Goal: Task Accomplishment & Management: Manage account settings

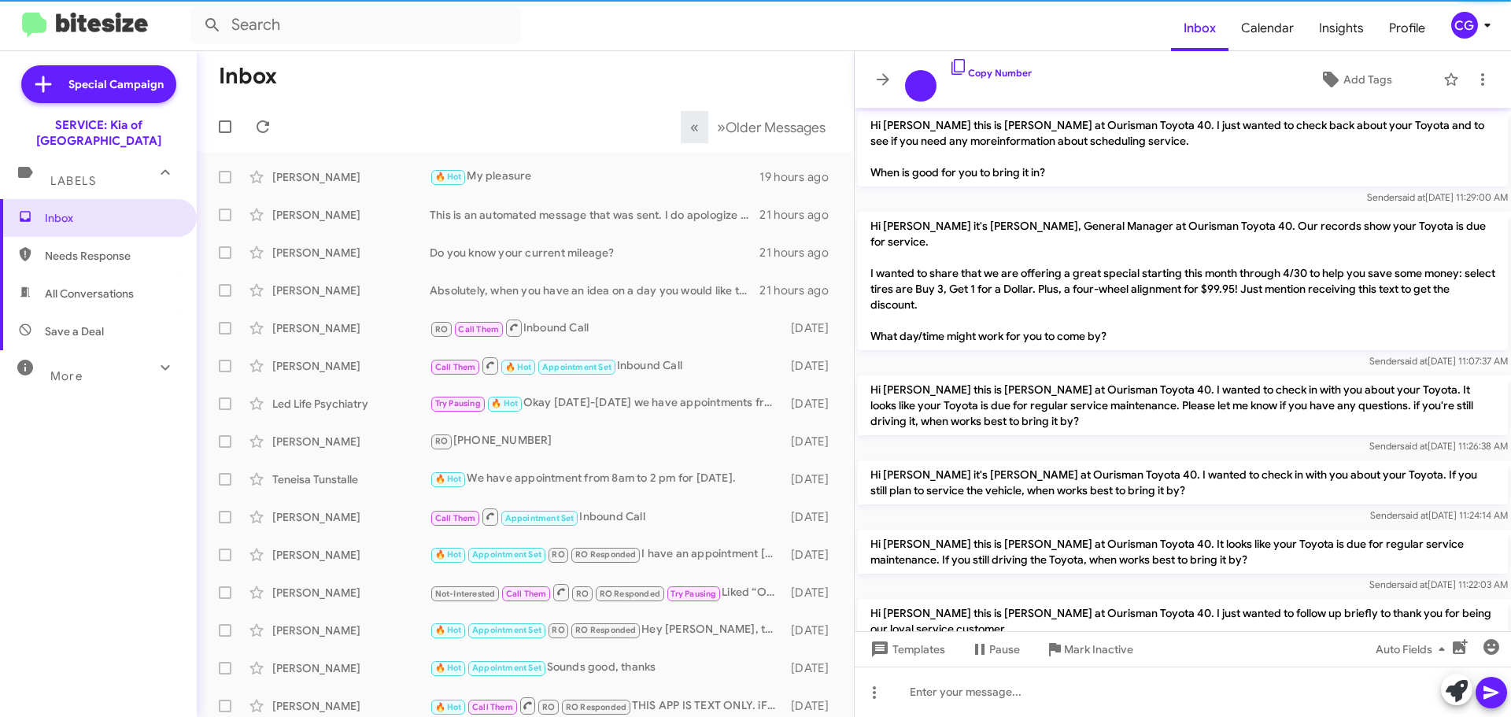
scroll to position [969, 0]
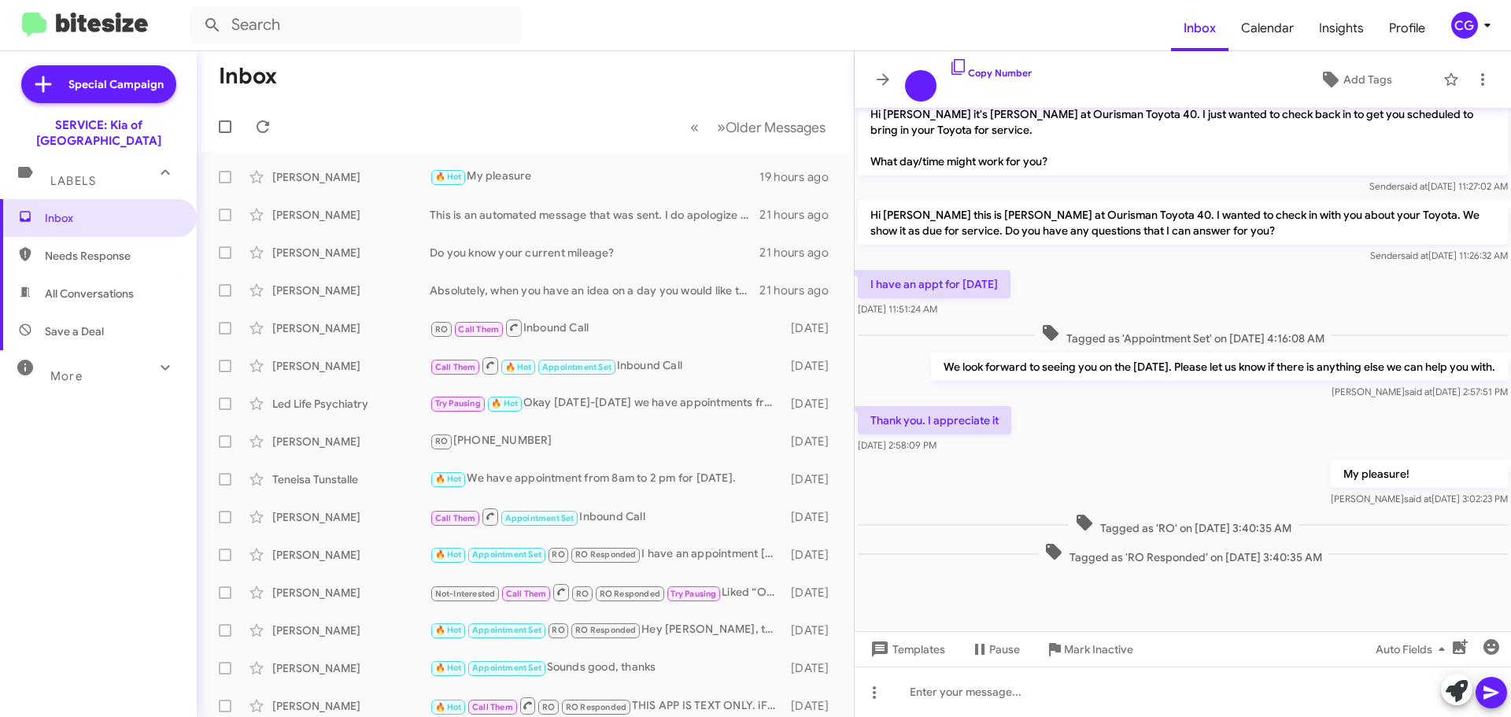
click at [1484, 26] on icon at bounding box center [1487, 25] width 19 height 19
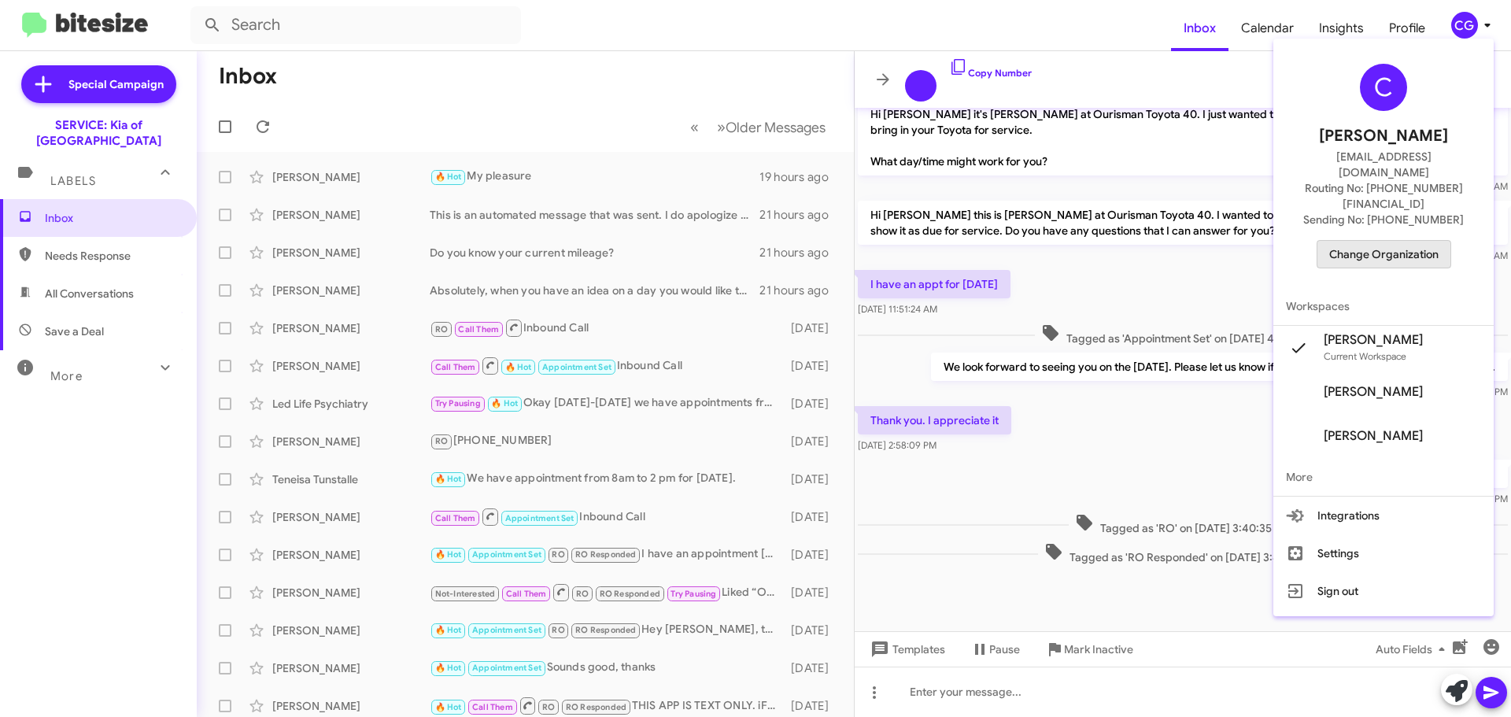
click at [1433, 241] on span "Change Organization" at bounding box center [1383, 254] width 109 height 27
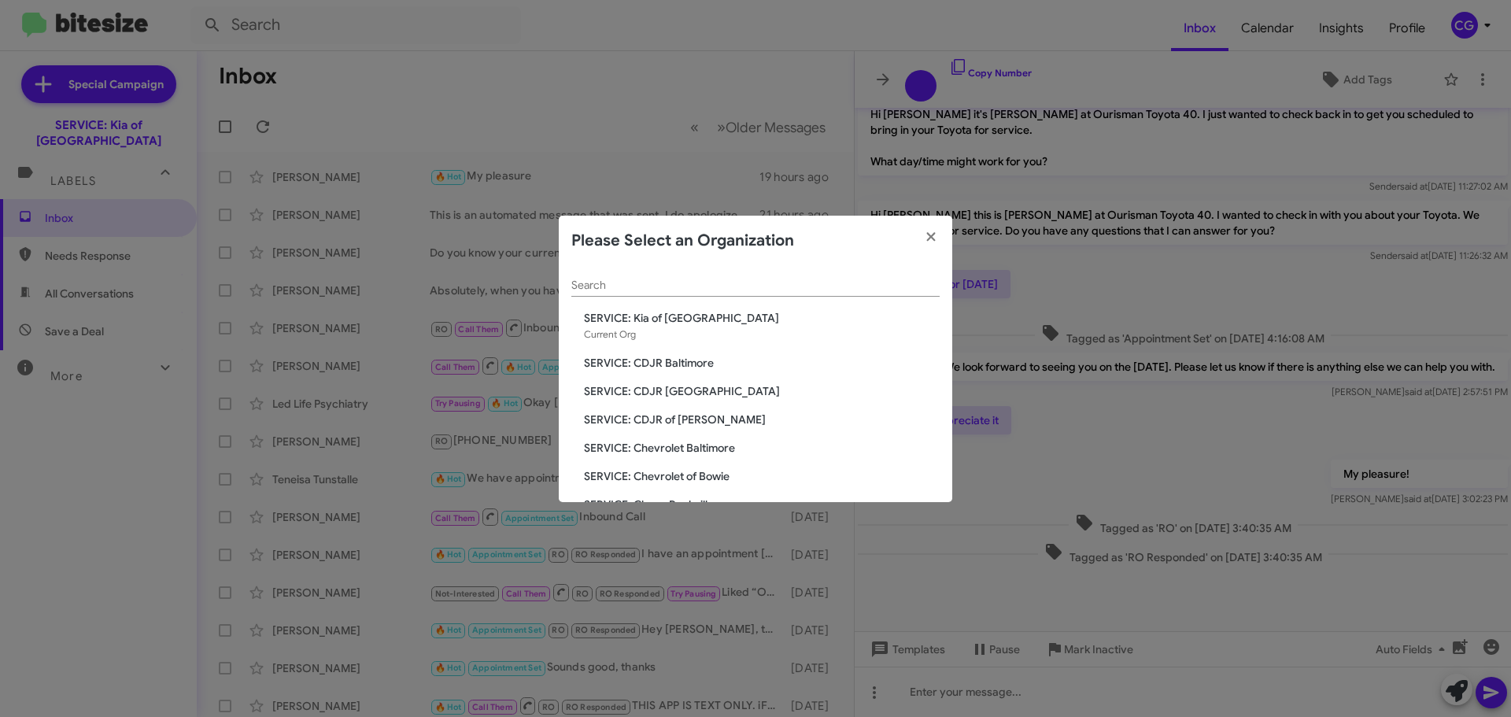
click at [690, 367] on span "SERVICE: CDJR Baltimore" at bounding box center [762, 363] width 356 height 16
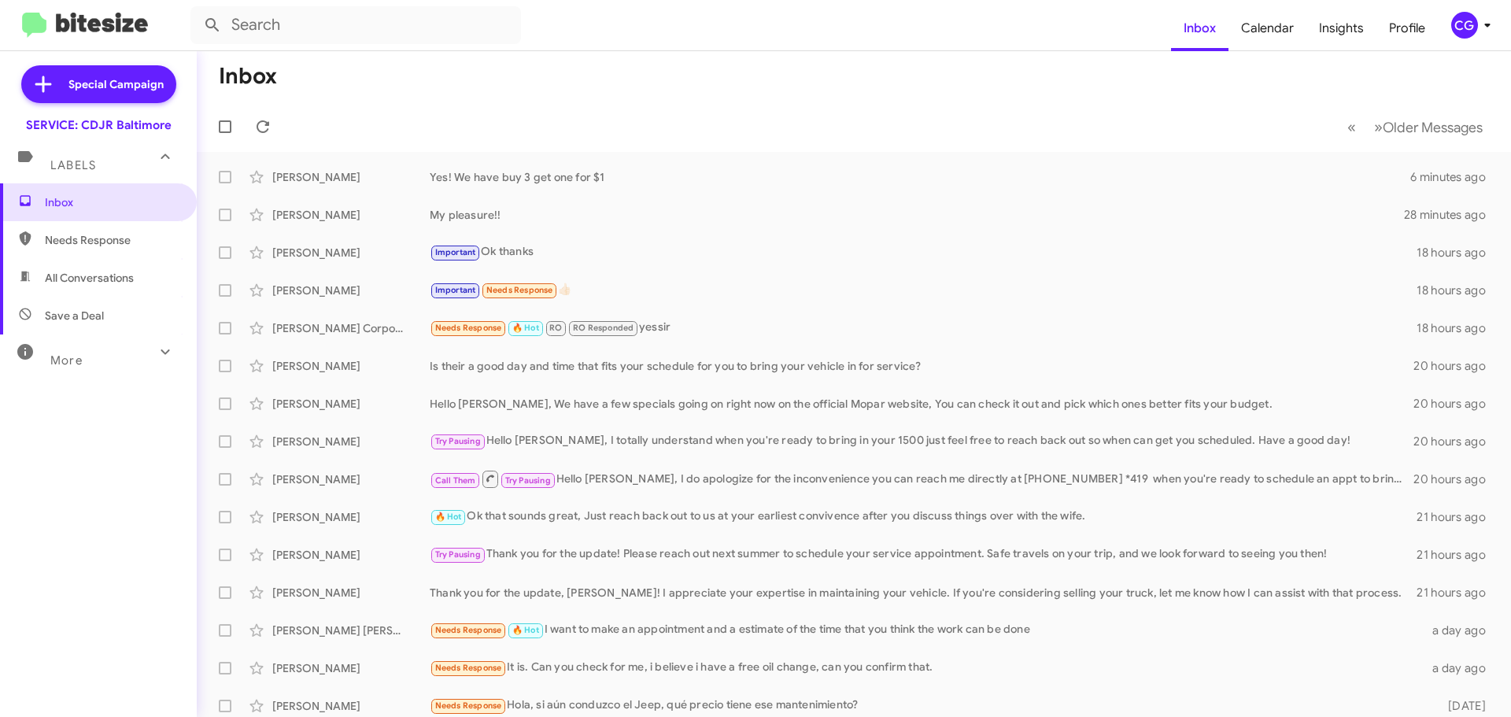
click at [1464, 23] on div "CG" at bounding box center [1464, 25] width 27 height 27
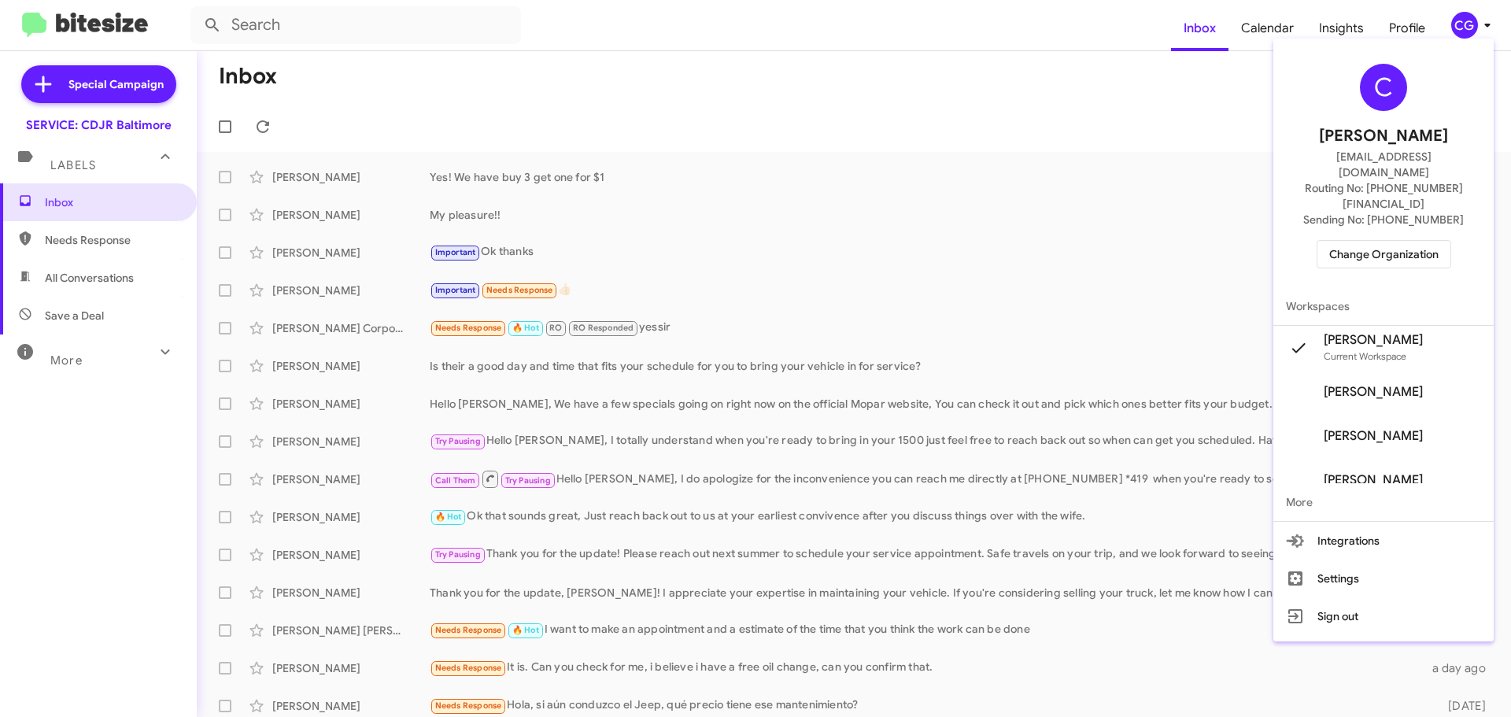
click at [1414, 241] on span "Change Organization" at bounding box center [1383, 254] width 109 height 27
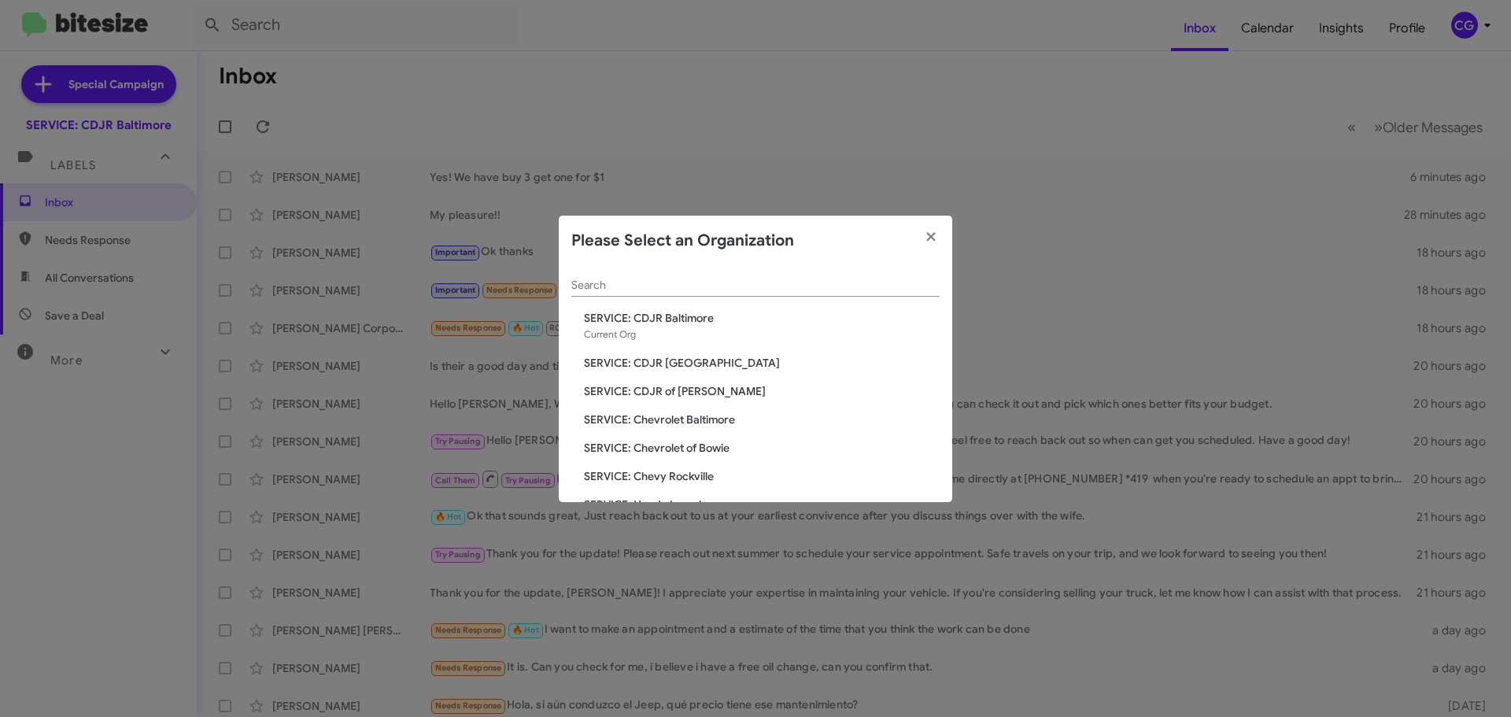
drag, startPoint x: 690, startPoint y: 362, endPoint x: 725, endPoint y: 363, distance: 35.4
click at [692, 363] on span "SERVICE: CDJR [GEOGRAPHIC_DATA]" at bounding box center [762, 363] width 356 height 16
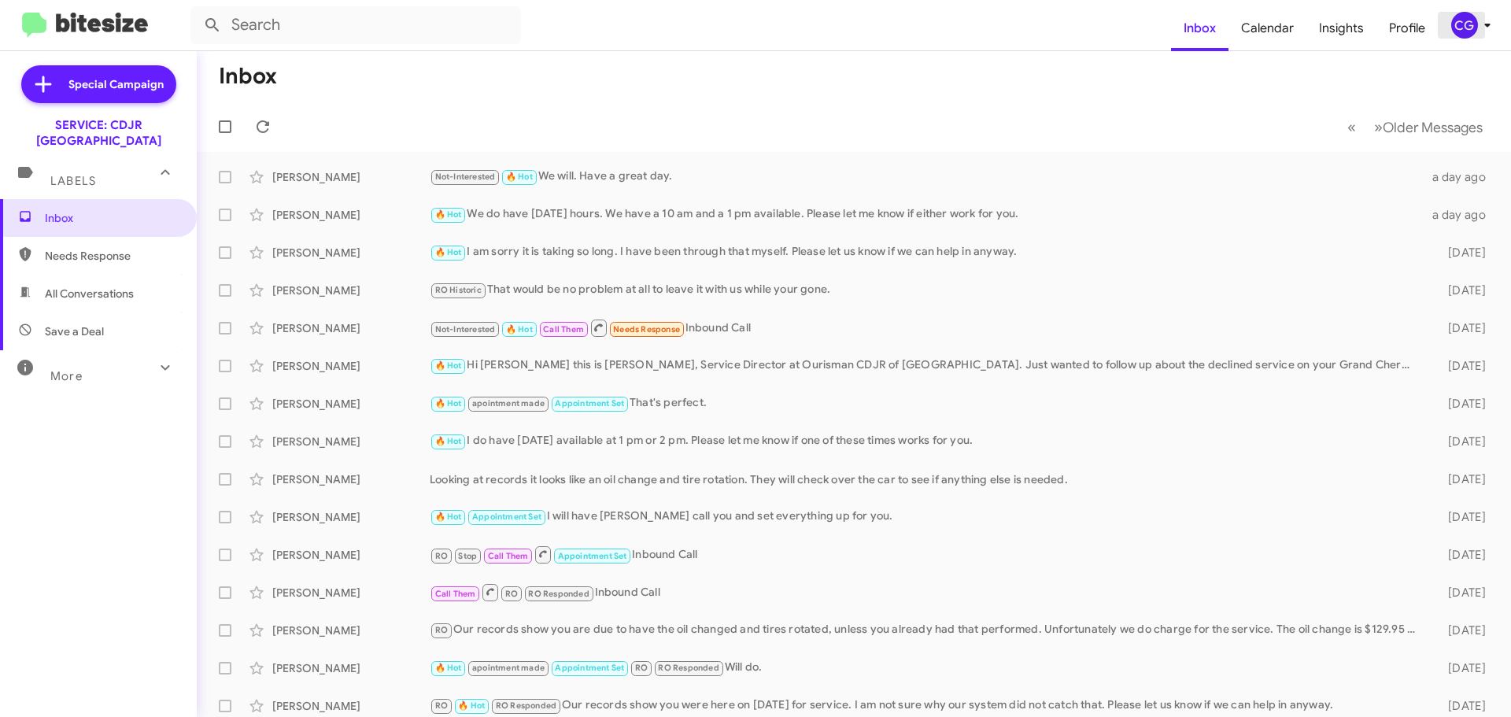
click at [1479, 35] on span "CG" at bounding box center [1473, 25] width 47 height 27
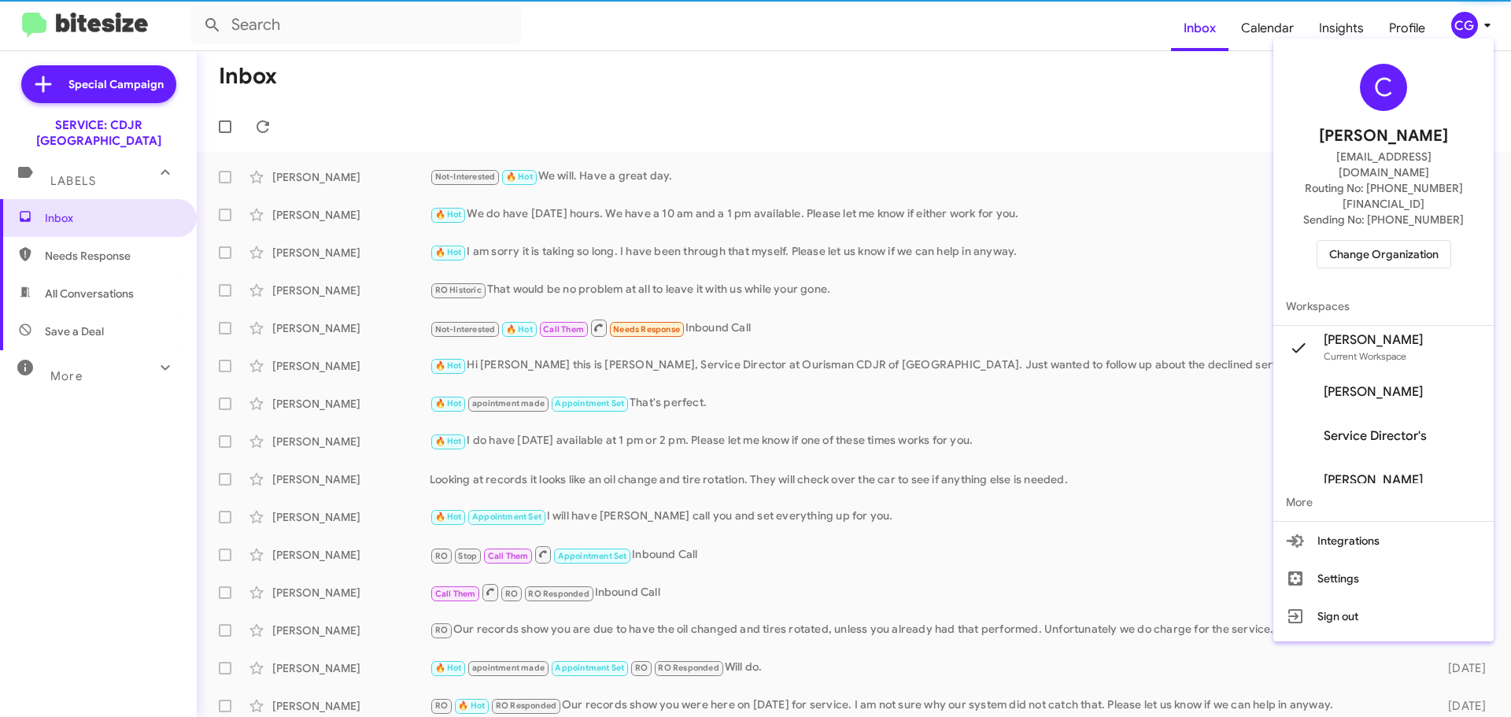
click at [1426, 241] on span "Change Organization" at bounding box center [1383, 254] width 109 height 27
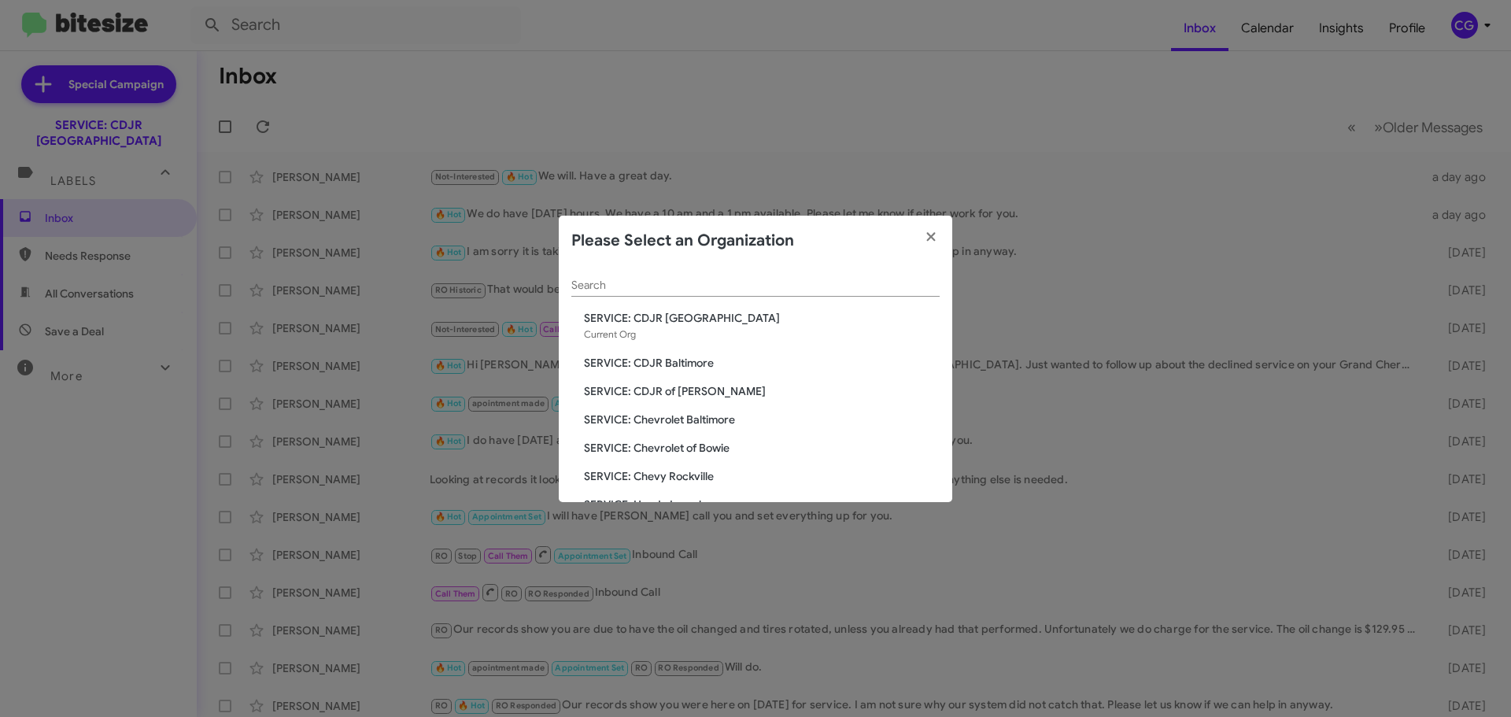
drag, startPoint x: 649, startPoint y: 395, endPoint x: 674, endPoint y: 388, distance: 26.2
click at [650, 393] on span "SERVICE: CDJR of [PERSON_NAME]" at bounding box center [762, 391] width 356 height 16
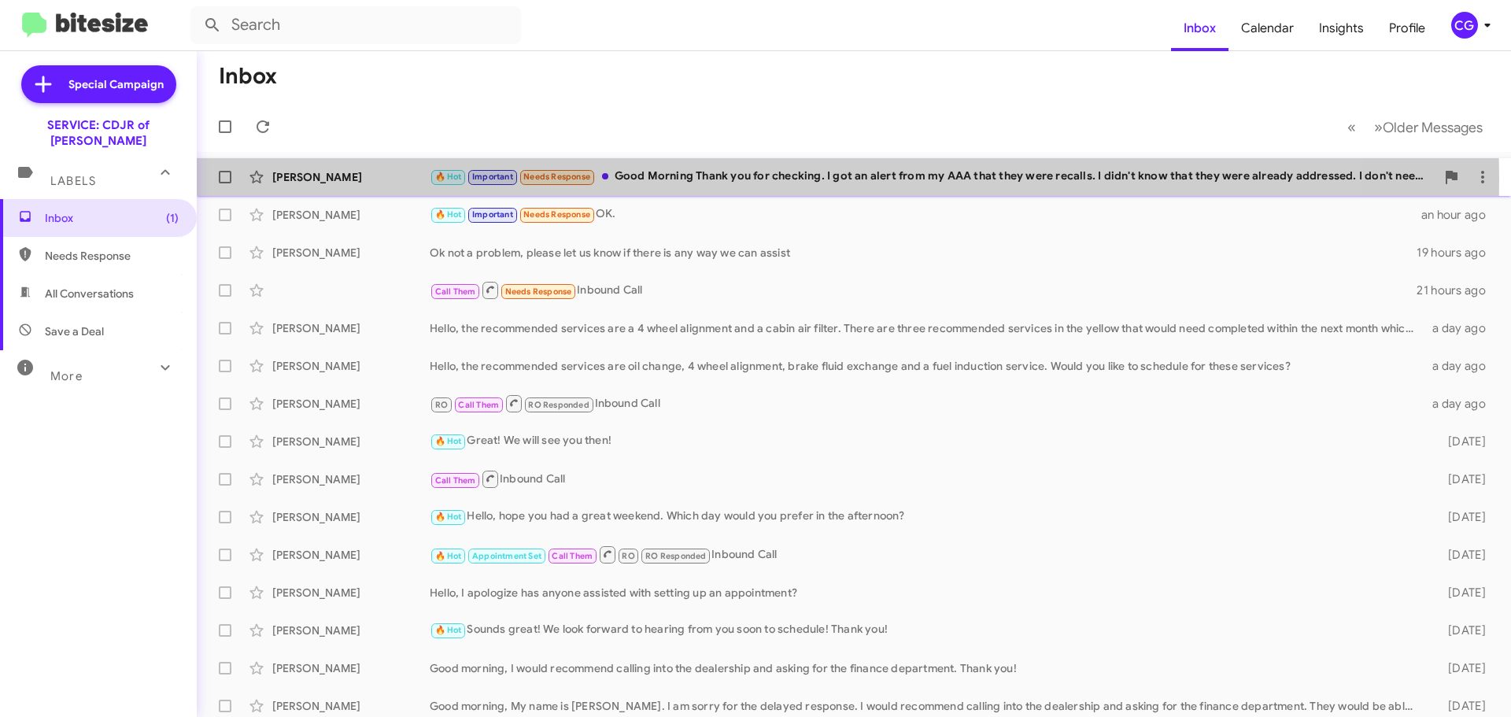
click at [730, 179] on div "🔥 Hot Important Needs Response Good Morning Thank you for checking. I got an al…" at bounding box center [933, 177] width 1006 height 18
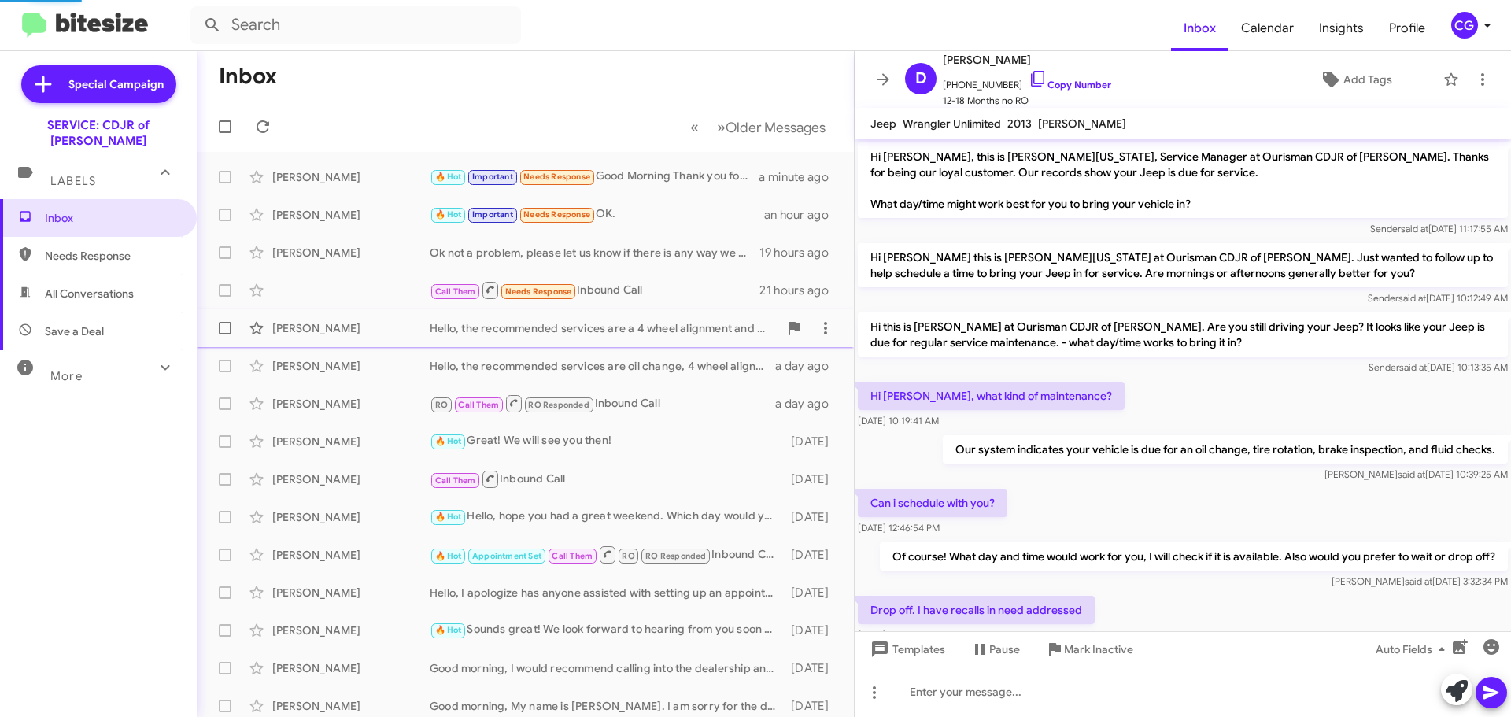
scroll to position [642, 0]
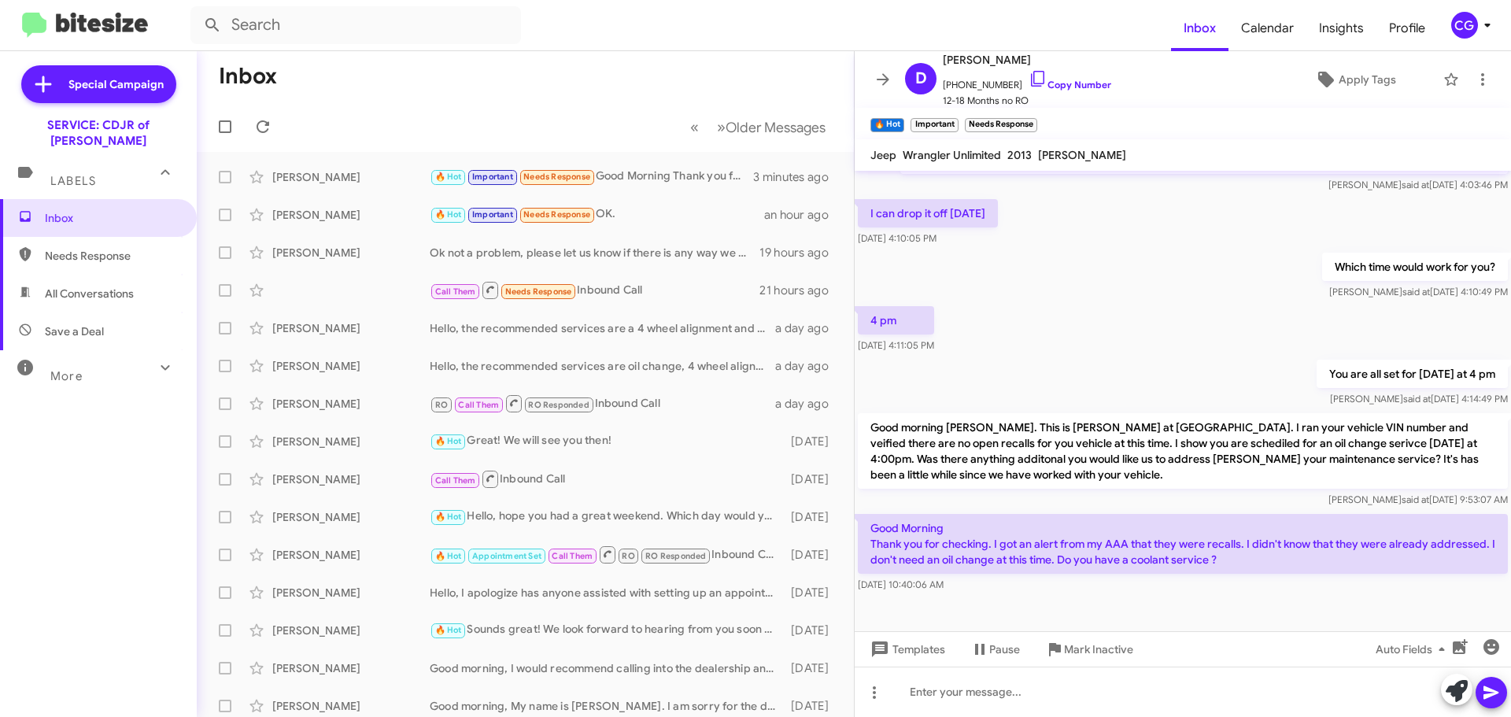
click at [1452, 19] on button "CG" at bounding box center [1466, 25] width 56 height 27
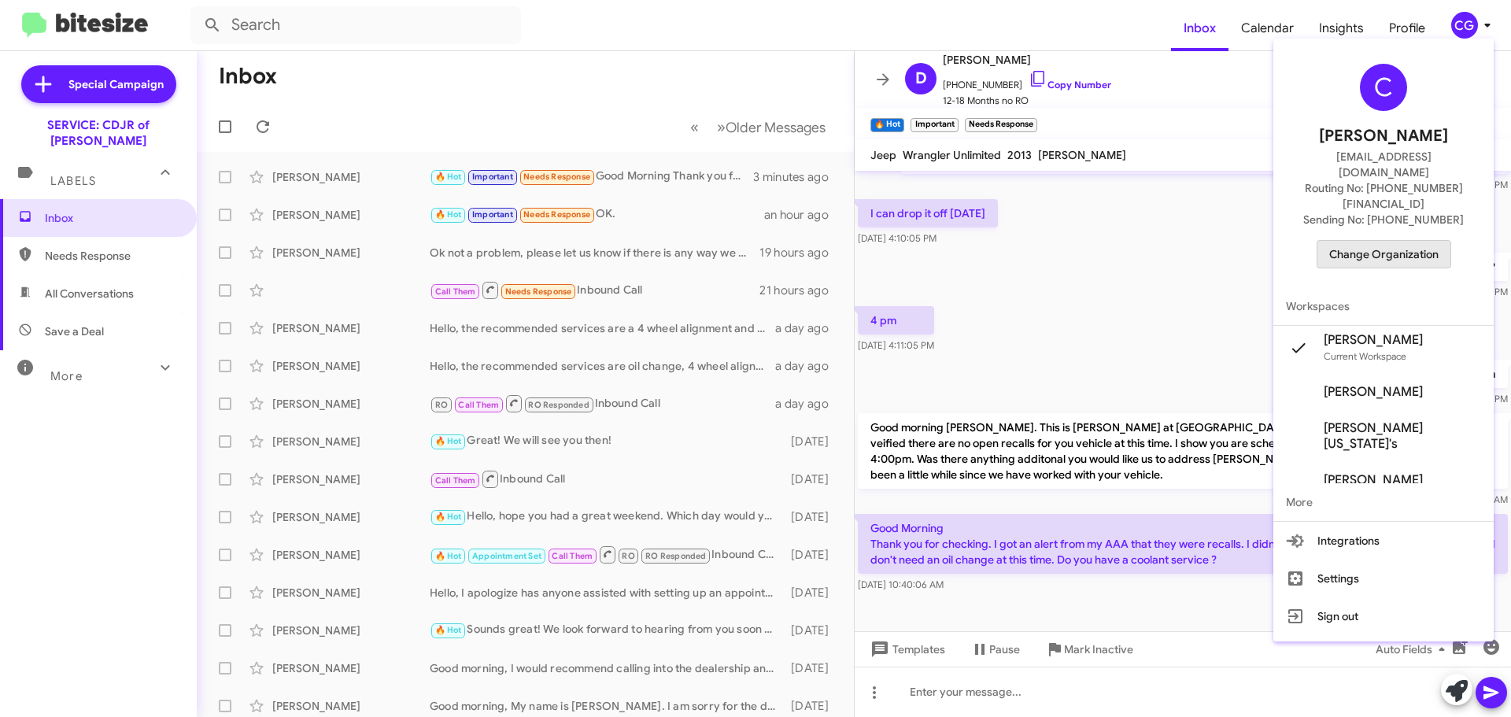
click at [1403, 241] on span "Change Organization" at bounding box center [1383, 254] width 109 height 27
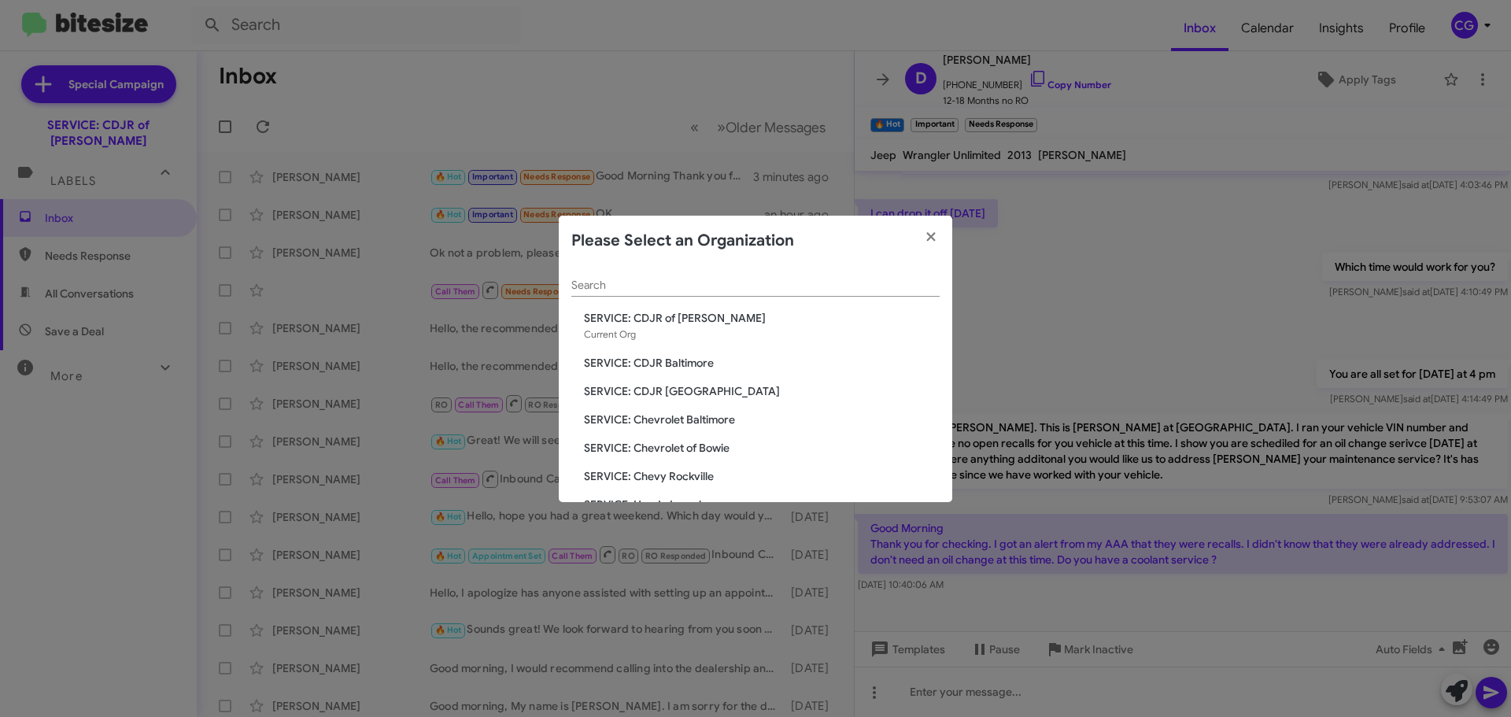
click at [719, 426] on span "SERVICE: Chevrolet Baltimore" at bounding box center [762, 420] width 356 height 16
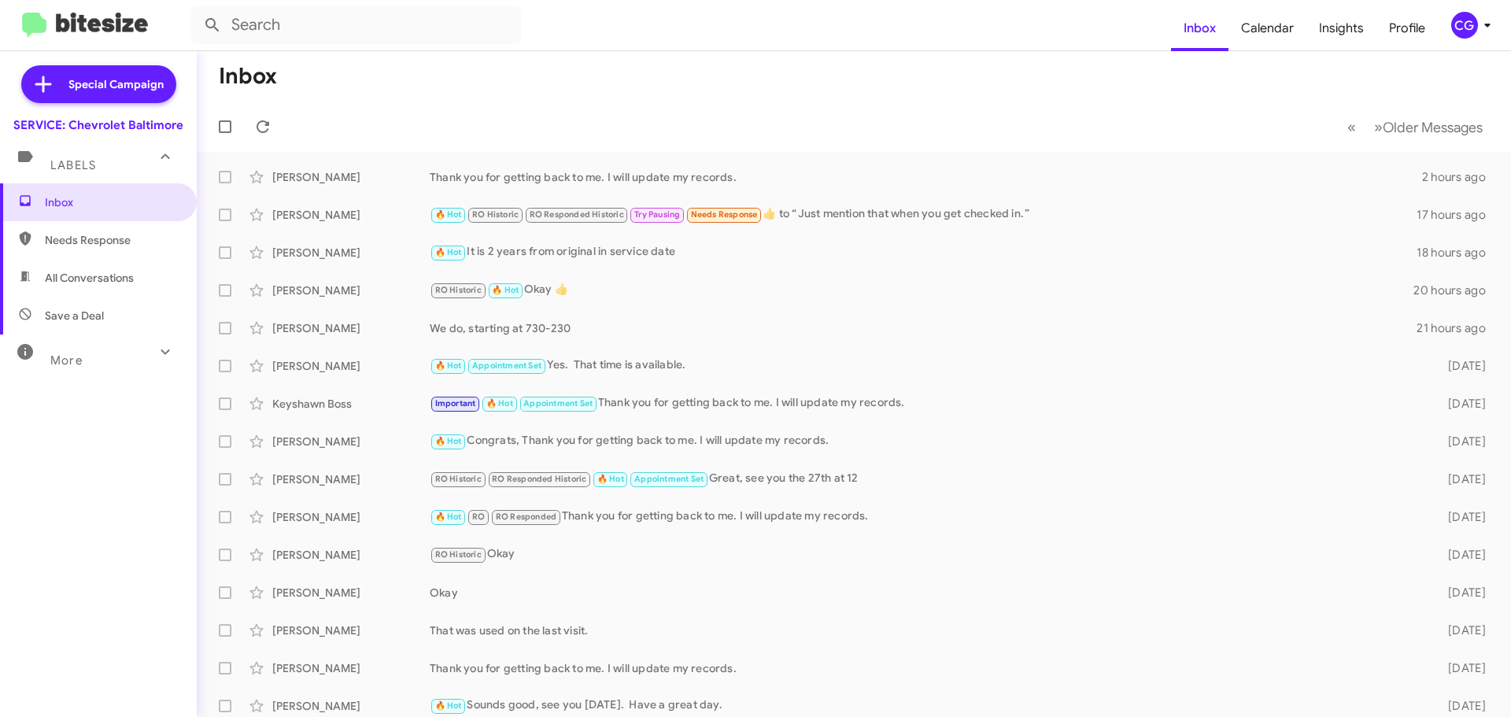
click at [1455, 28] on div "CG" at bounding box center [1464, 25] width 27 height 27
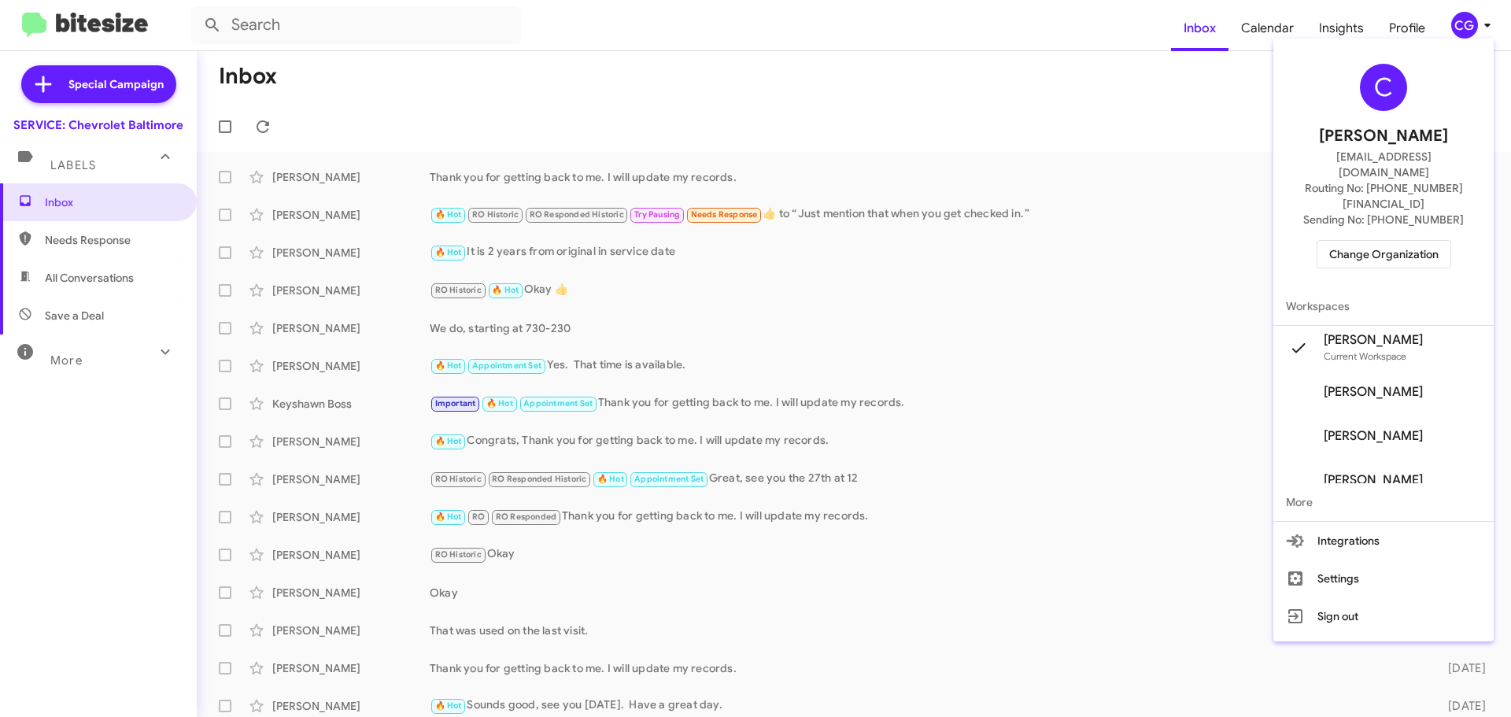
click at [1417, 241] on span "Change Organization" at bounding box center [1383, 254] width 109 height 27
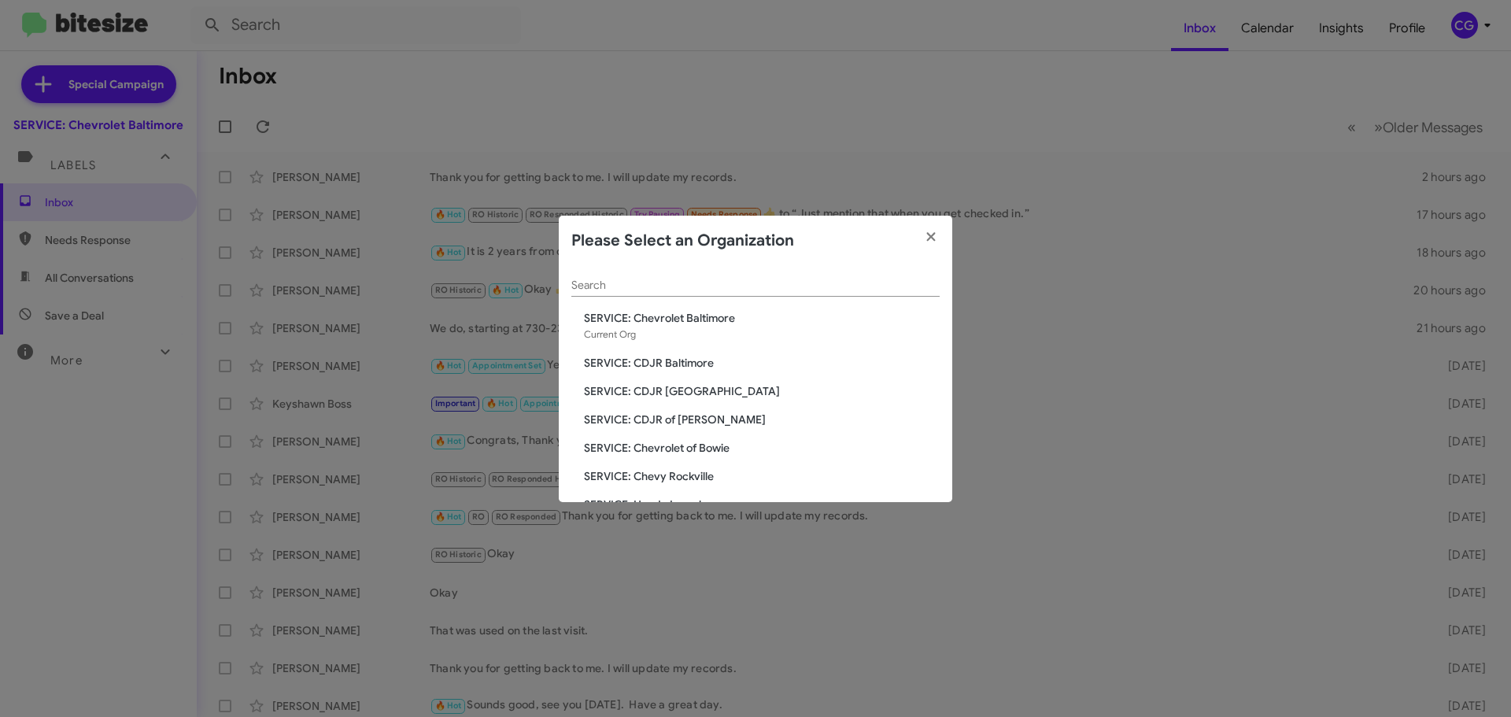
click at [677, 477] on span "SERVICE: Chevy Rockville" at bounding box center [762, 476] width 356 height 16
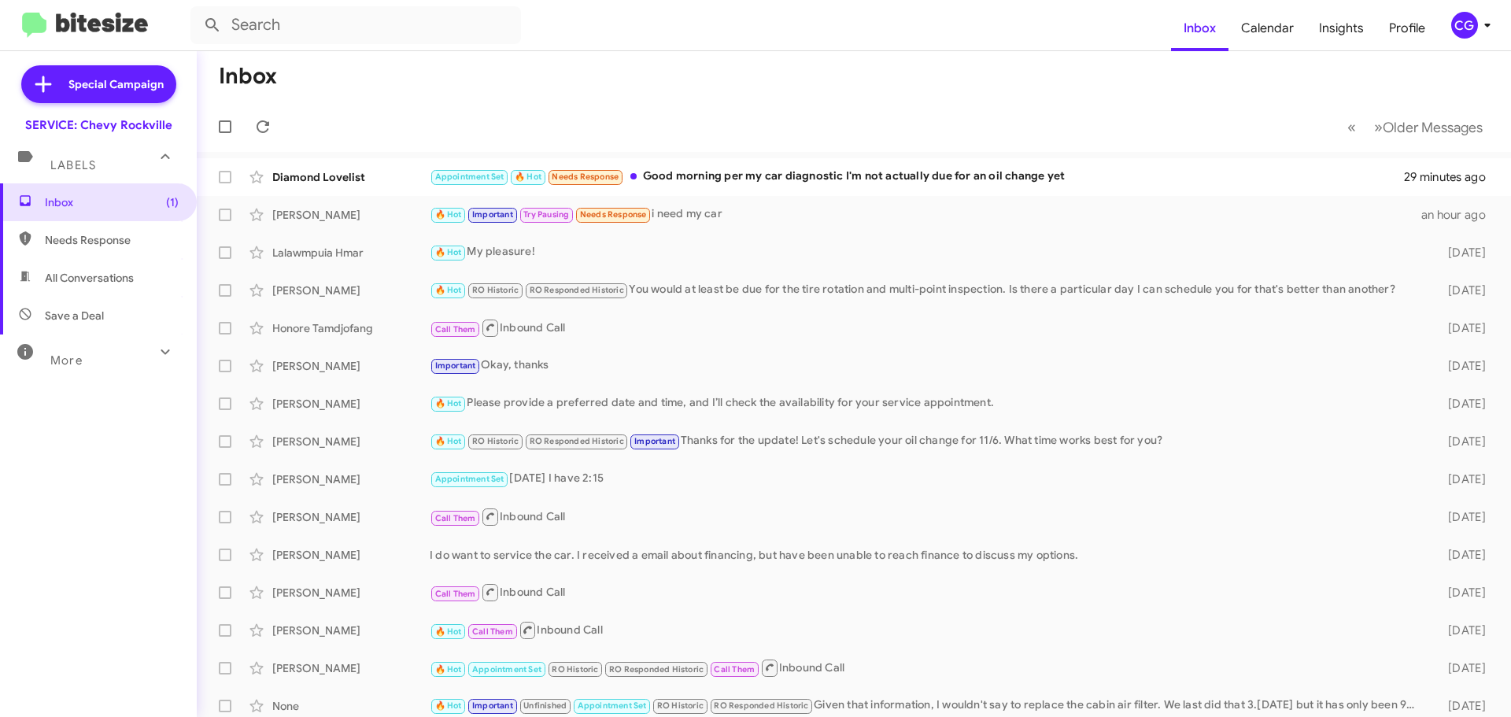
click at [1475, 24] on div "CG" at bounding box center [1464, 25] width 27 height 27
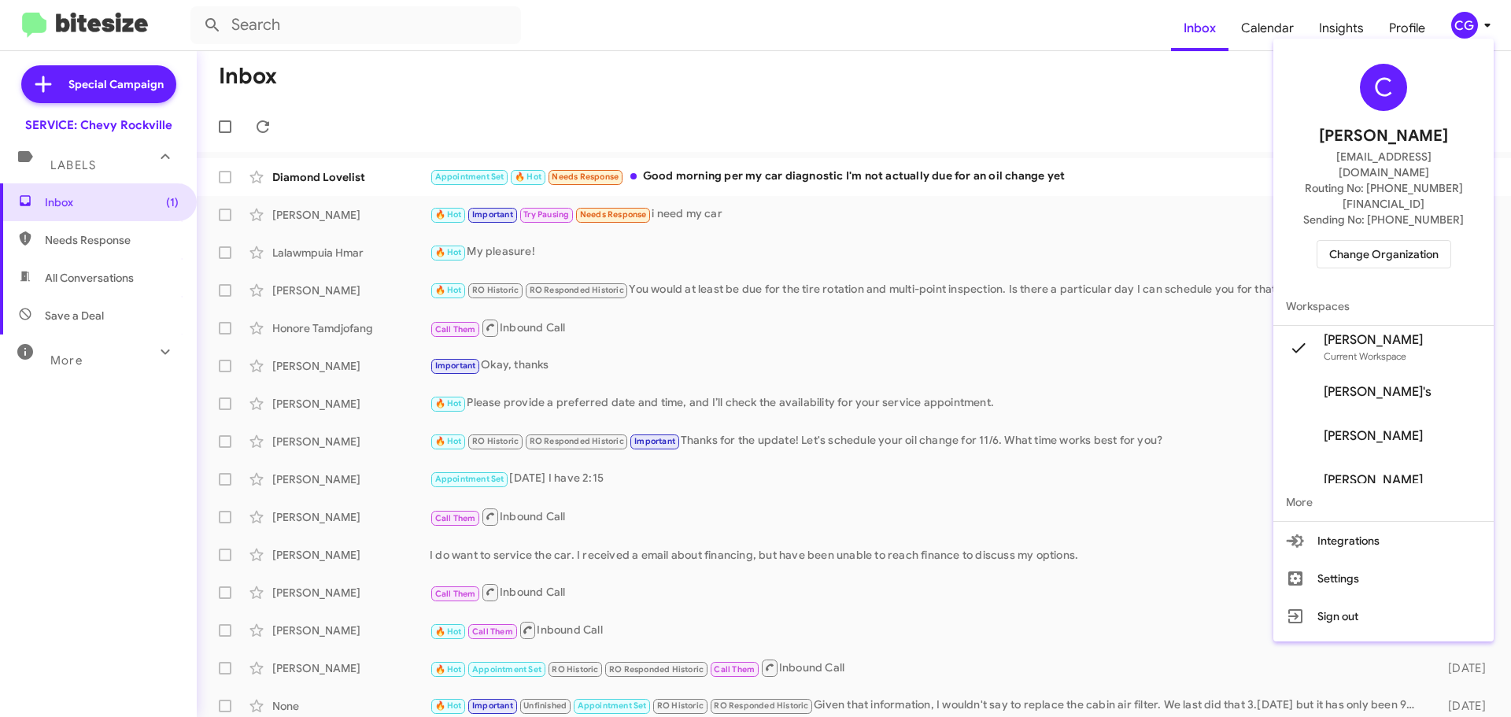
click at [1406, 241] on span "Change Organization" at bounding box center [1383, 254] width 109 height 27
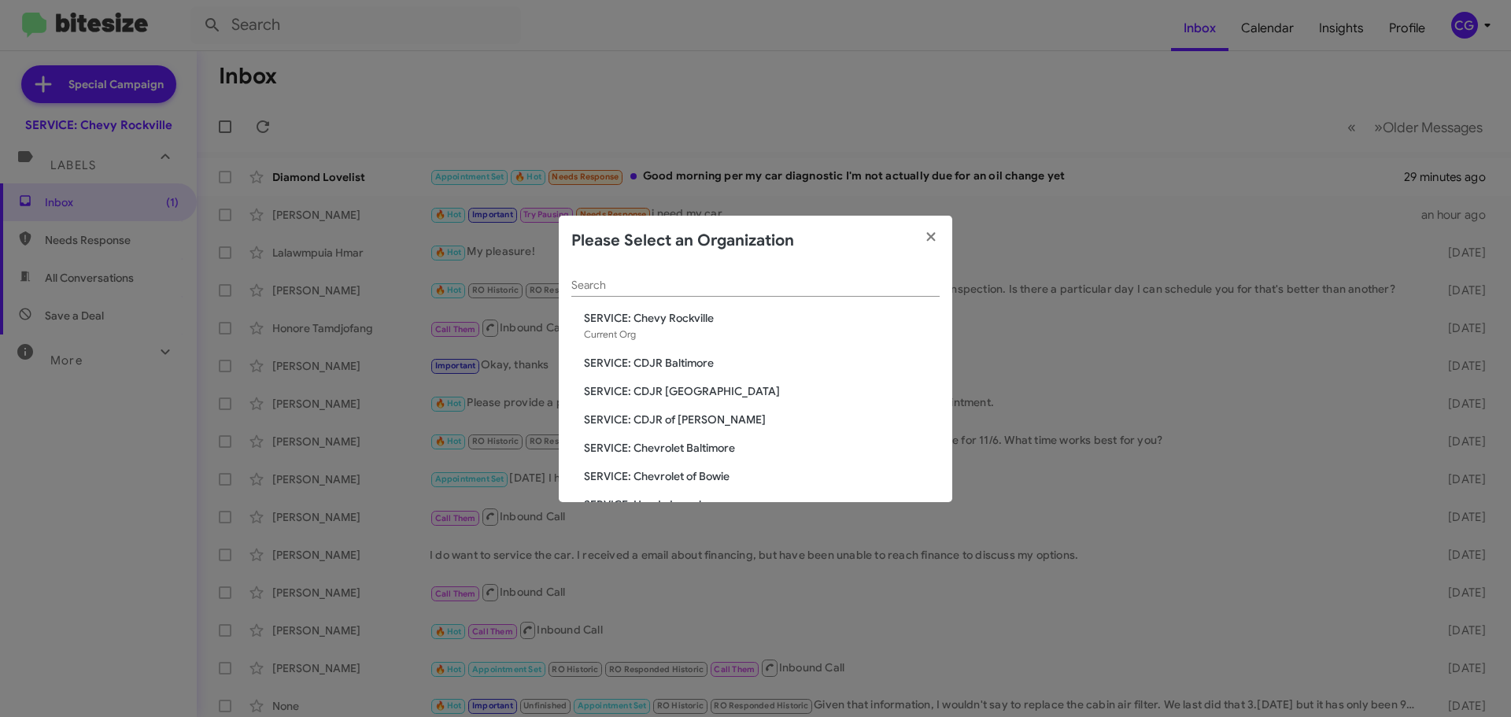
click at [696, 474] on span "SERVICE: Chevrolet of Bowie" at bounding box center [762, 476] width 356 height 16
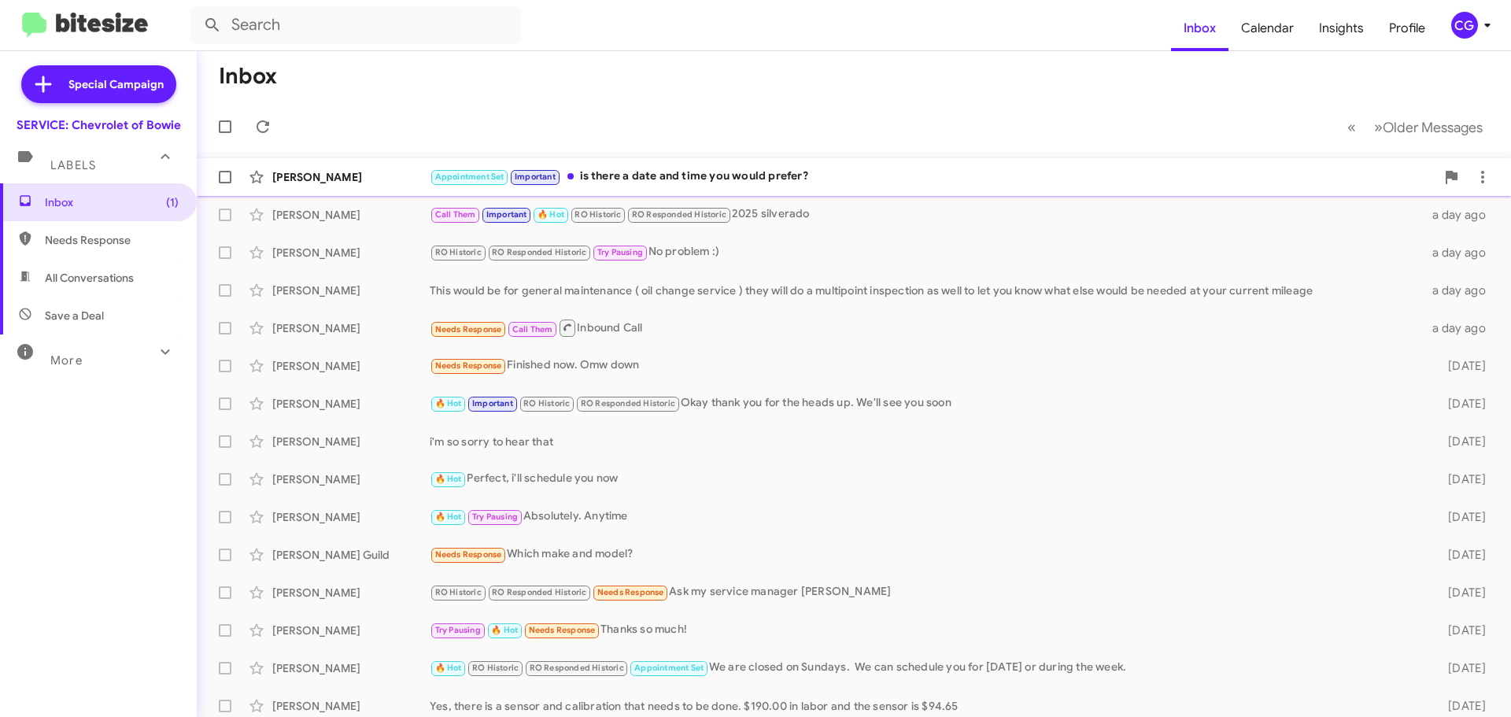
click at [722, 185] on div "Appointment Set Important is there a date and time you would prefer?" at bounding box center [933, 177] width 1006 height 18
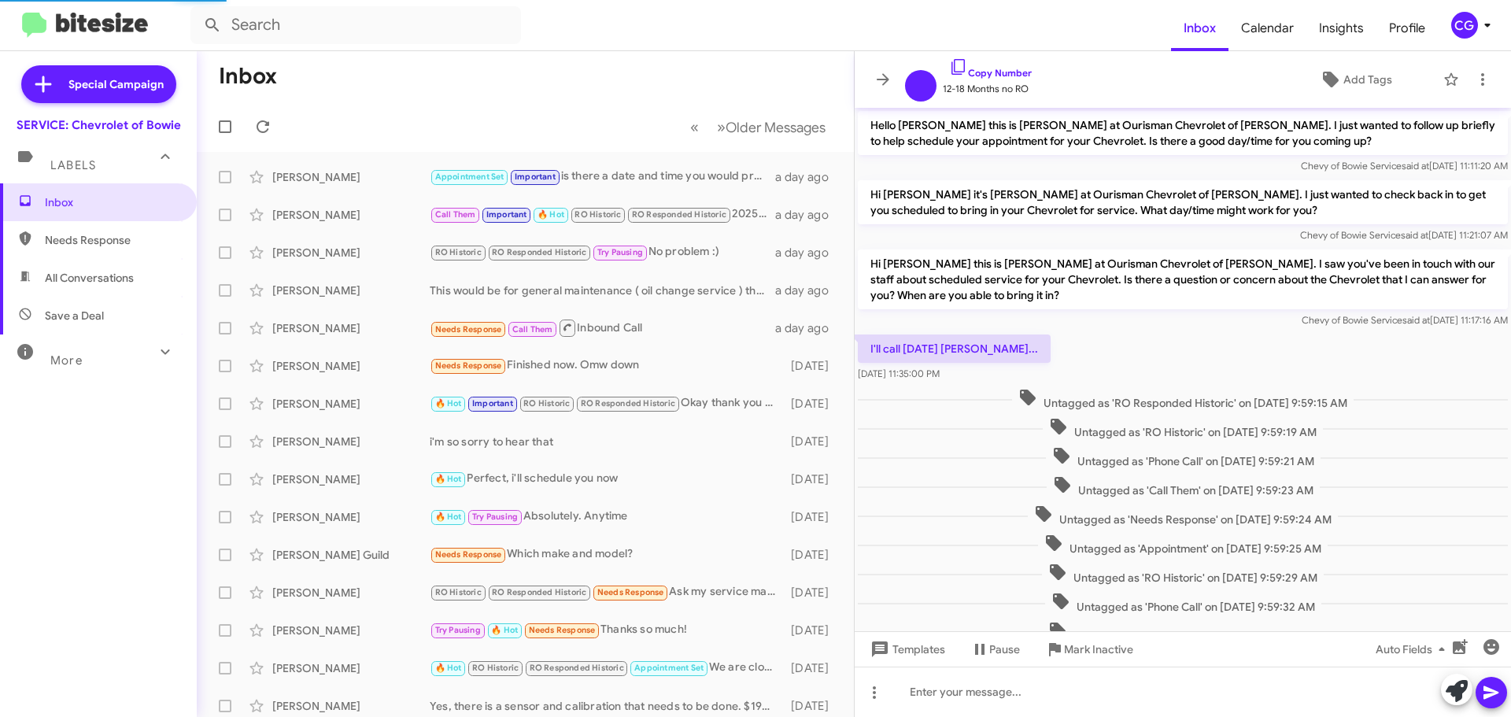
scroll to position [436, 0]
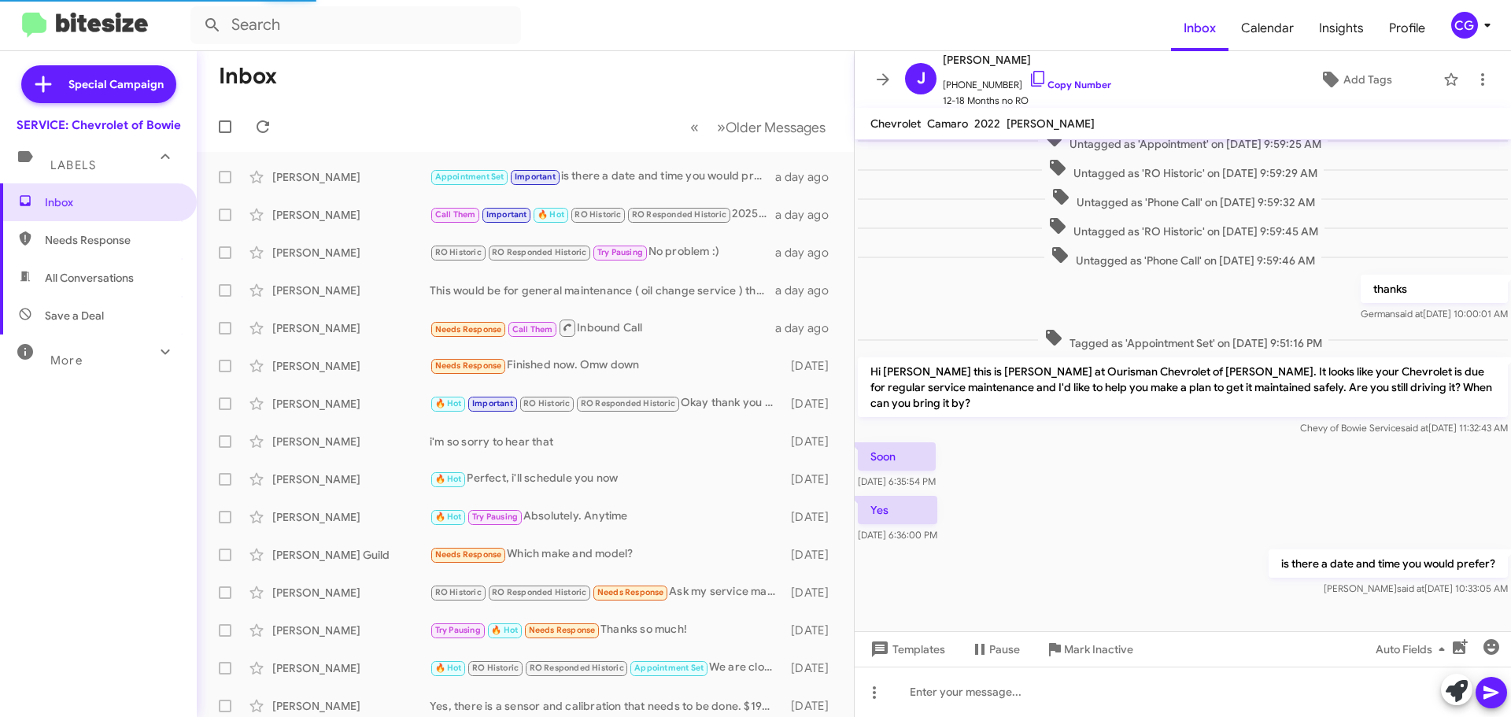
click at [1467, 35] on div "CG" at bounding box center [1464, 25] width 27 height 27
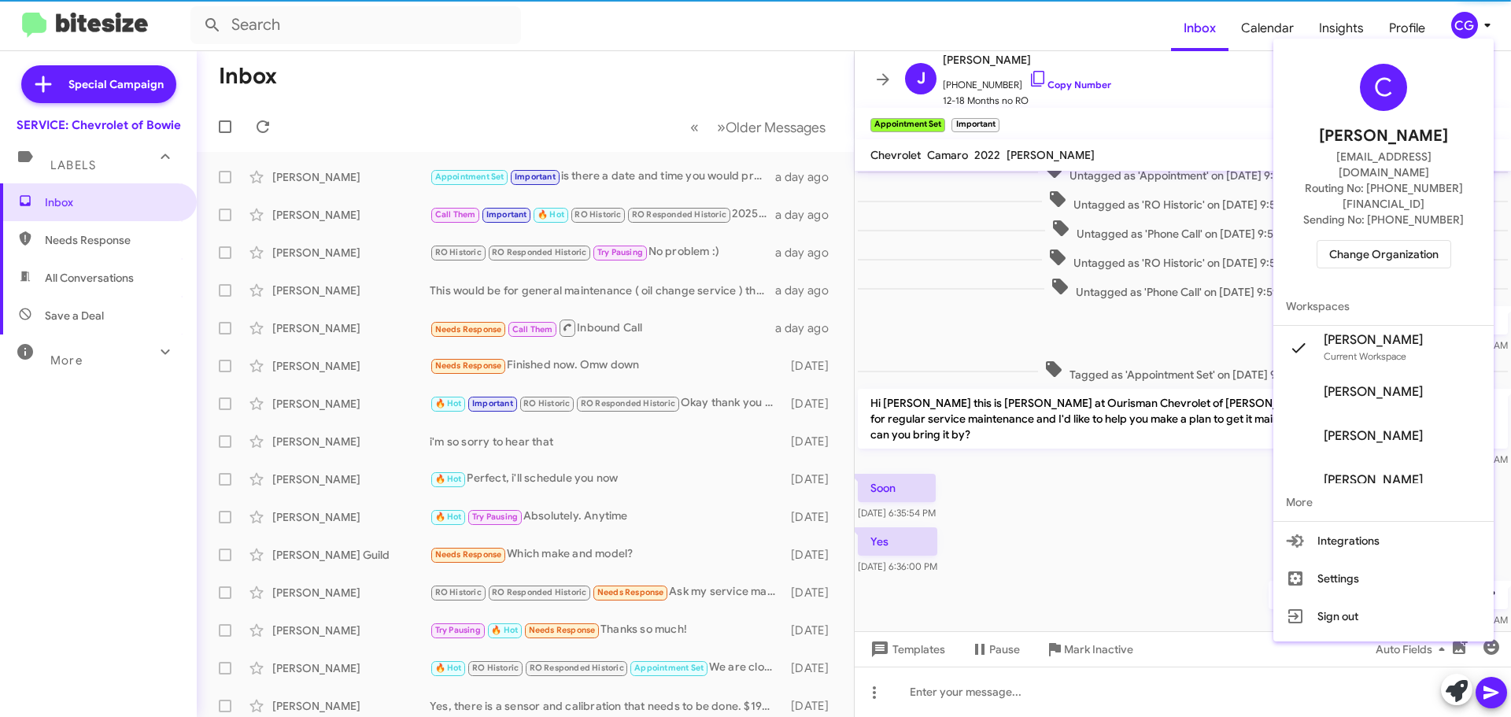
click at [1398, 241] on span "Change Organization" at bounding box center [1383, 254] width 109 height 27
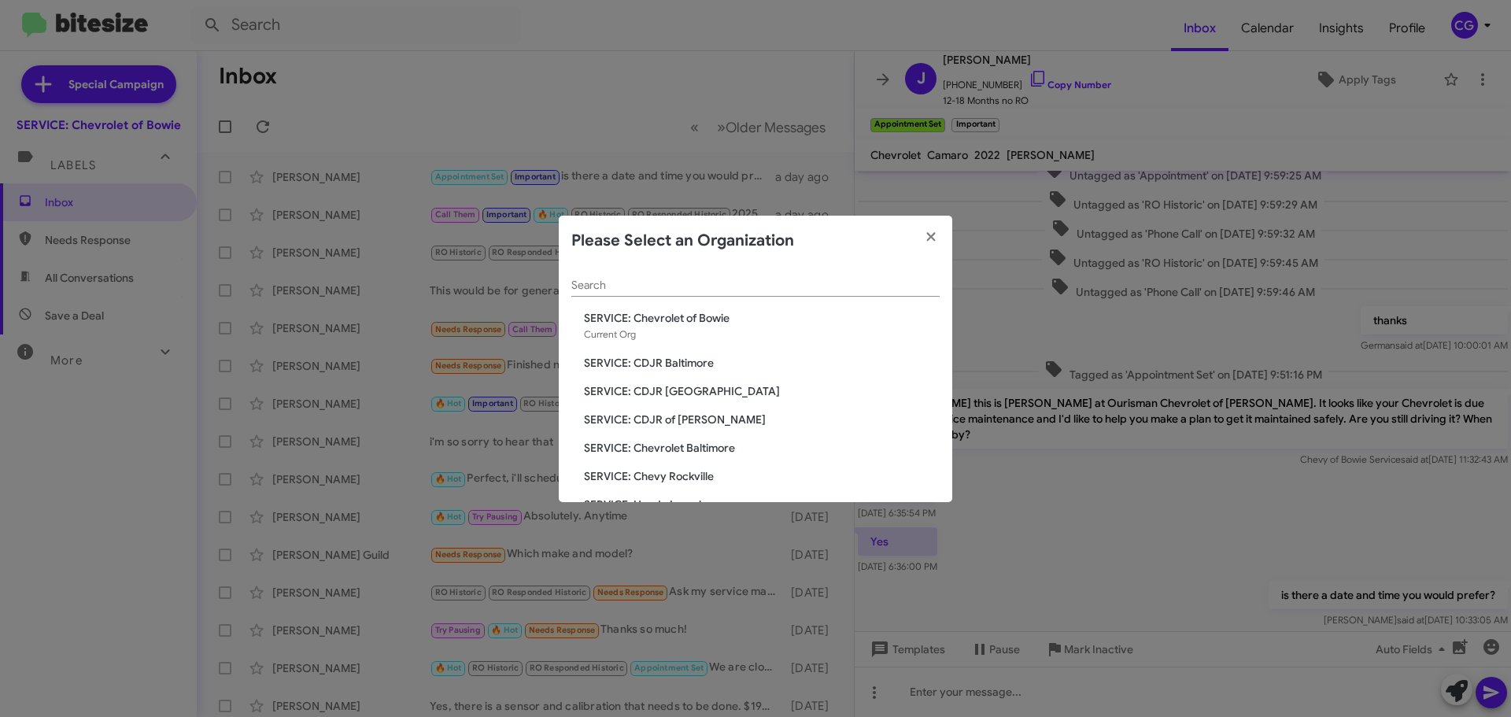
click at [694, 475] on span "SERVICE: Chevy Rockville" at bounding box center [762, 476] width 356 height 16
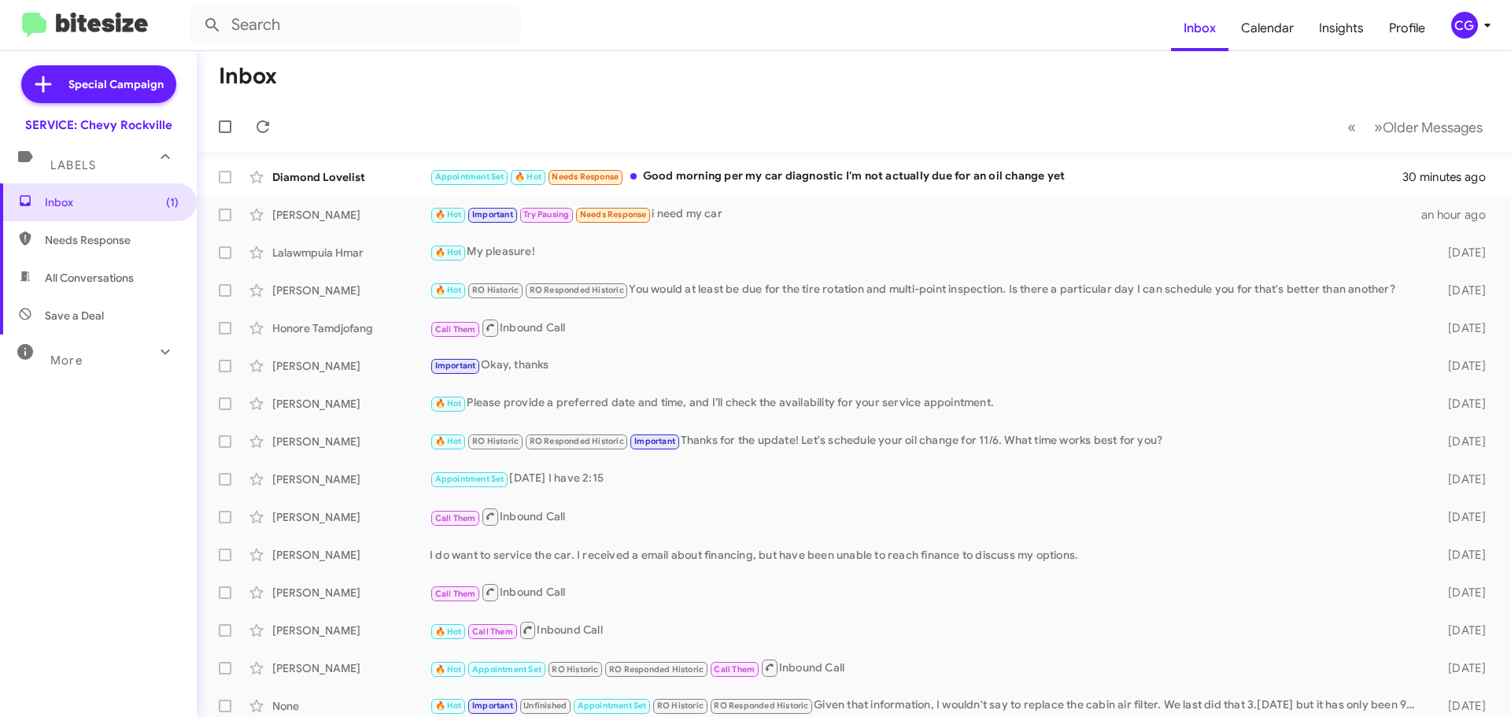
click at [1463, 35] on div "CG" at bounding box center [1464, 25] width 27 height 27
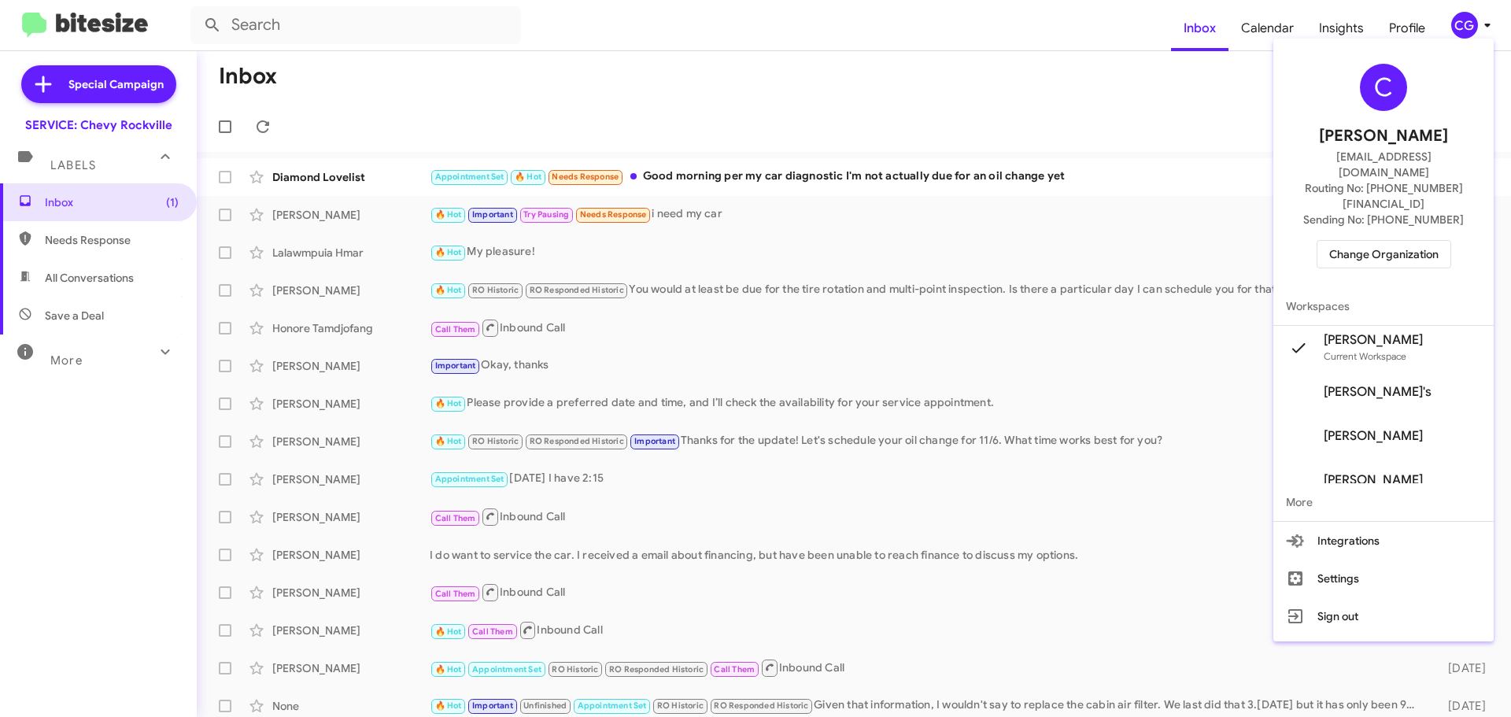
click at [1404, 241] on span "Change Organization" at bounding box center [1383, 254] width 109 height 27
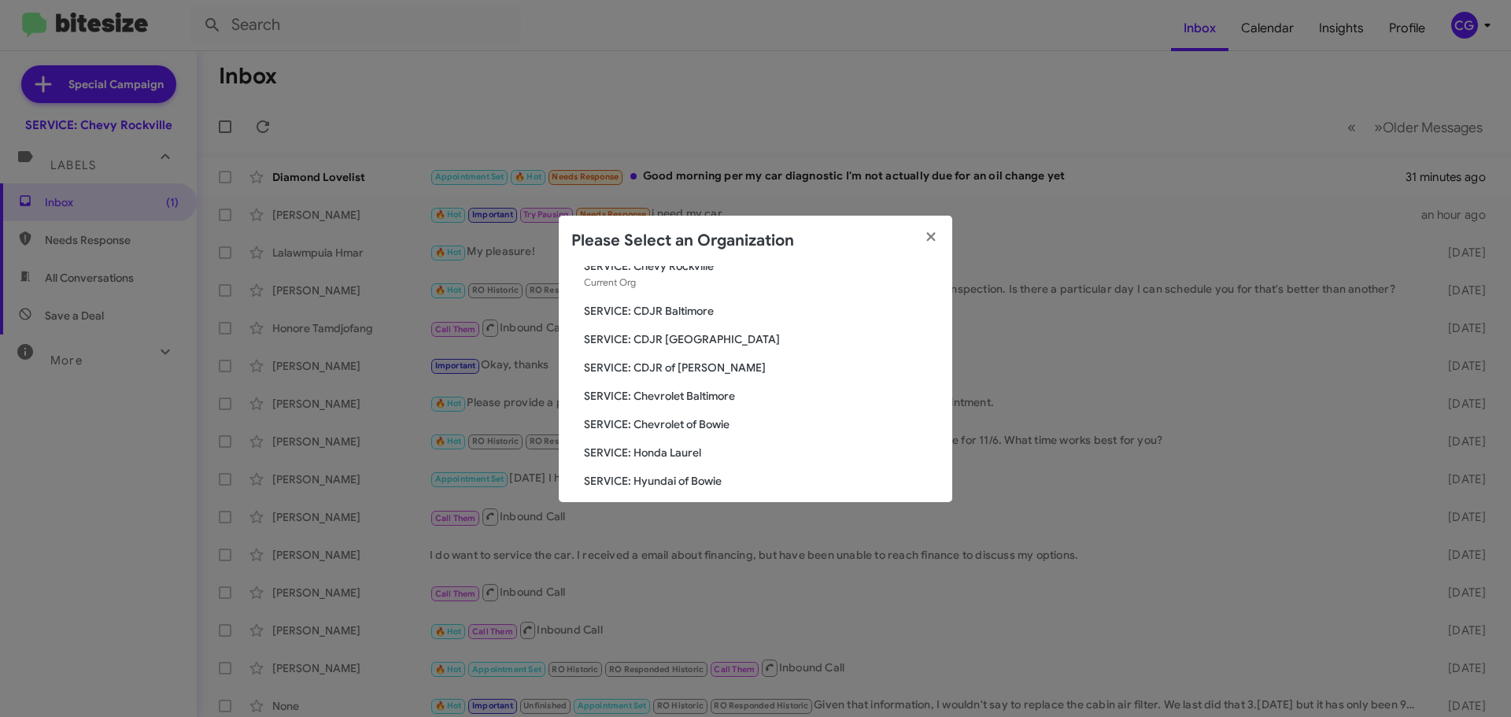
scroll to position [79, 0]
click at [681, 427] on span "SERVICE: Honda Laurel" at bounding box center [762, 426] width 356 height 16
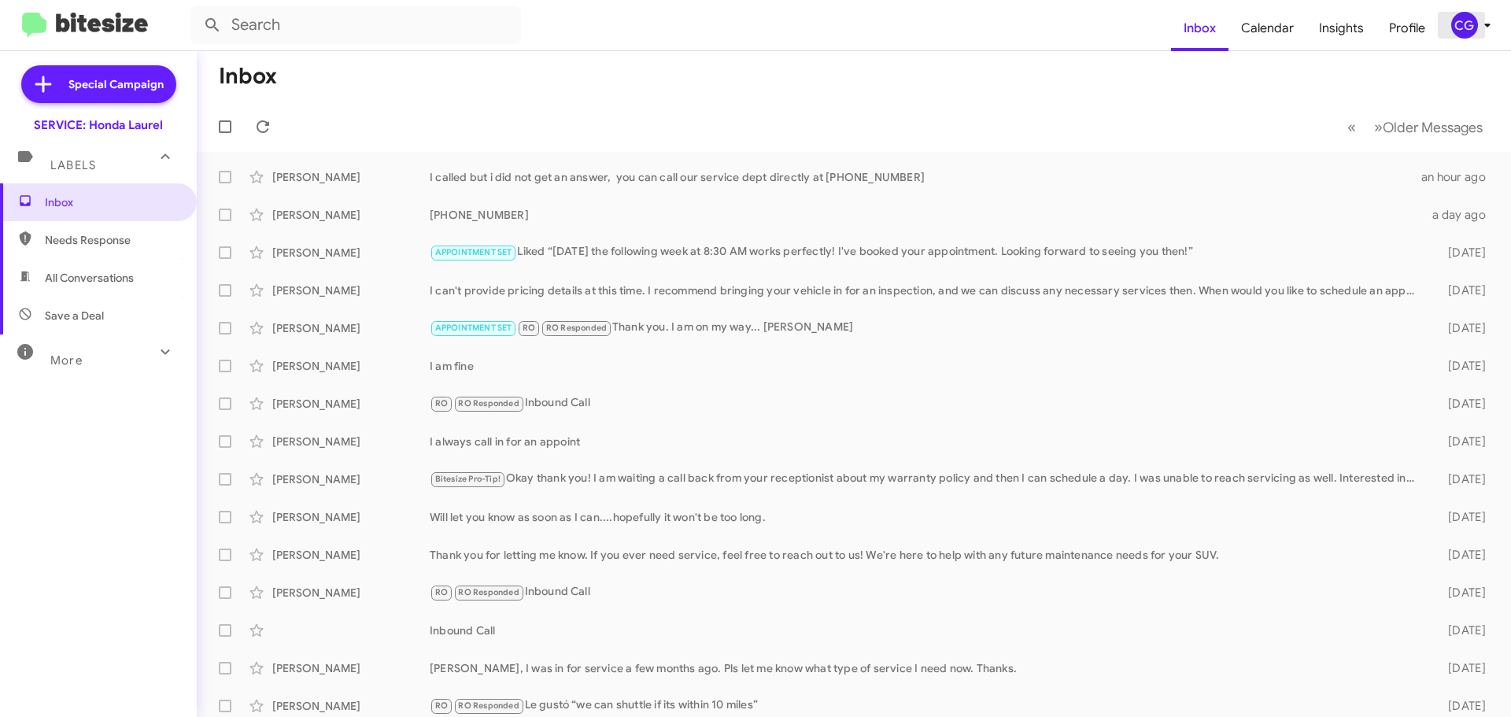
click at [1453, 28] on div "CG" at bounding box center [1464, 25] width 27 height 27
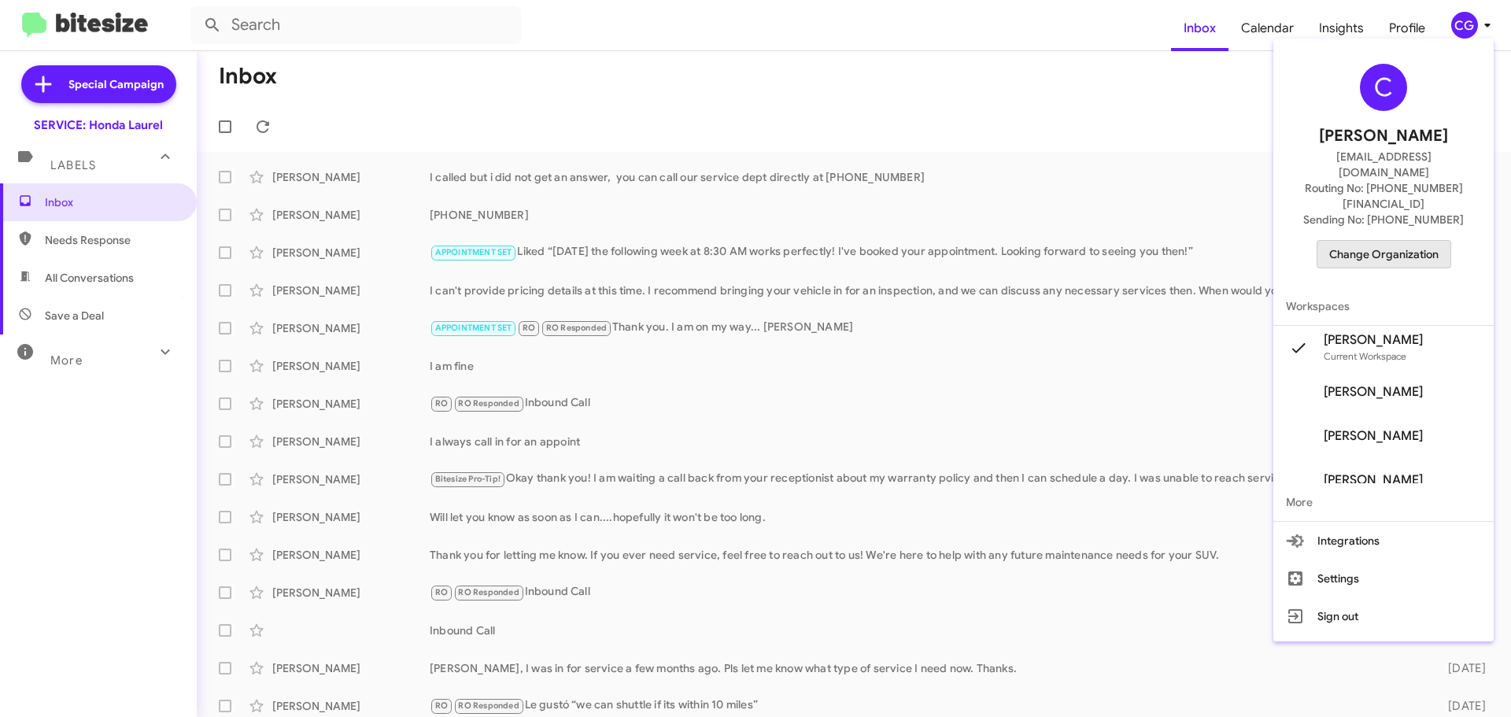
click at [1438, 241] on span "Change Organization" at bounding box center [1383, 254] width 109 height 27
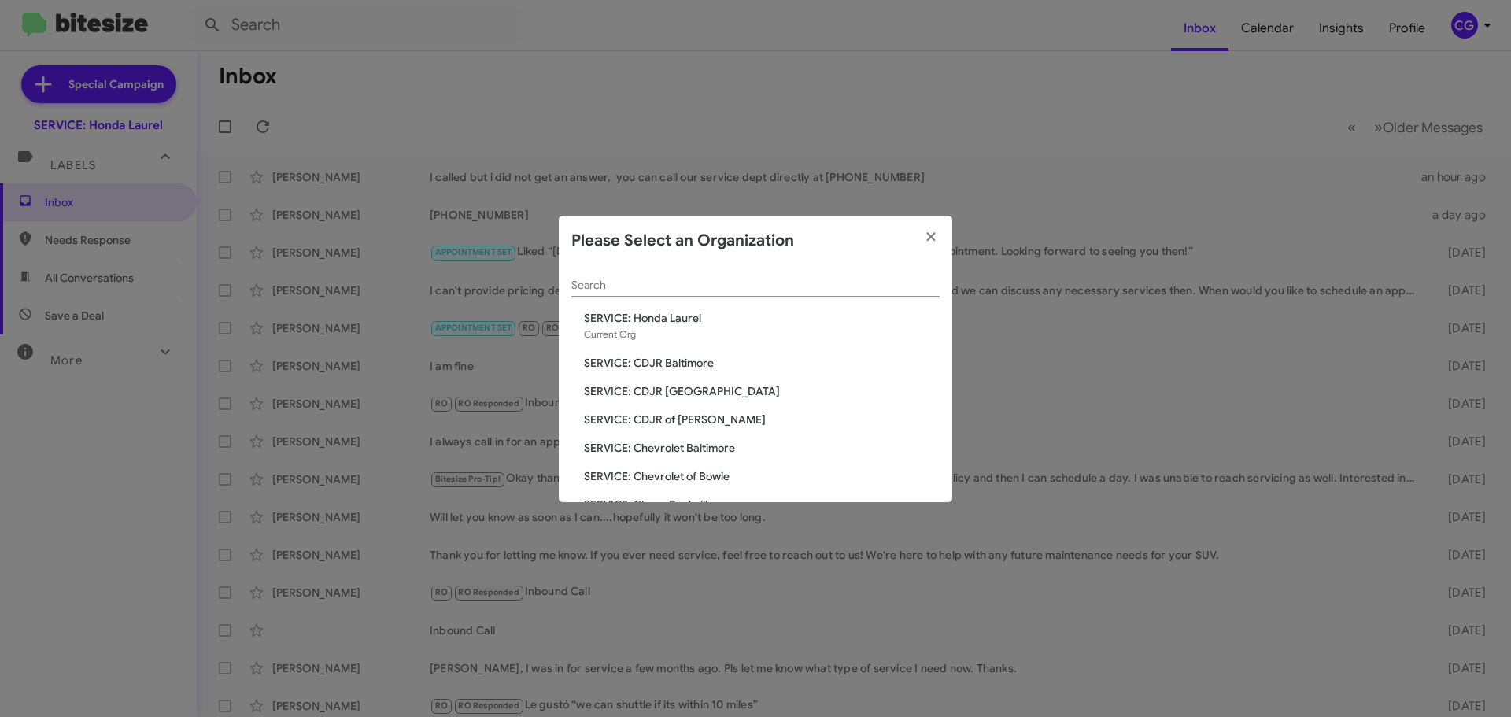
scroll to position [157, 0]
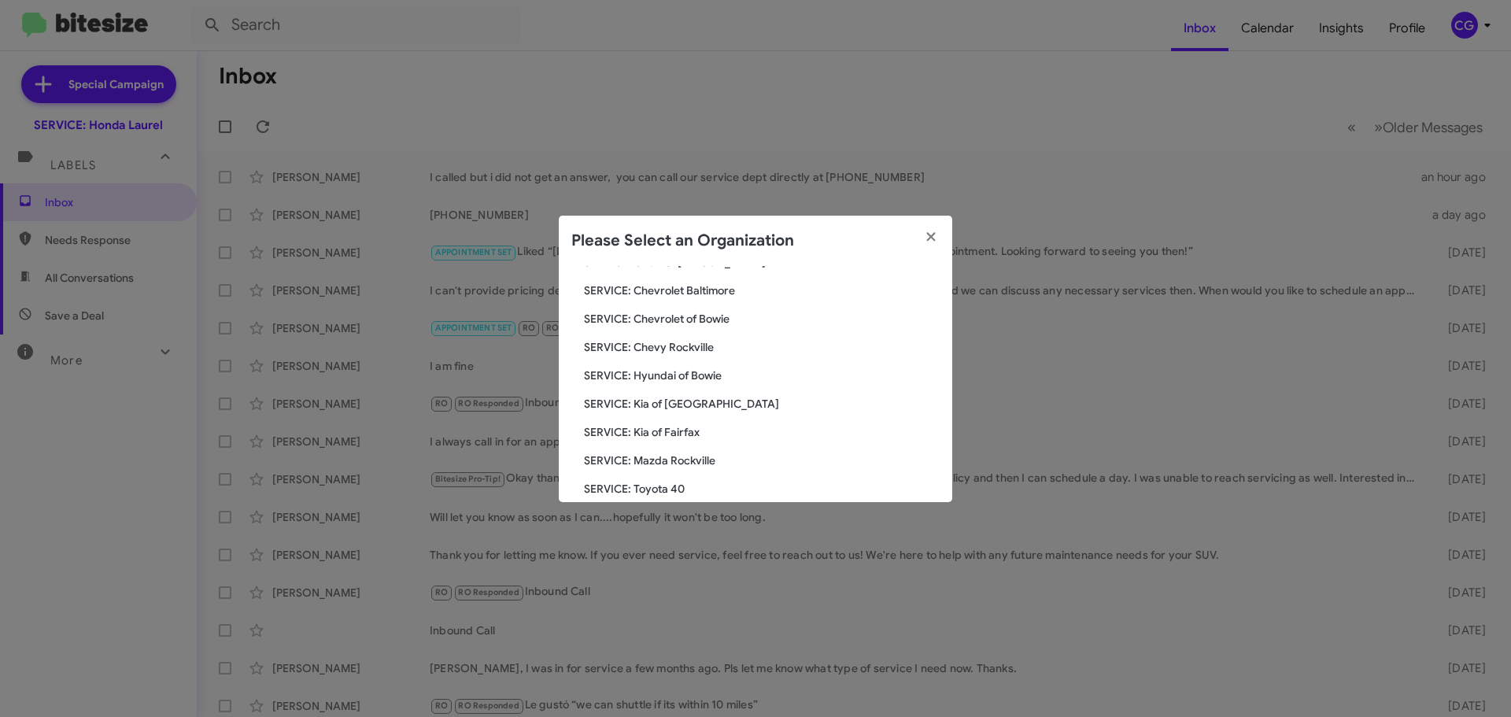
click at [696, 408] on span "SERVICE: Kia of [GEOGRAPHIC_DATA]" at bounding box center [762, 404] width 356 height 16
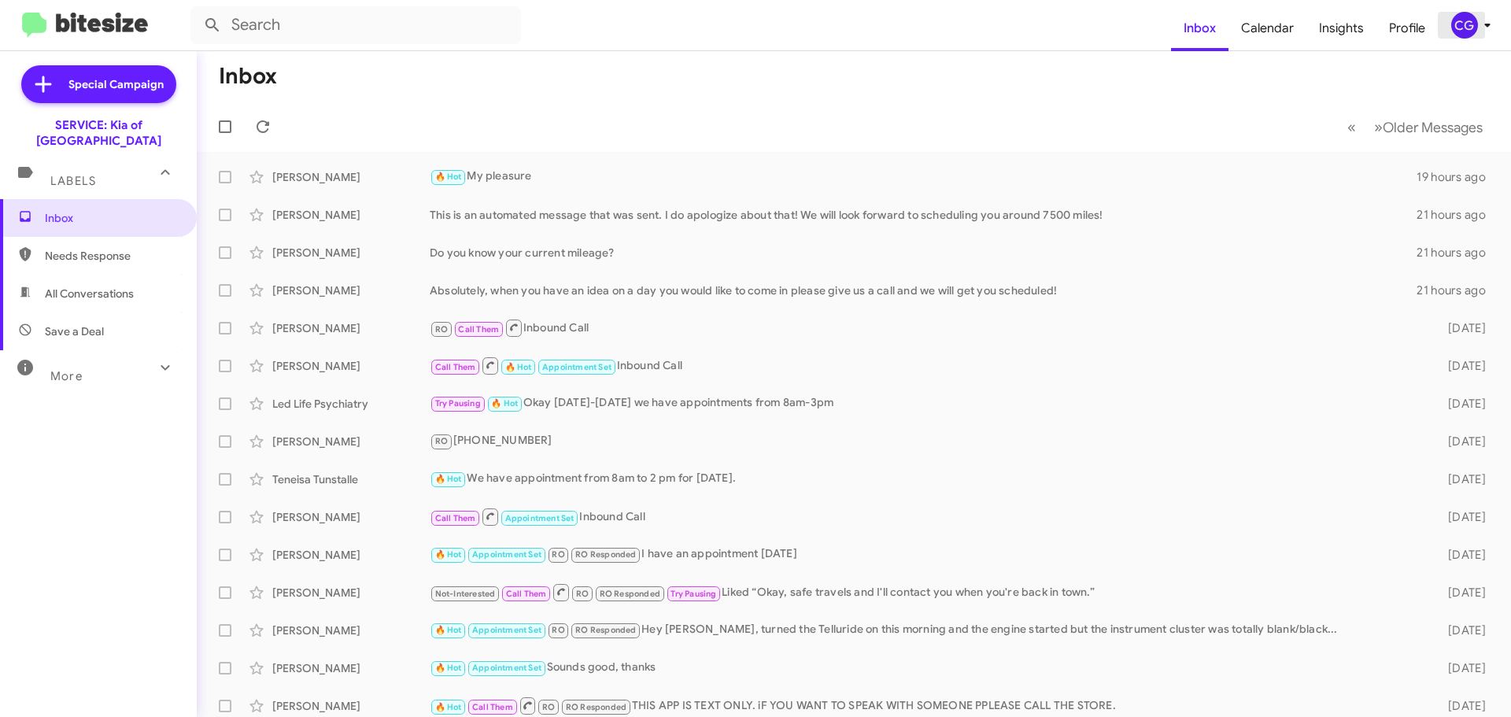
click at [1483, 22] on icon at bounding box center [1487, 25] width 19 height 19
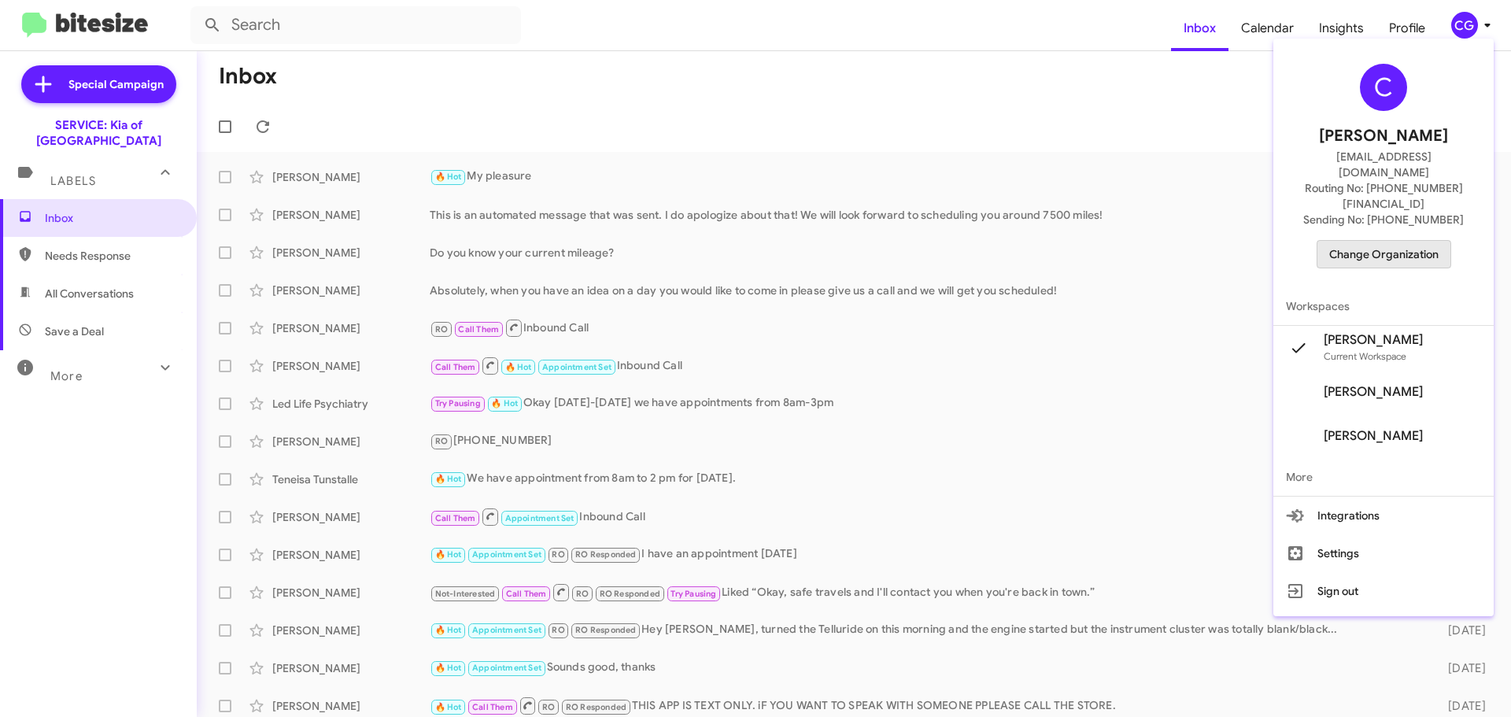
click at [1411, 241] on span "Change Organization" at bounding box center [1383, 254] width 109 height 27
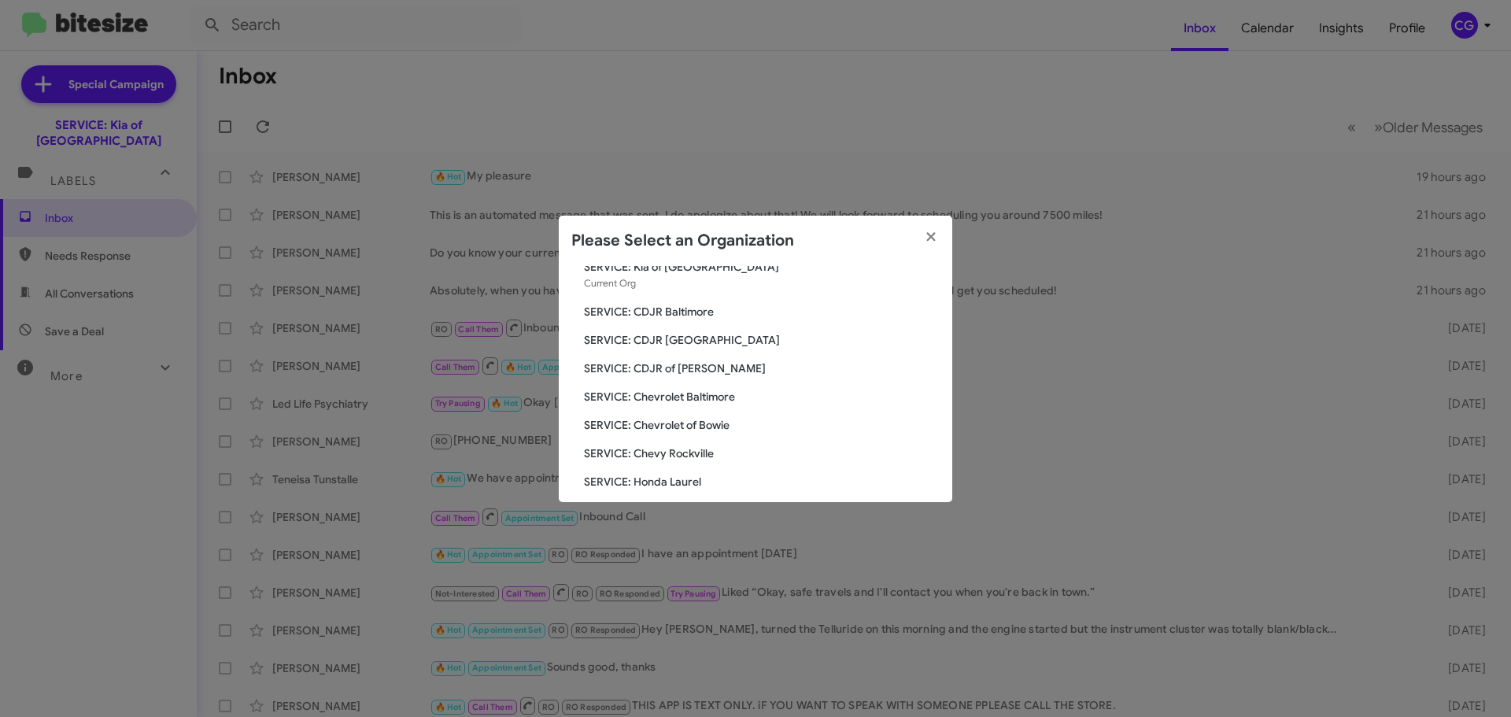
scroll to position [79, 0]
click at [690, 484] on span "SERVICE: Hyundai of Bowie" at bounding box center [762, 482] width 356 height 16
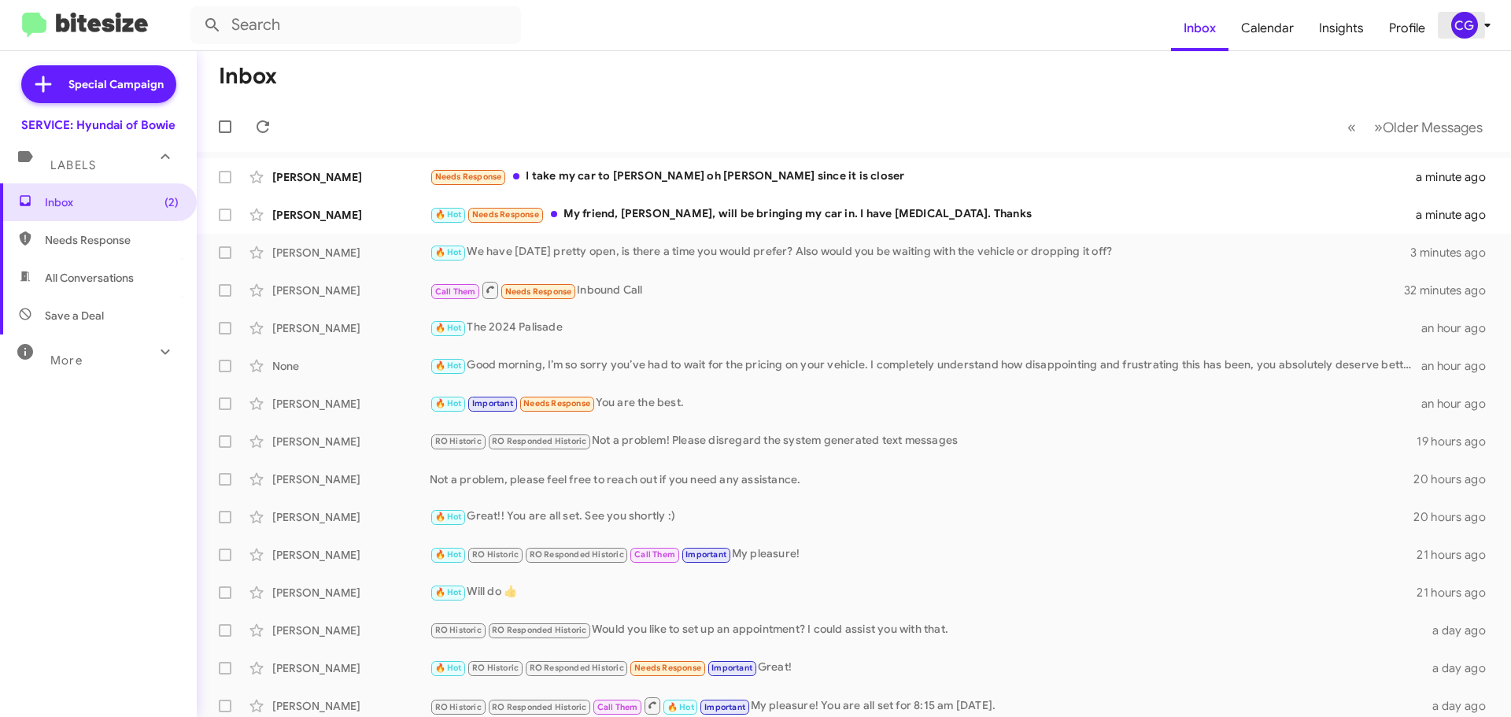
click at [1464, 38] on div "CG" at bounding box center [1464, 25] width 27 height 27
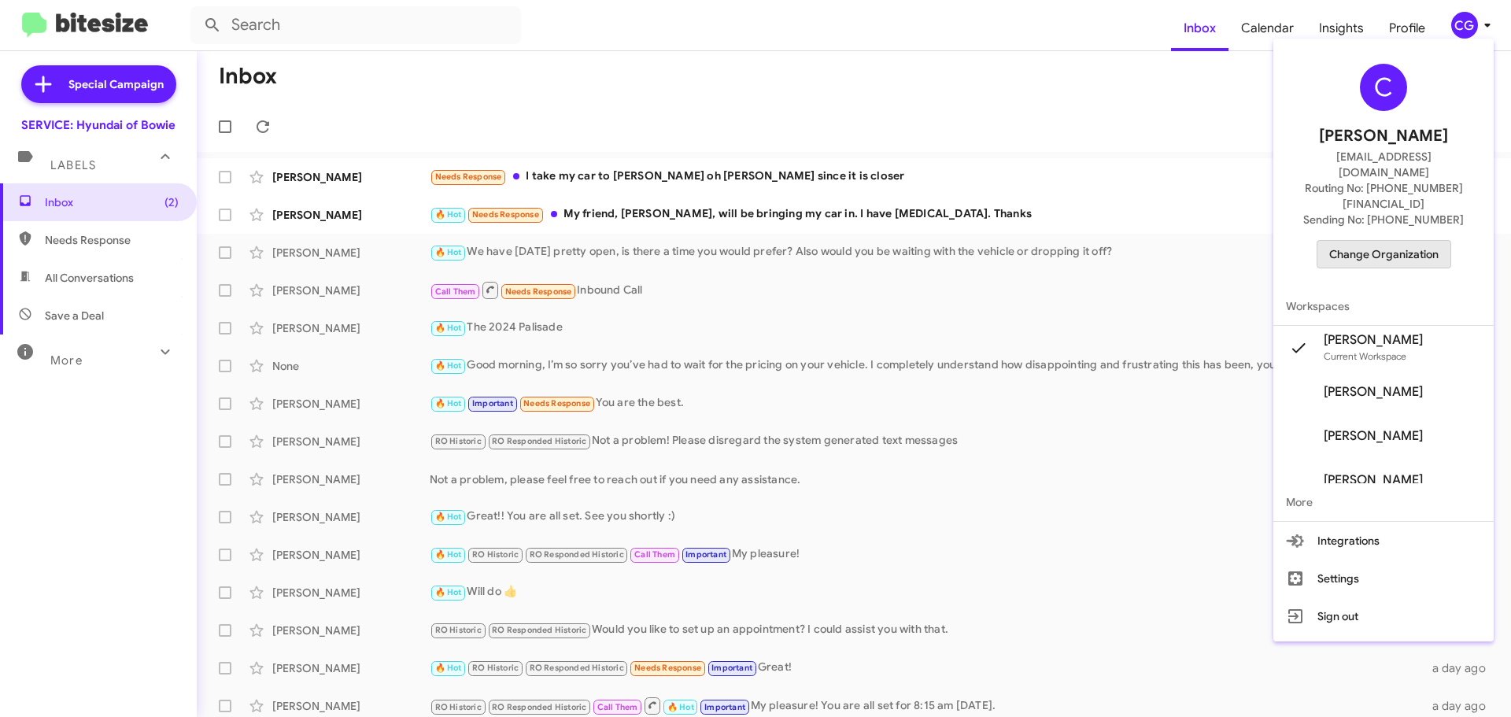
click at [1402, 240] on div "C Carmen Gast cgast@ourismancars.com Routing No: +1 (301) 249-4227 Sending No: …" at bounding box center [1383, 166] width 220 height 242
click at [1393, 241] on span "Change Organization" at bounding box center [1383, 254] width 109 height 27
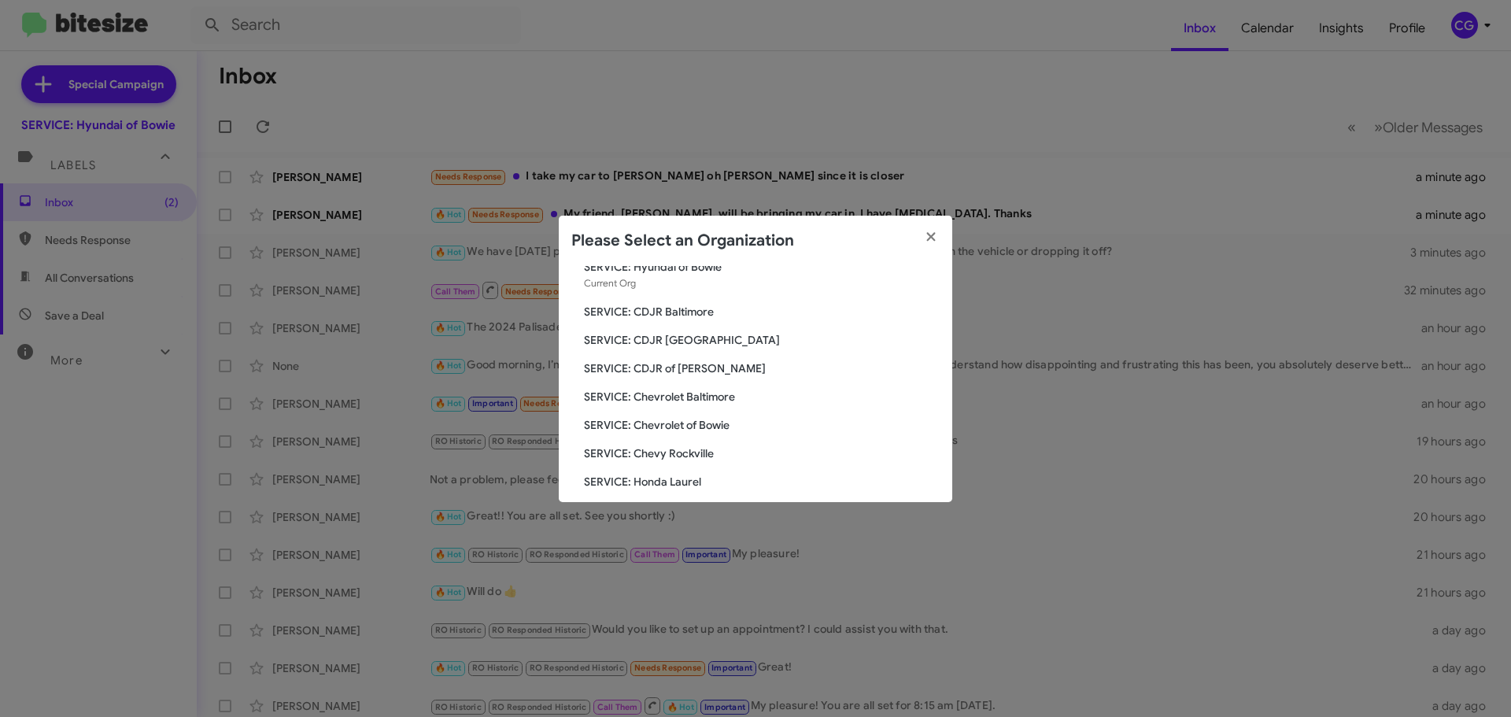
scroll to position [157, 0]
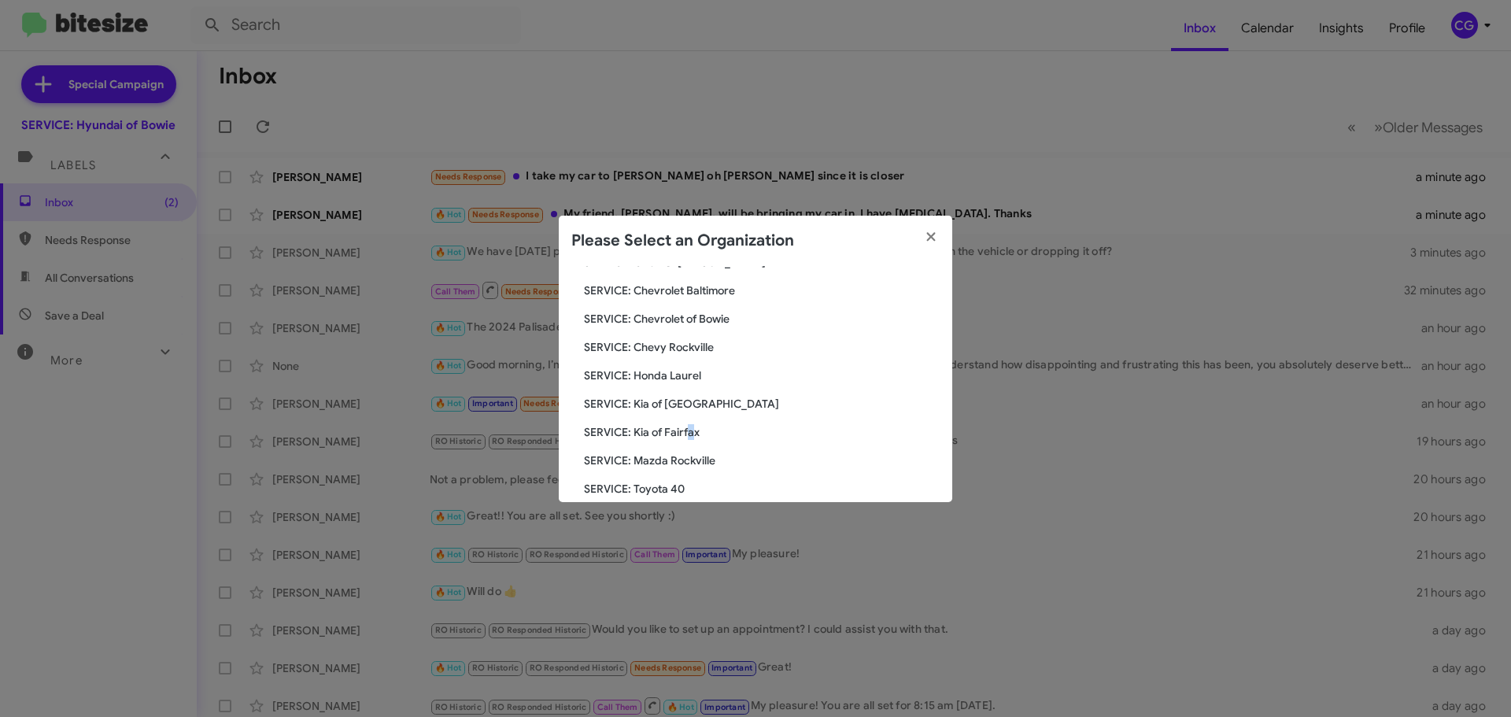
click at [690, 433] on span "SERVICE: Kia of Fairfax" at bounding box center [762, 432] width 356 height 16
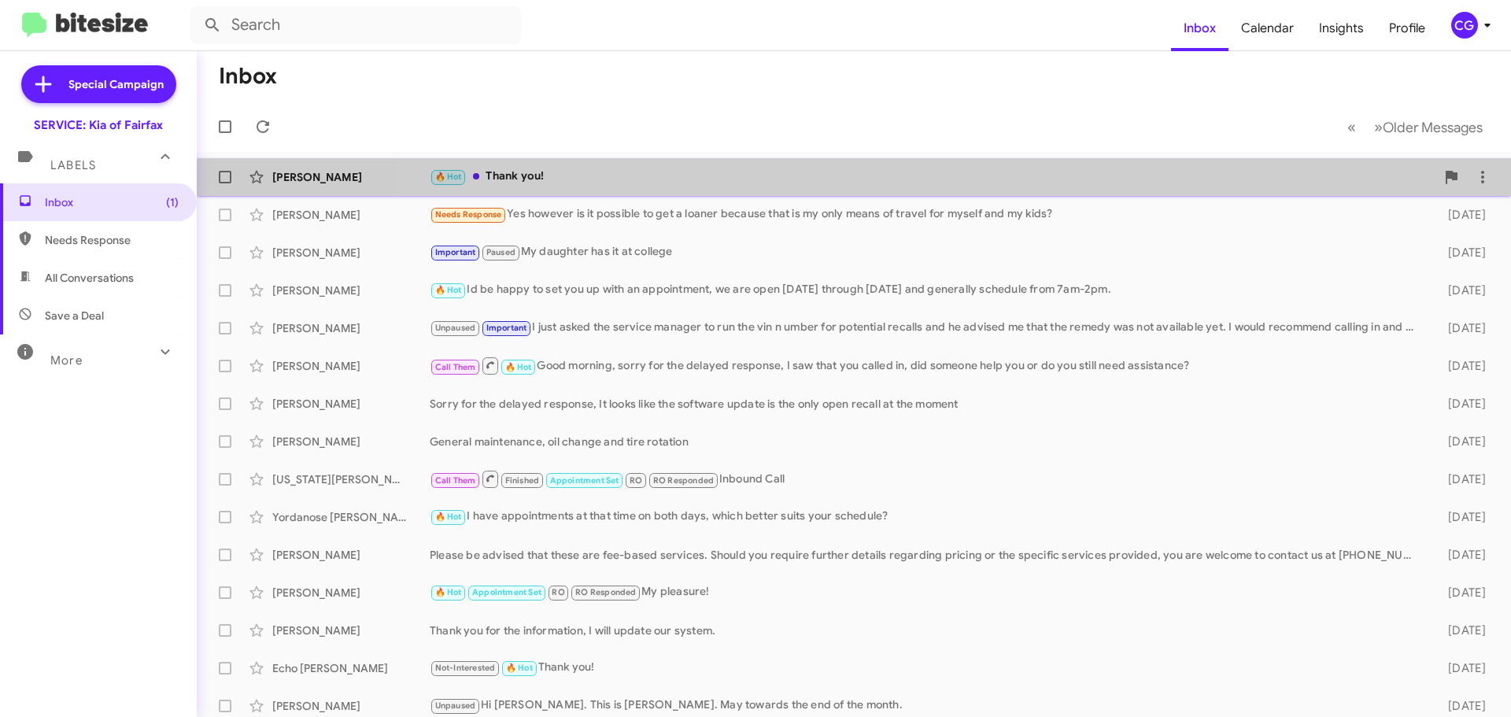
click at [1020, 194] on span "[PERSON_NAME] 🔥 Hot Thank you! 17 hours ago" at bounding box center [854, 177] width 1314 height 38
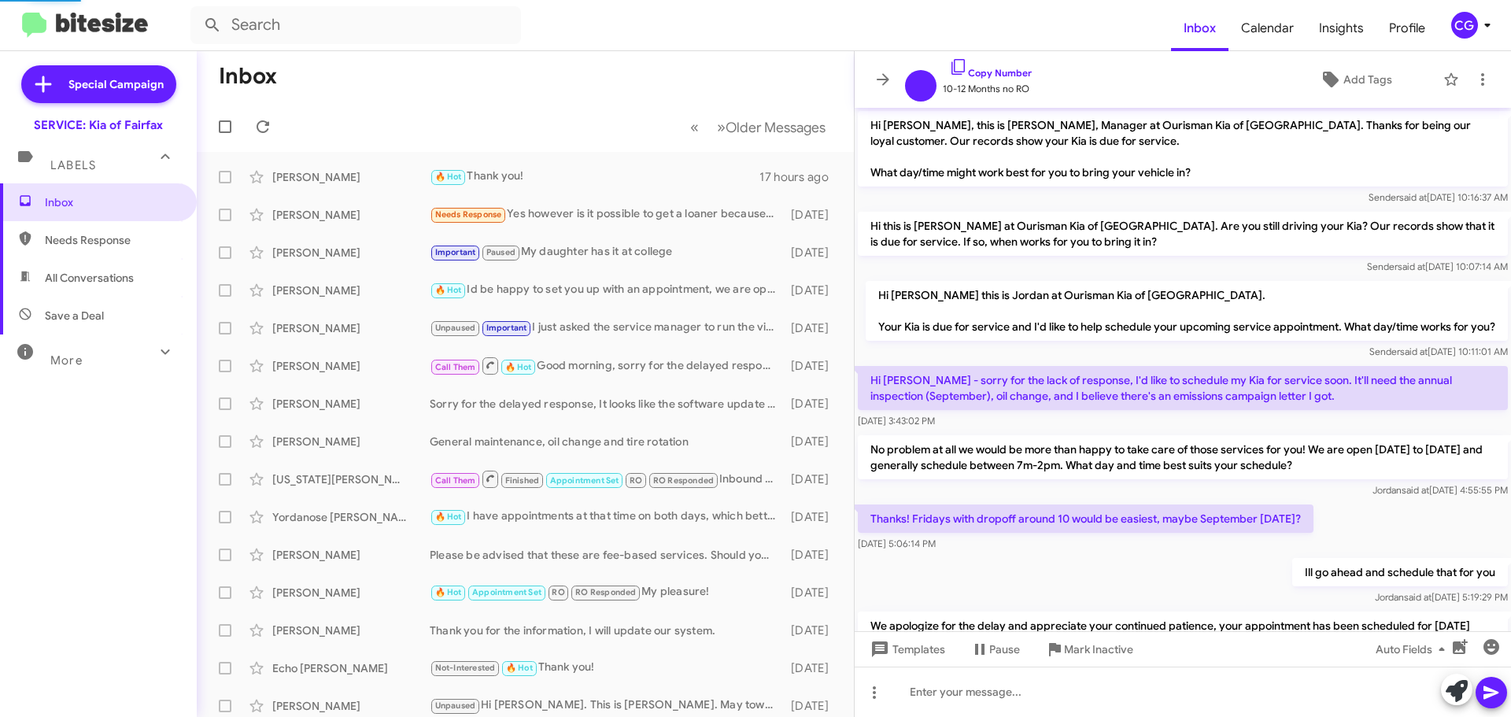
scroll to position [151, 0]
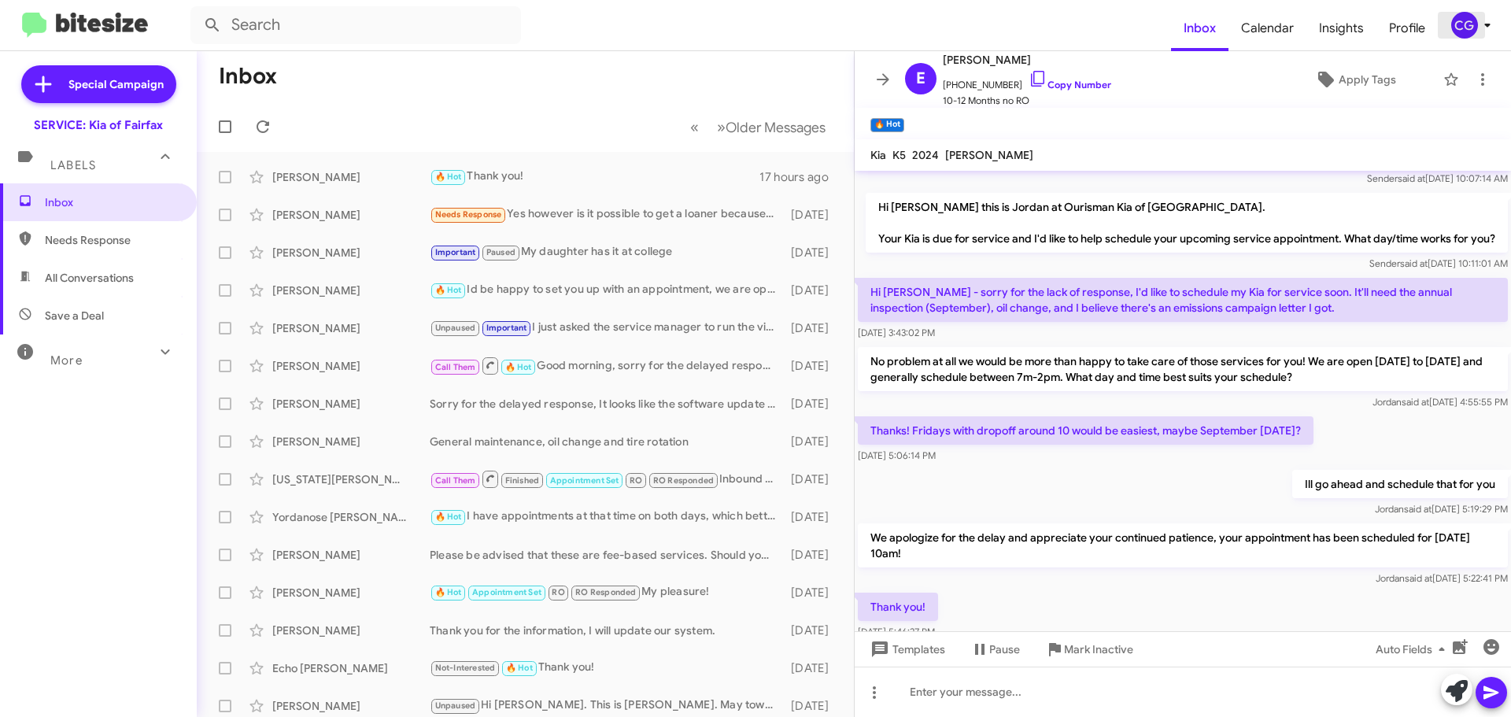
click at [1460, 24] on div "CG" at bounding box center [1464, 25] width 27 height 27
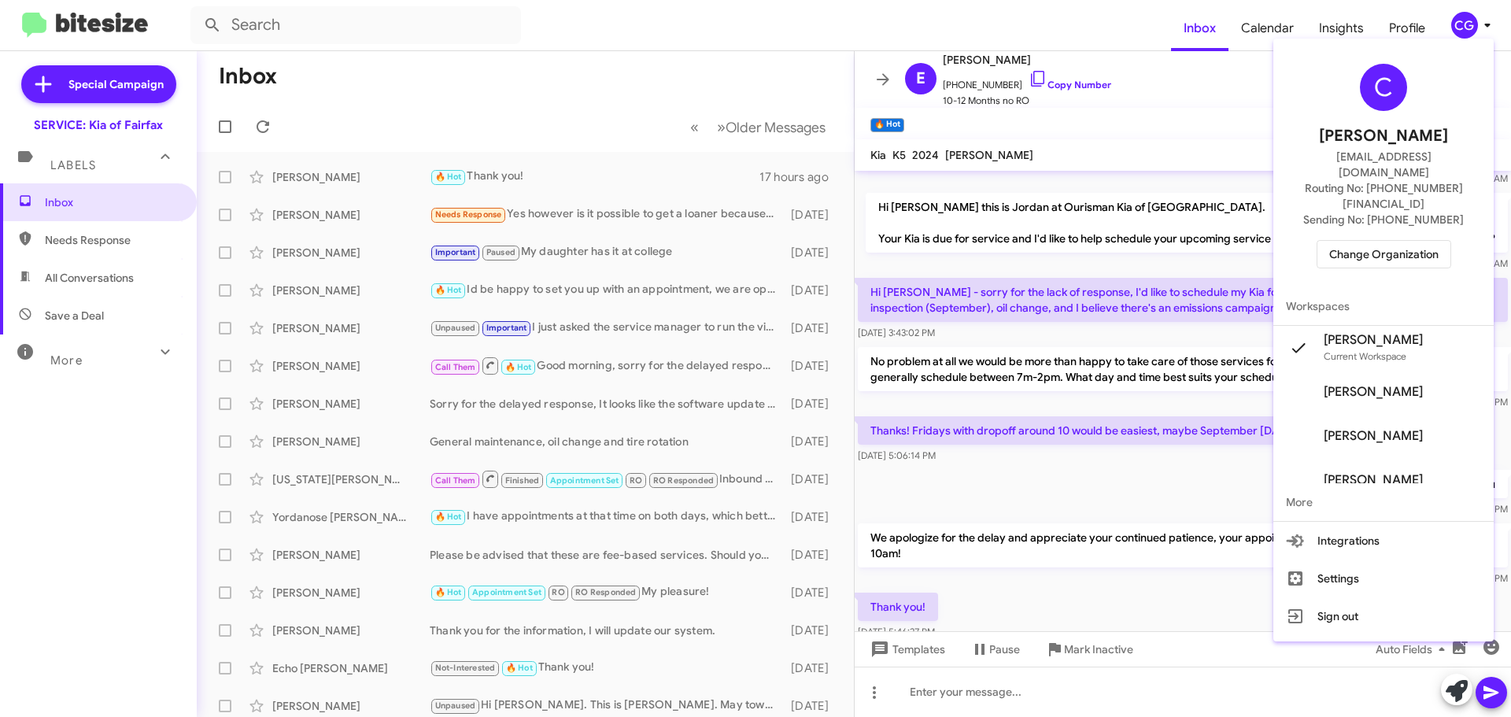
click at [1397, 241] on span "Change Organization" at bounding box center [1383, 254] width 109 height 27
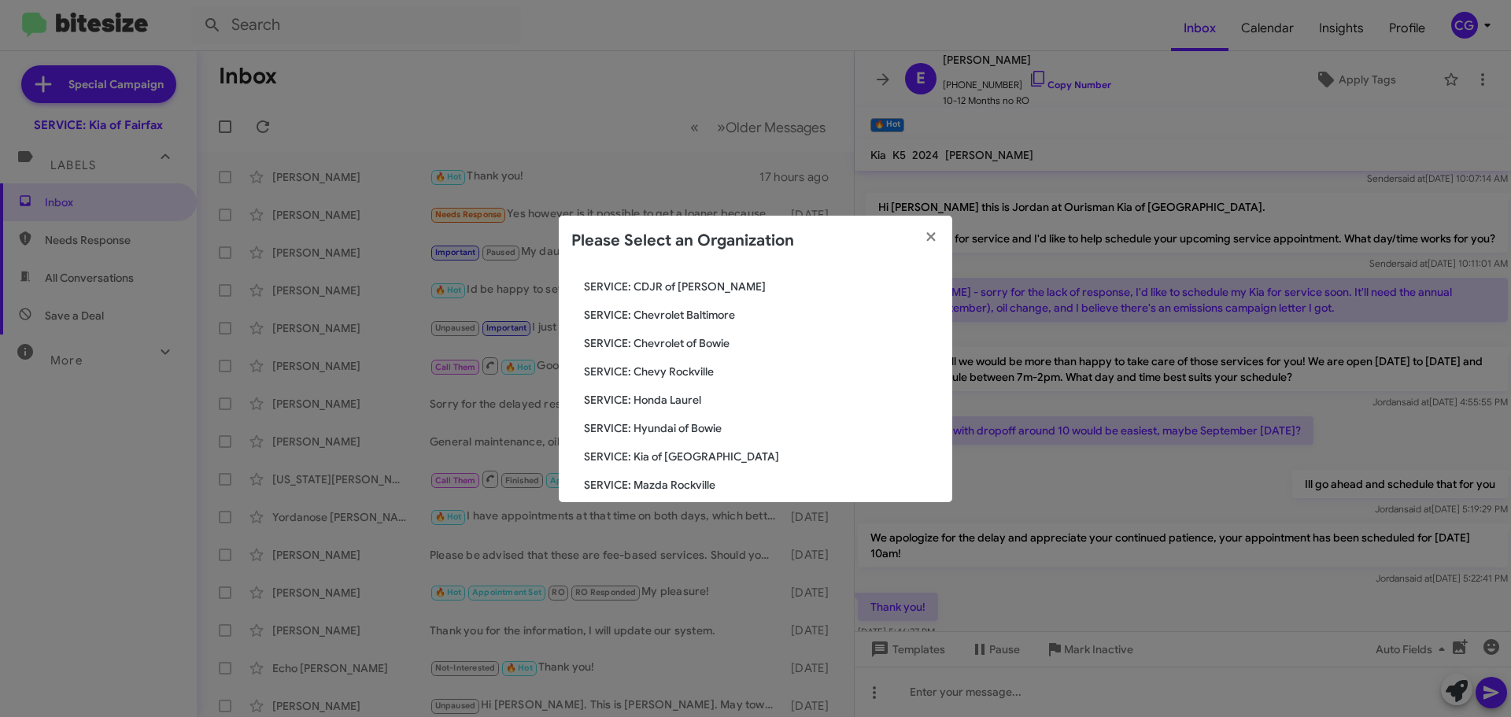
scroll to position [236, 0]
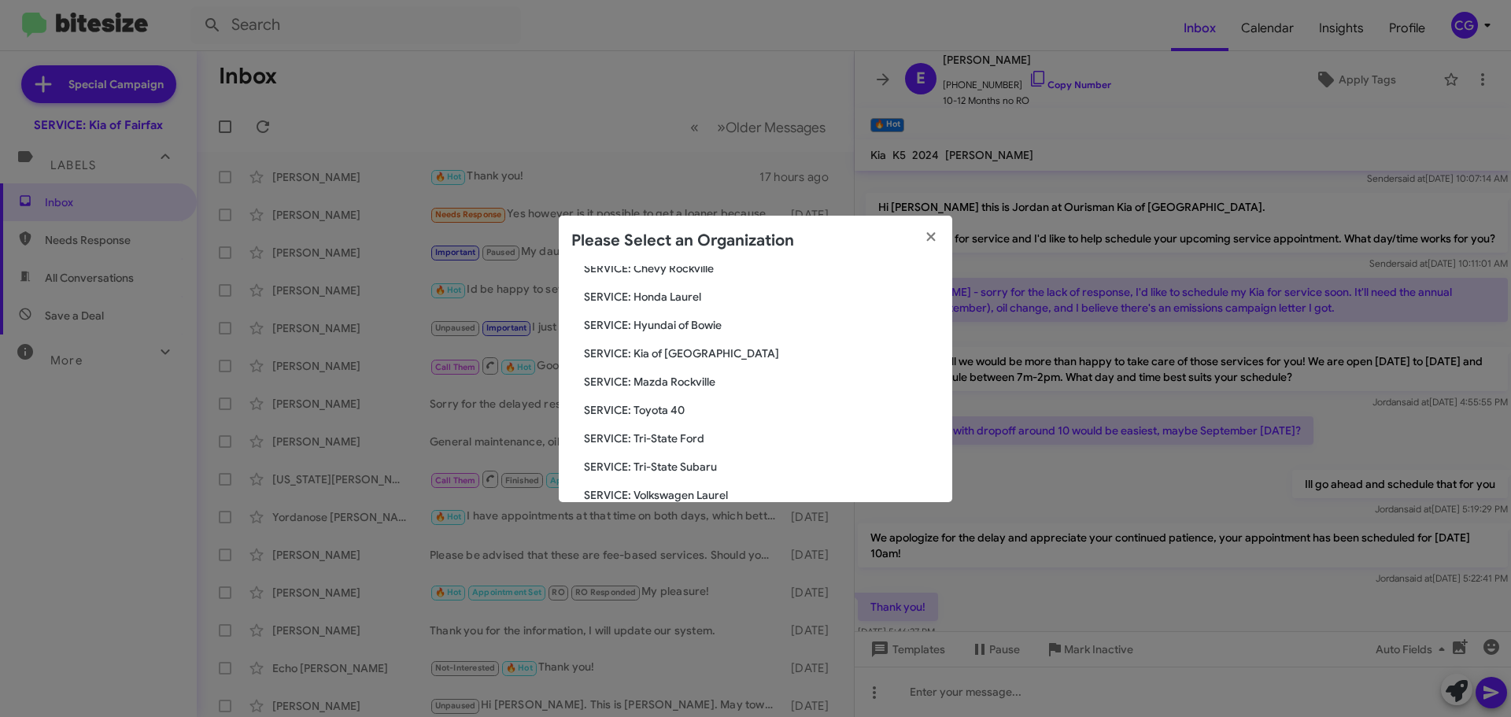
click at [681, 320] on span "SERVICE: Hyundai of Bowie" at bounding box center [762, 325] width 356 height 16
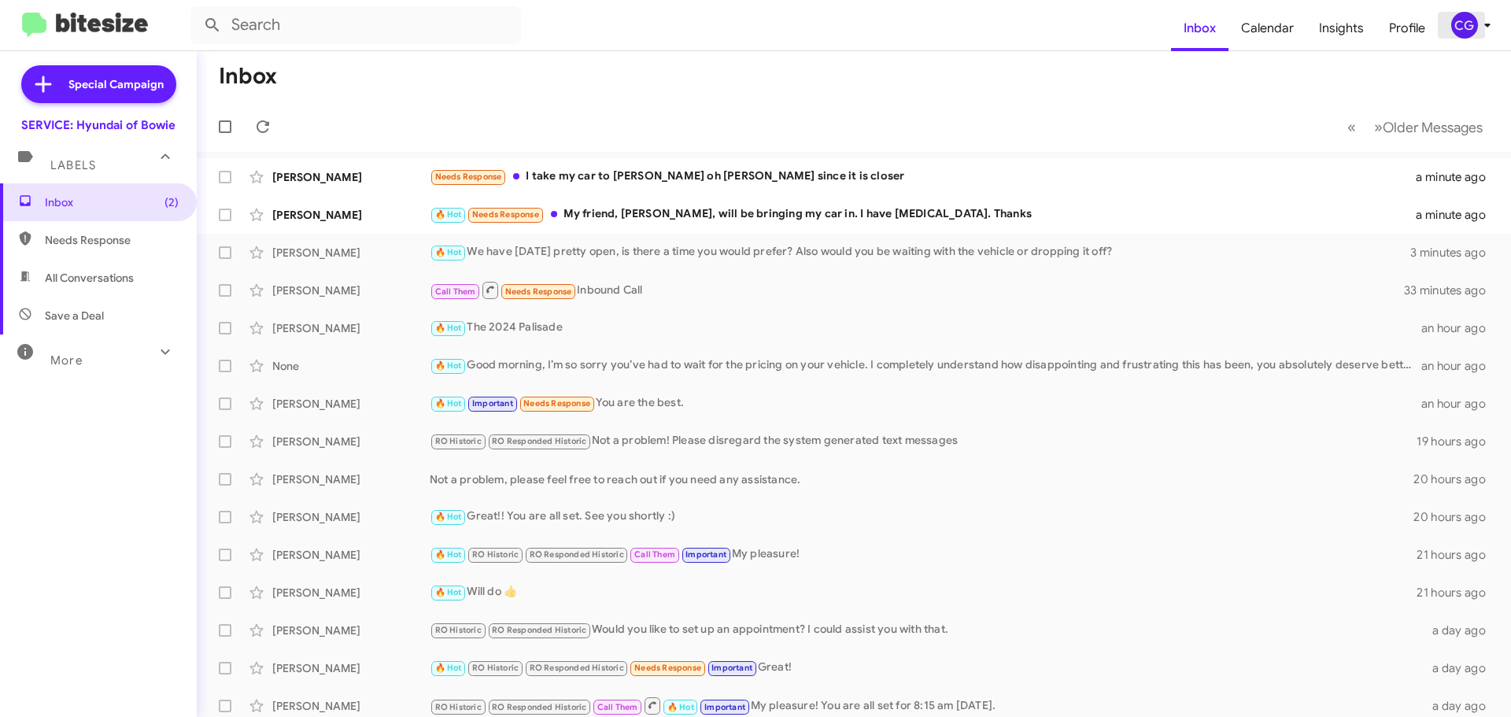
click at [1452, 25] on div "CG" at bounding box center [1464, 25] width 27 height 27
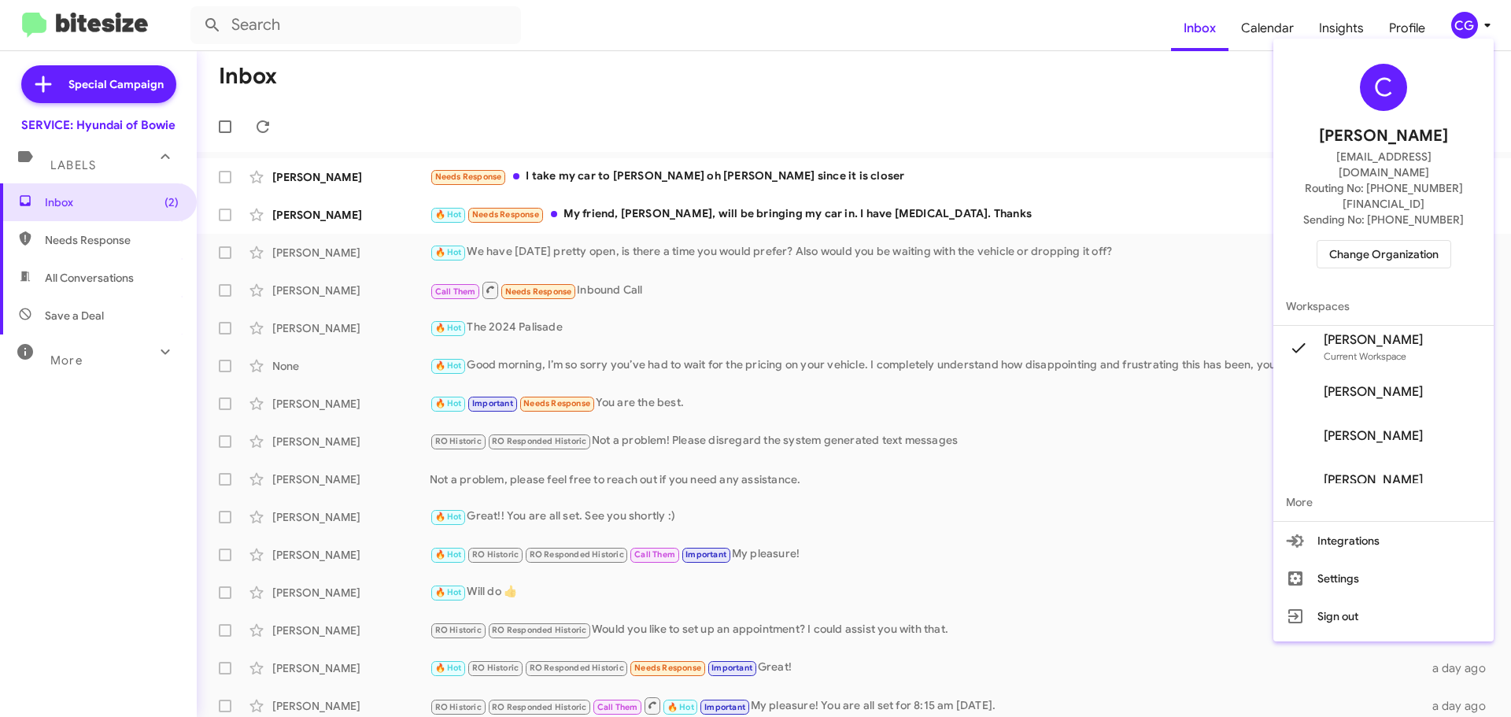
click at [1423, 241] on span "Change Organization" at bounding box center [1383, 254] width 109 height 27
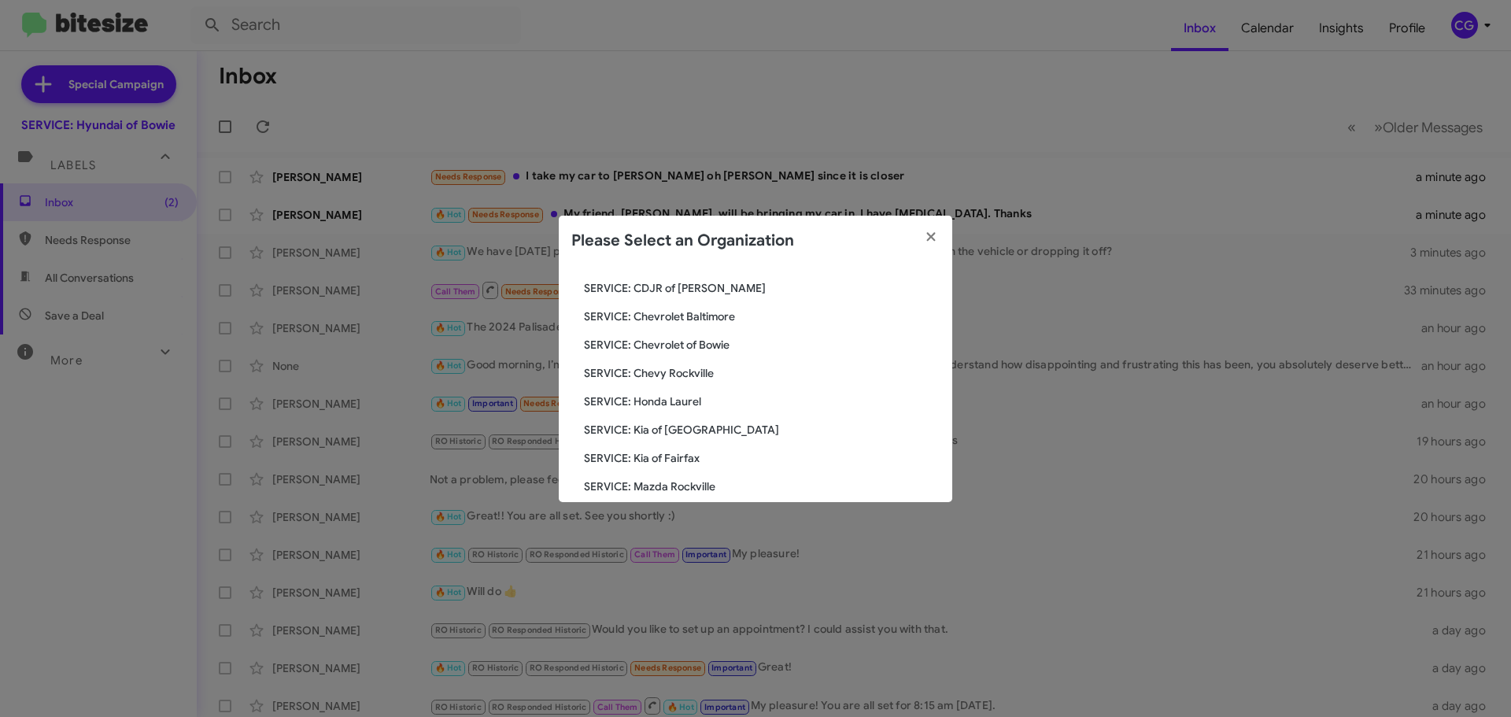
scroll to position [290, 0]
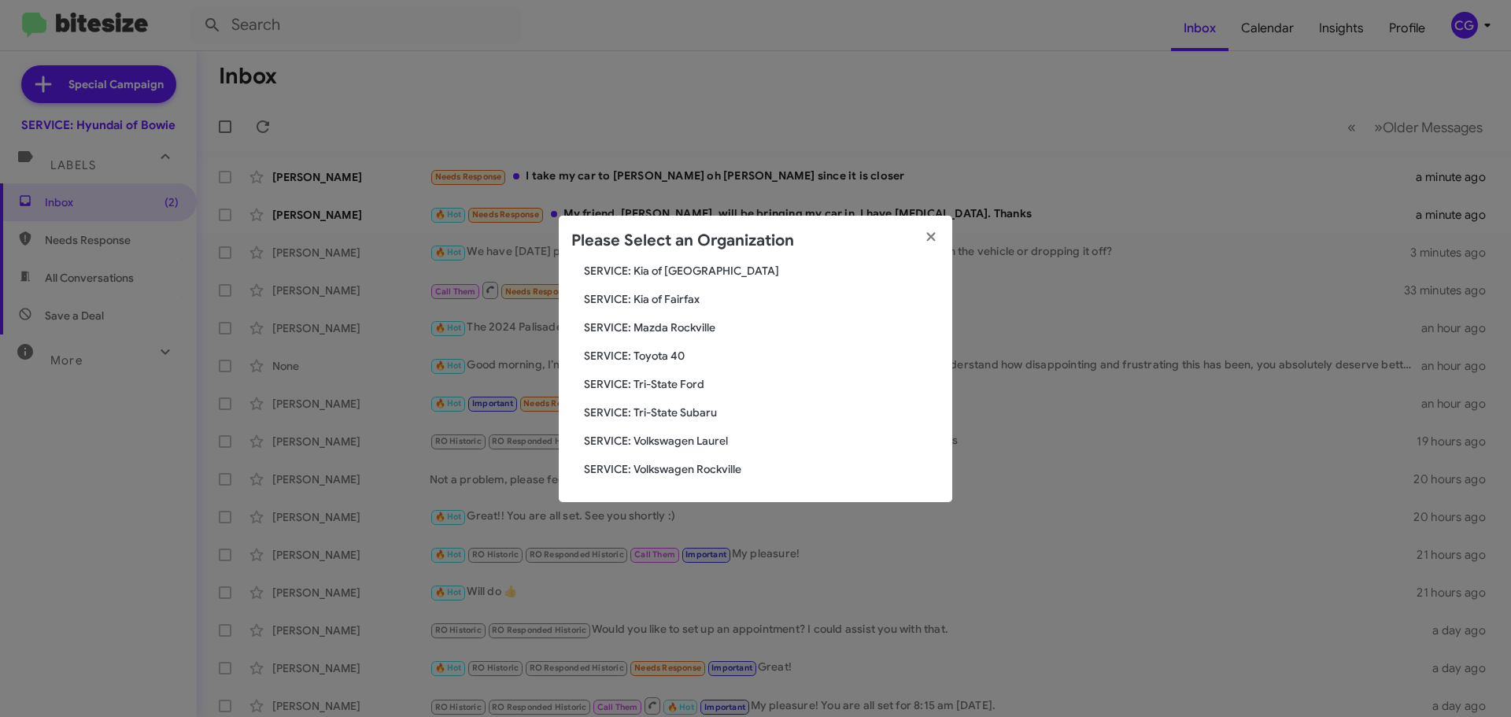
drag, startPoint x: 838, startPoint y: 430, endPoint x: 696, endPoint y: 330, distance: 174.0
click at [696, 330] on span "SERVICE: Mazda Rockville" at bounding box center [762, 327] width 356 height 16
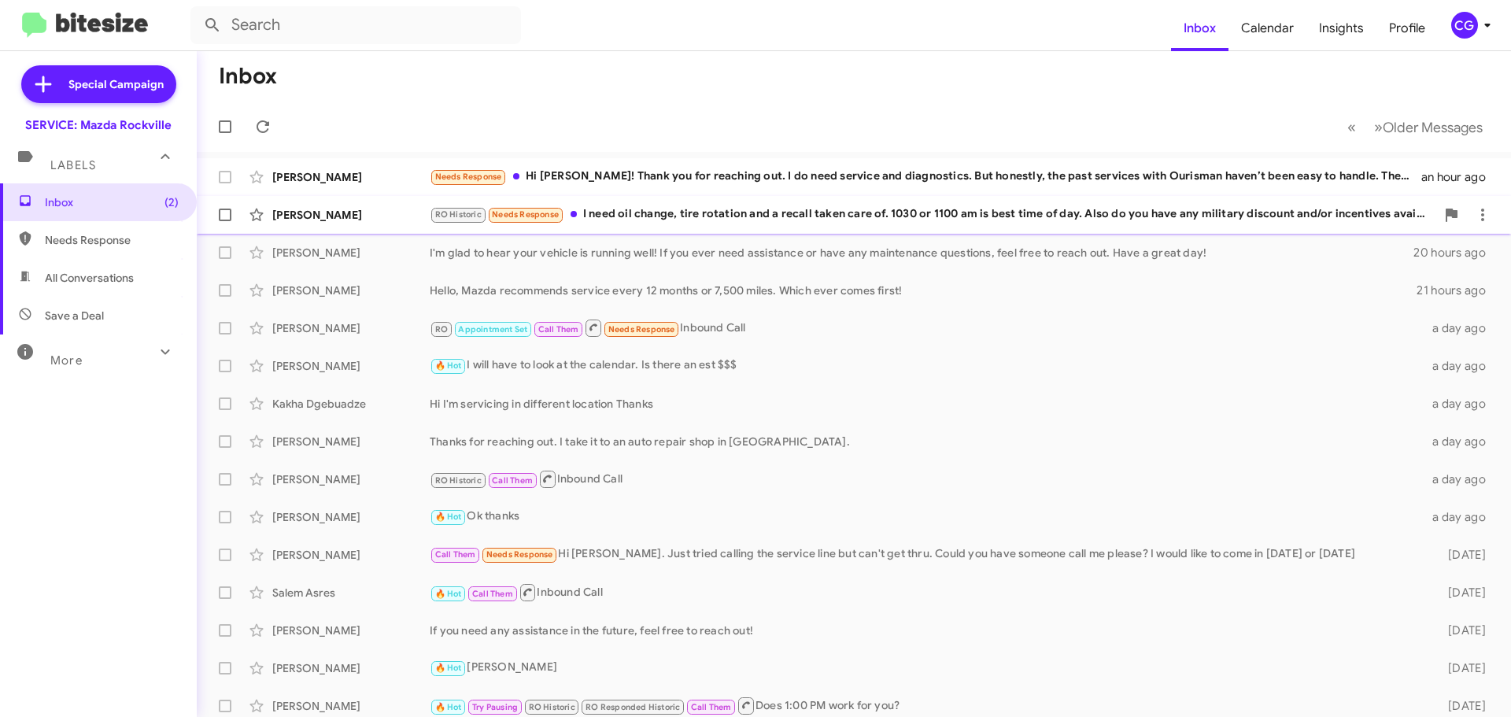
click at [833, 214] on div "RO Historic Needs Response I need oil change, tire rotation and a recall taken …" at bounding box center [933, 214] width 1006 height 18
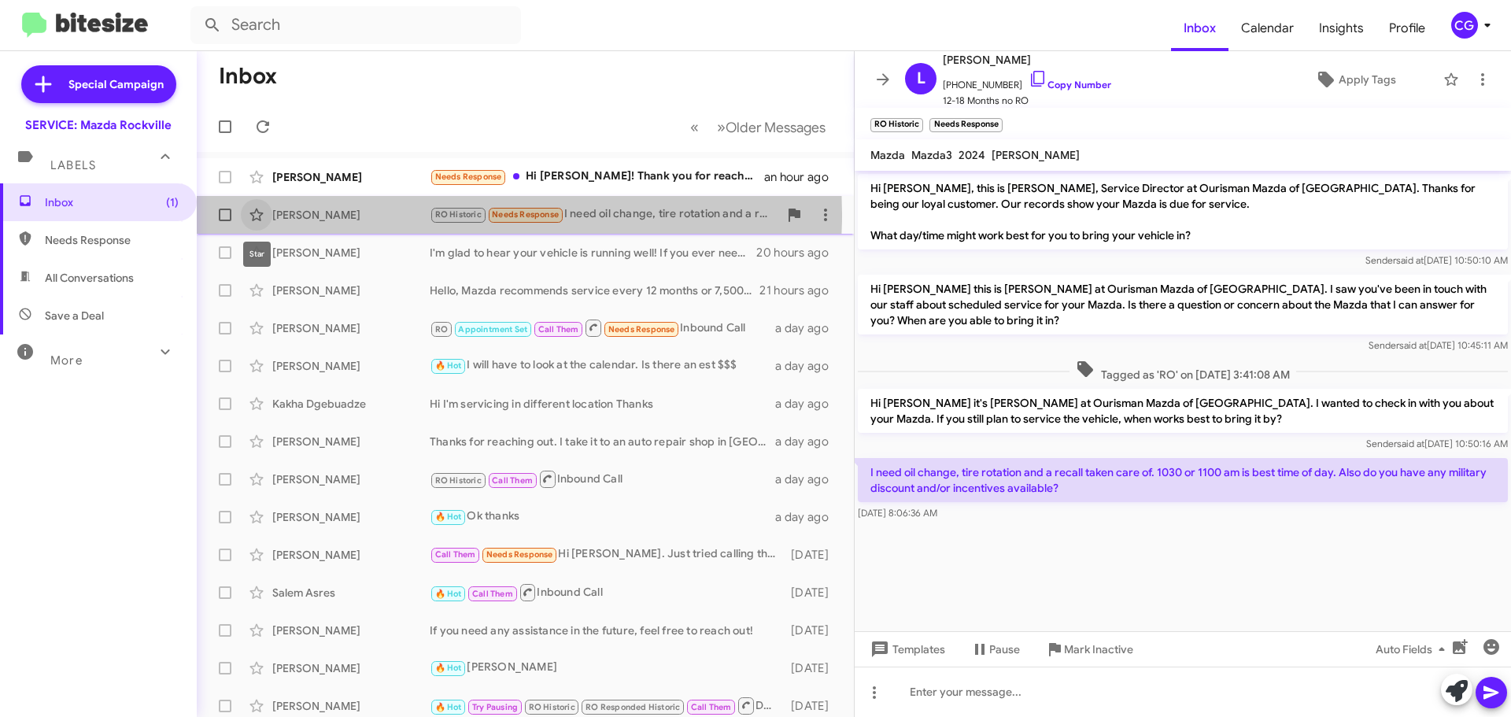
drag, startPoint x: 251, startPoint y: 212, endPoint x: 251, endPoint y: 197, distance: 14.9
click at [251, 210] on icon at bounding box center [256, 214] width 19 height 19
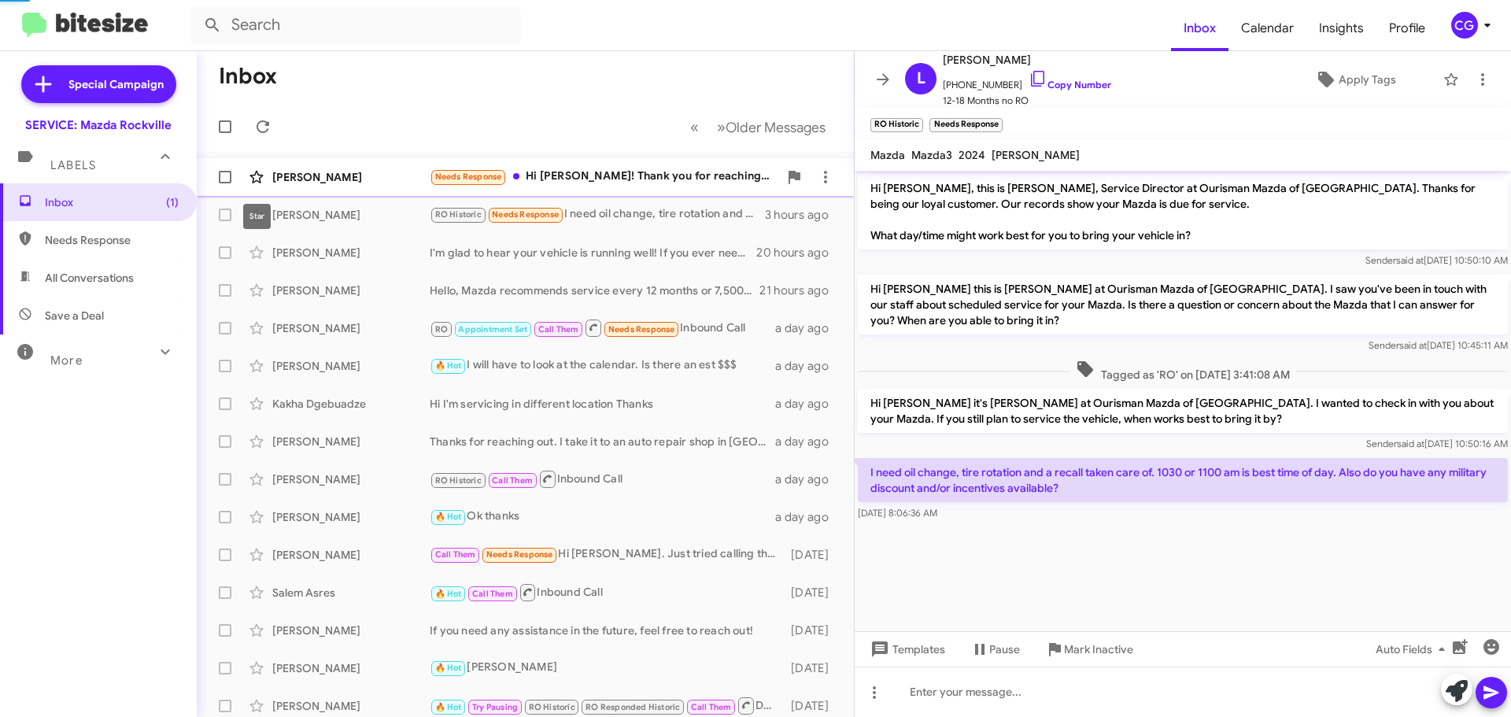
click at [253, 180] on icon at bounding box center [255, 177] width 13 height 13
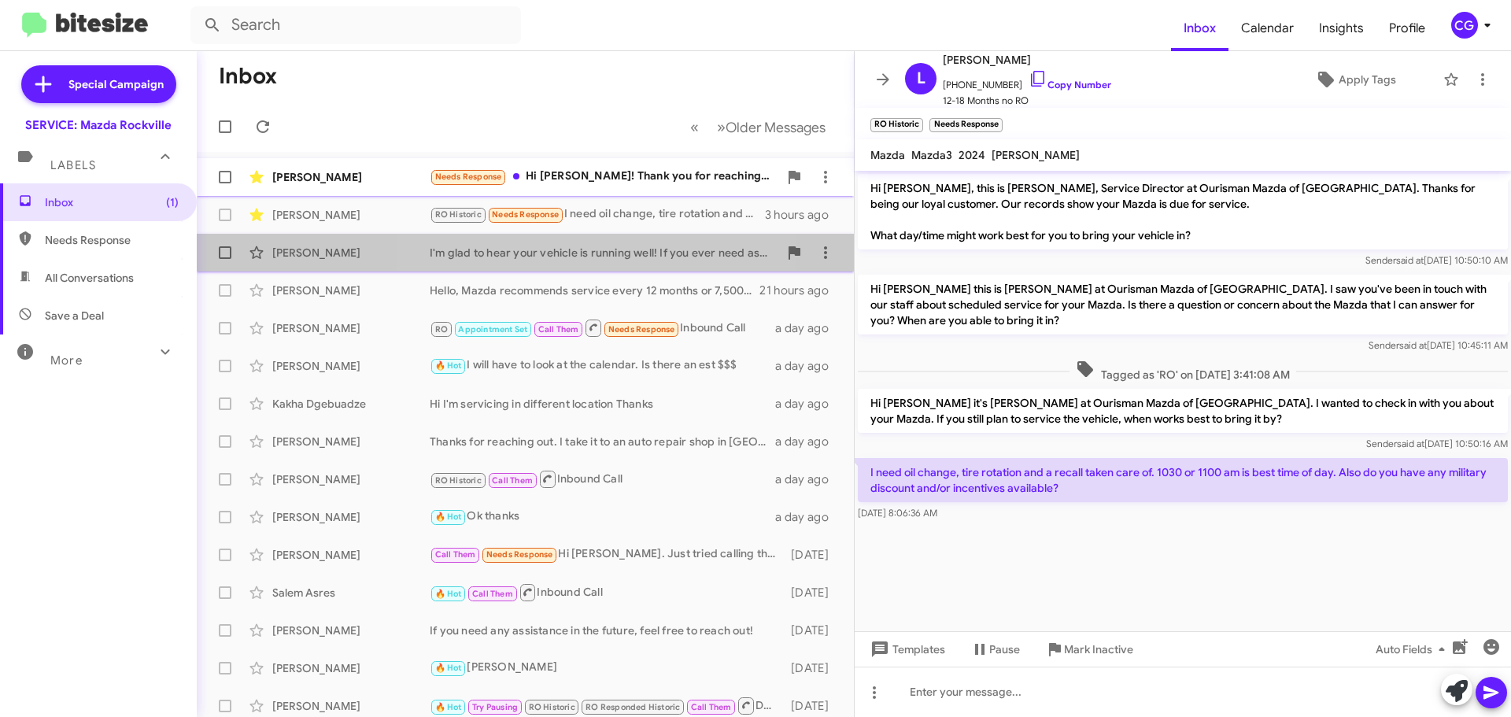
click at [592, 254] on div "I'm glad to hear your vehicle is running well! If you ever need assistance or h…" at bounding box center [604, 253] width 349 height 16
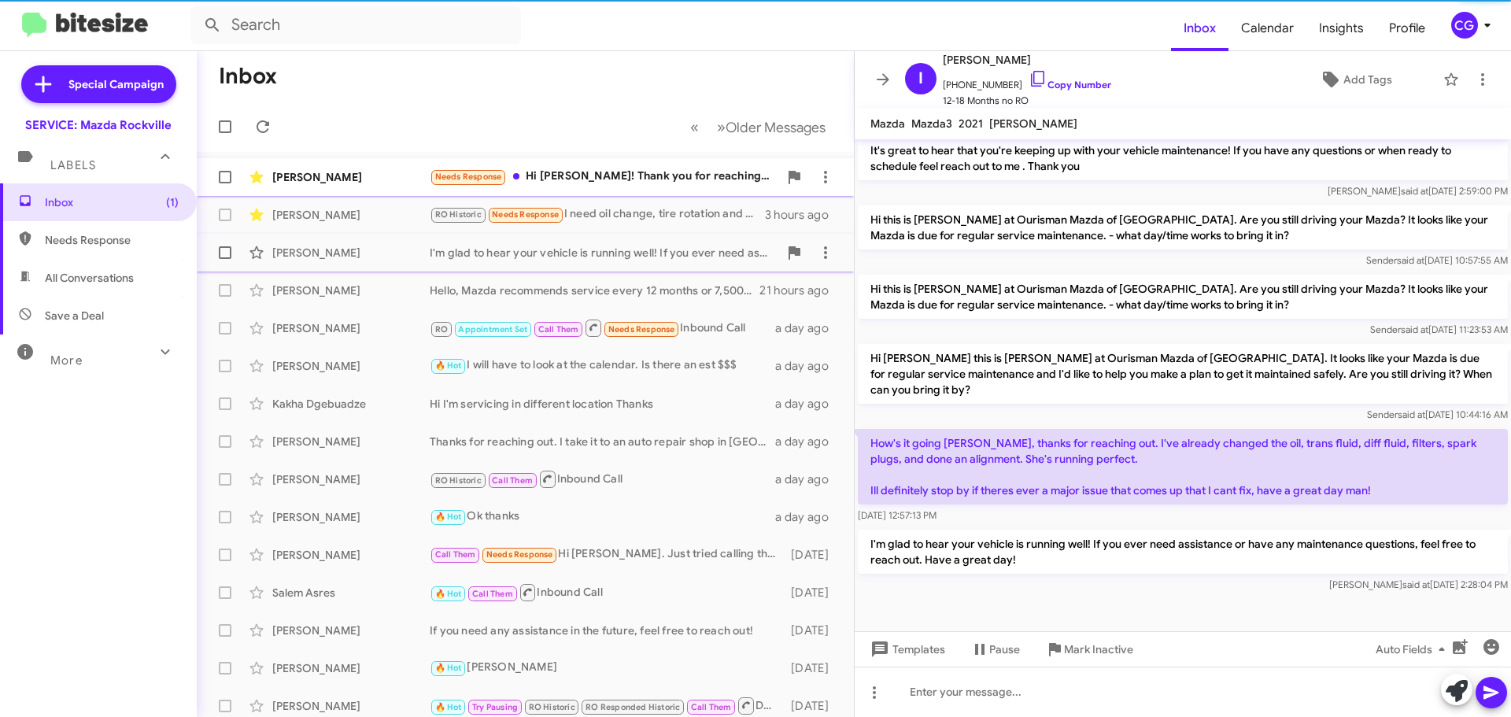
scroll to position [293, 0]
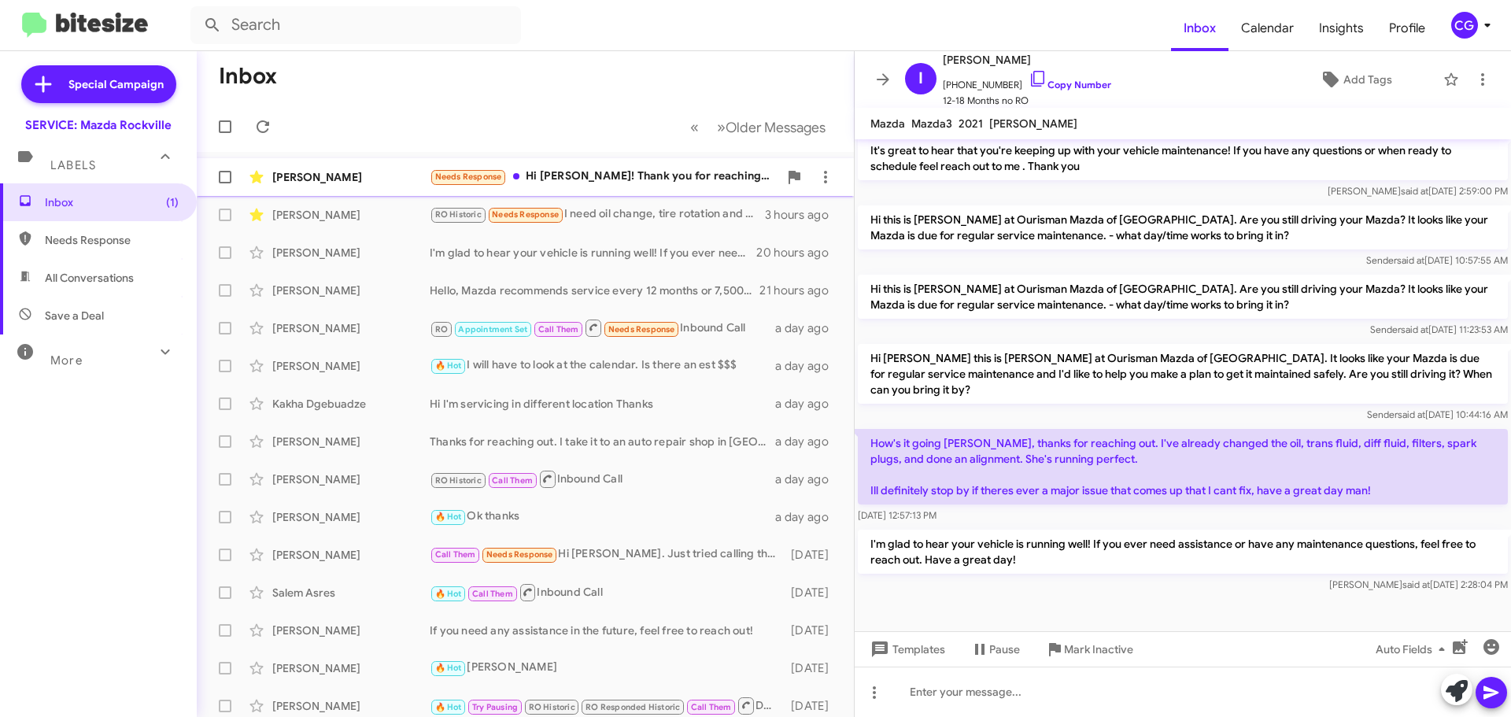
click at [1470, 20] on div "CG" at bounding box center [1464, 25] width 27 height 27
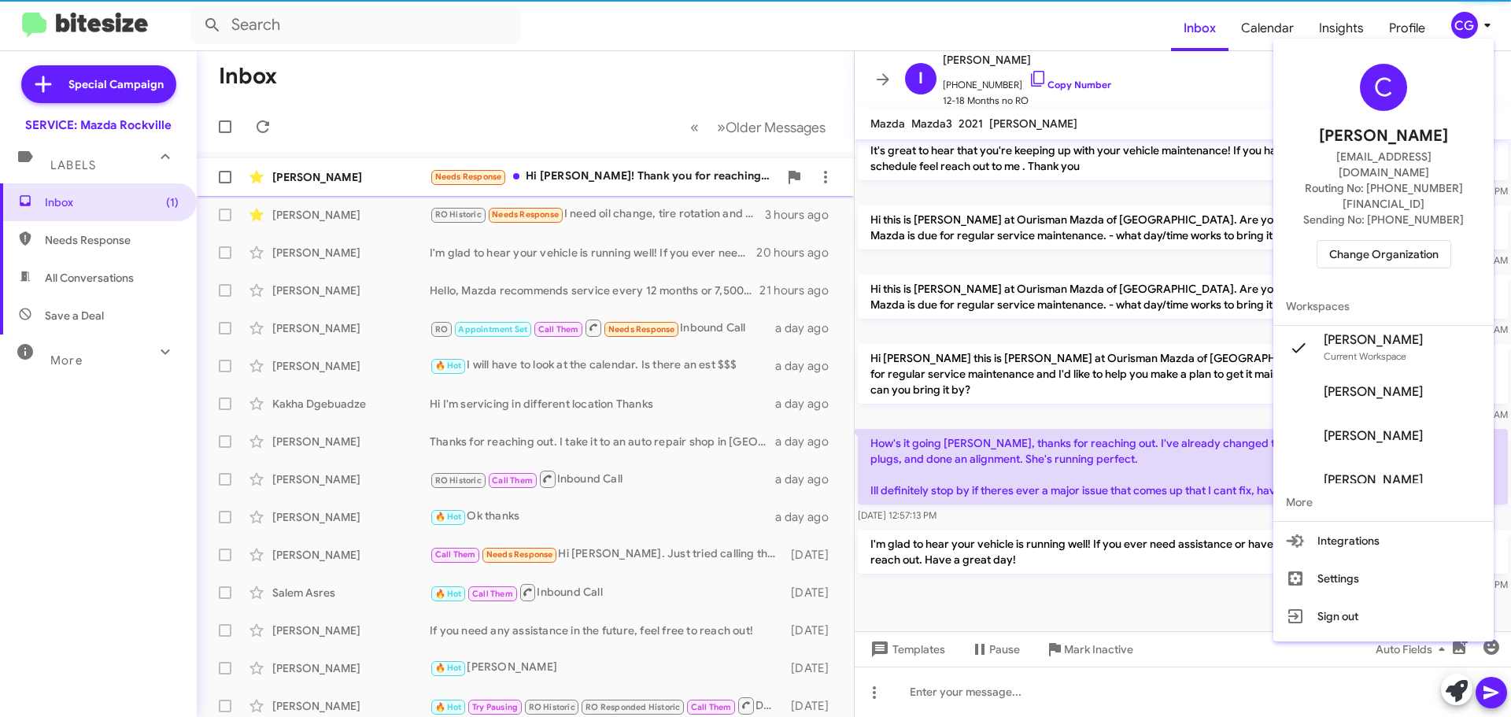
click at [1419, 241] on span "Change Organization" at bounding box center [1383, 254] width 109 height 27
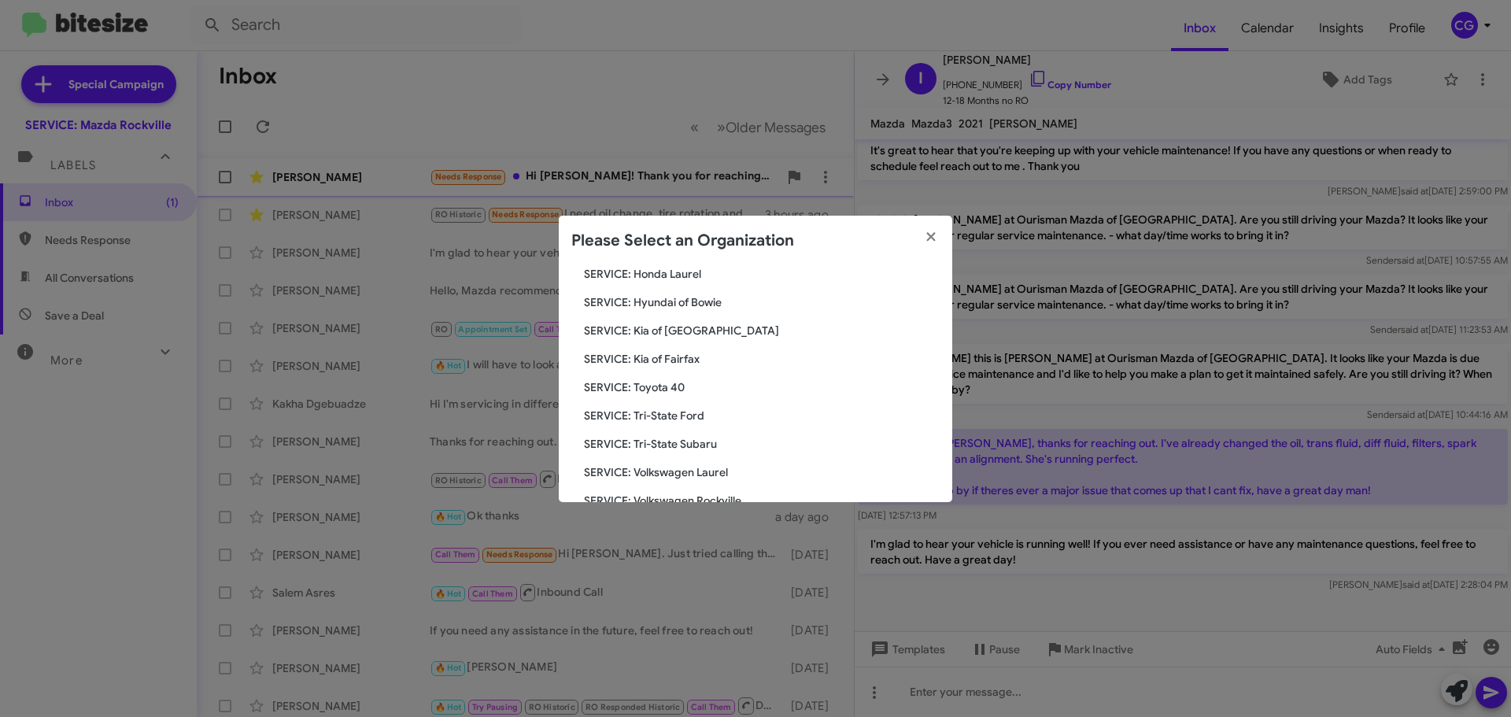
scroll to position [290, 0]
click at [682, 386] on span "SERVICE: Tri-State Ford" at bounding box center [762, 384] width 356 height 16
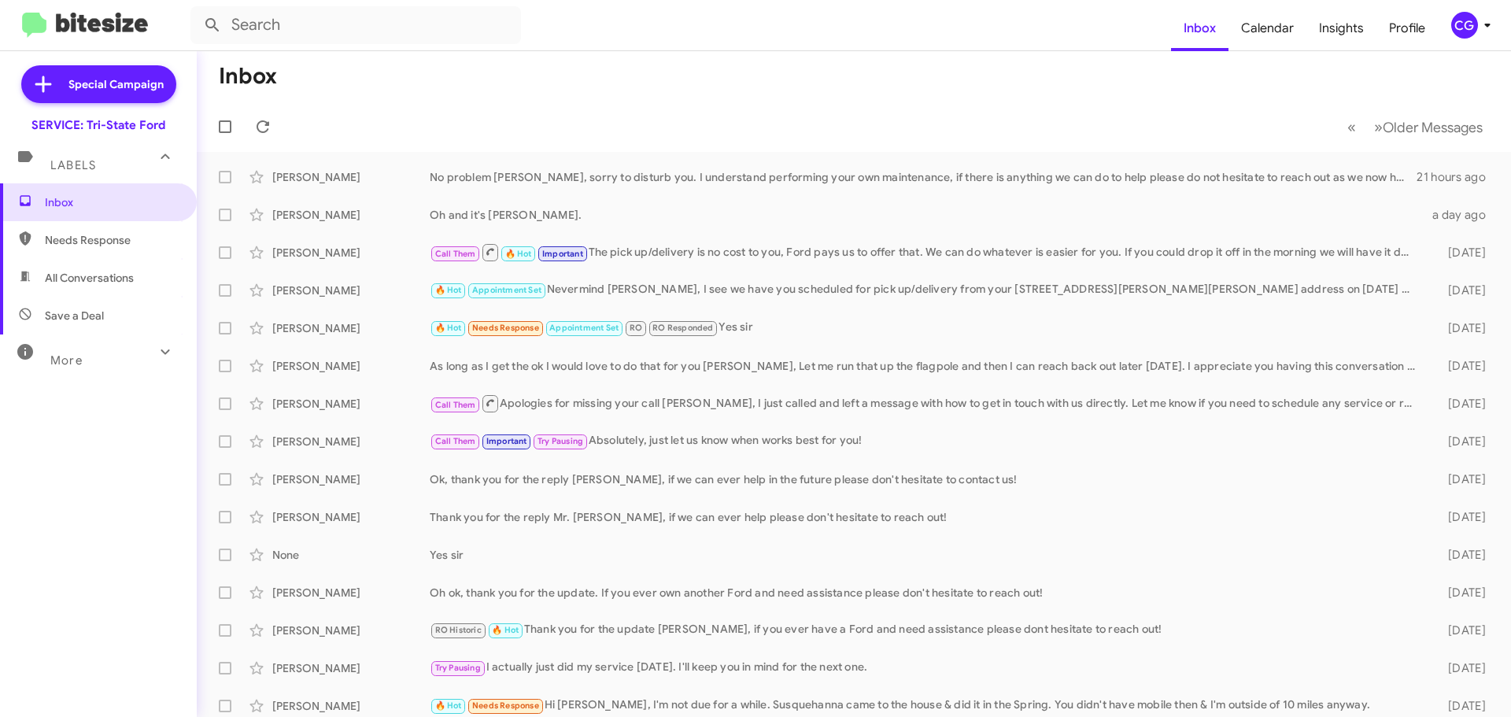
click at [1480, 17] on icon at bounding box center [1487, 25] width 19 height 19
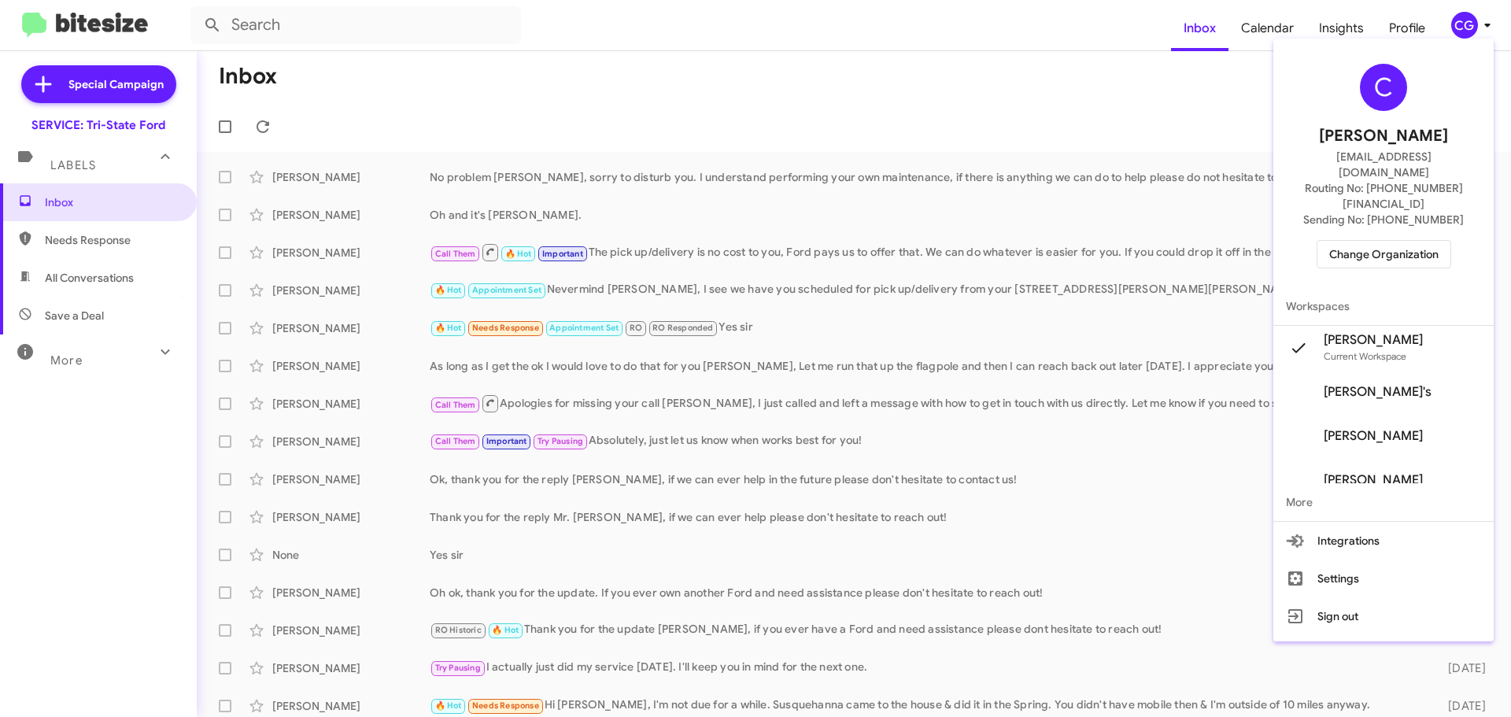
click at [1420, 241] on span "Change Organization" at bounding box center [1383, 254] width 109 height 27
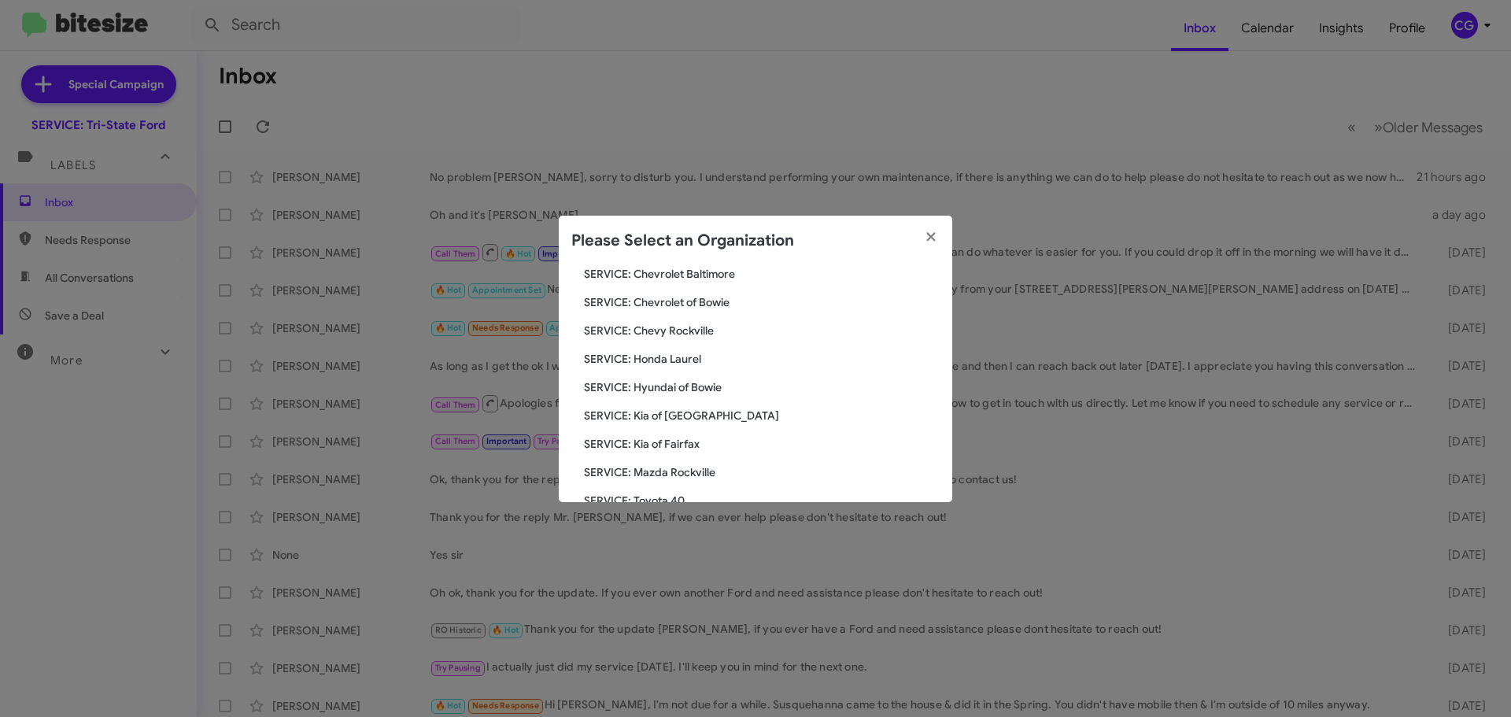
scroll to position [290, 0]
click at [710, 419] on div "Search SERVICE: Tri-State Ford Current Org SERVICE: CDJR Baltimore SERVICE: CDJ…" at bounding box center [755, 384] width 393 height 236
click at [700, 411] on span "SERVICE: Tri-State Subaru" at bounding box center [762, 412] width 356 height 16
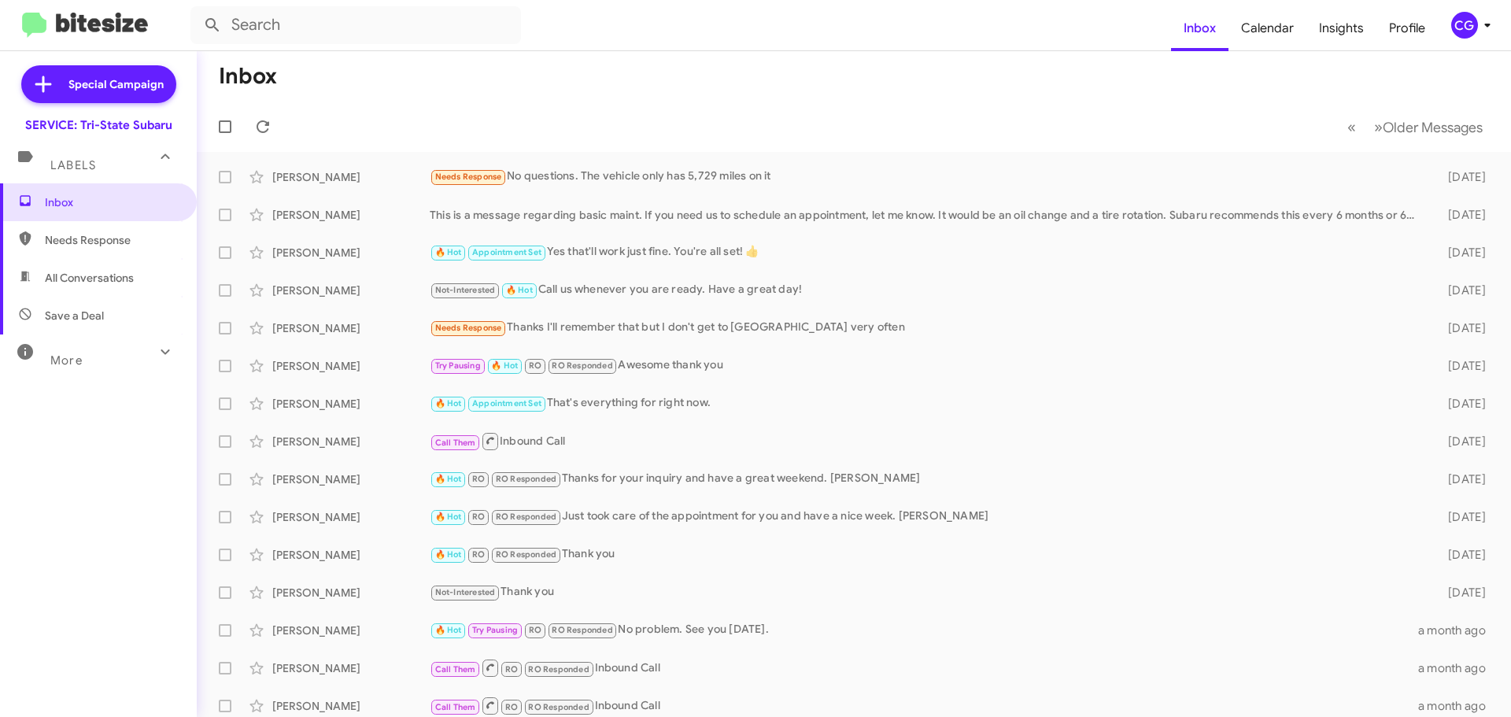
click at [1478, 29] on icon at bounding box center [1487, 25] width 19 height 19
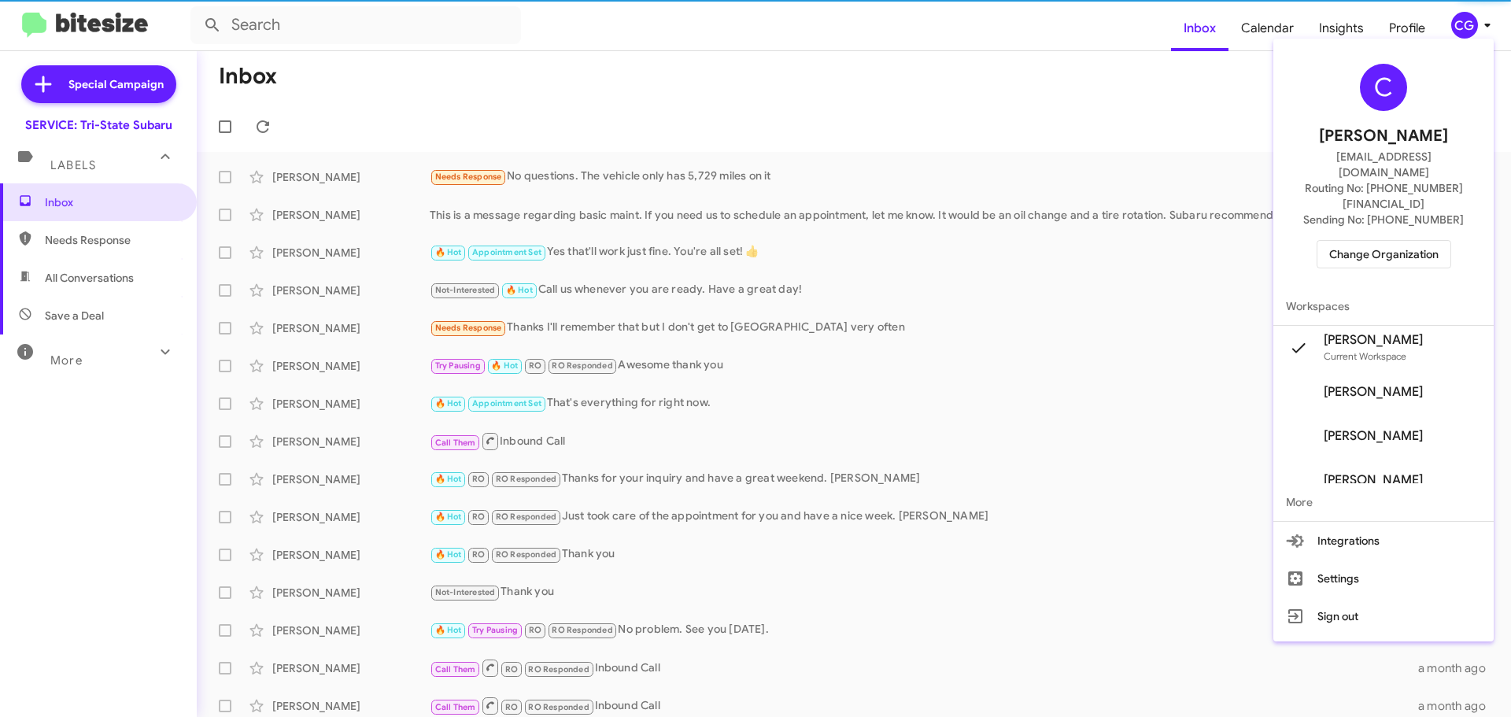
click at [1412, 241] on span "Change Organization" at bounding box center [1383, 254] width 109 height 27
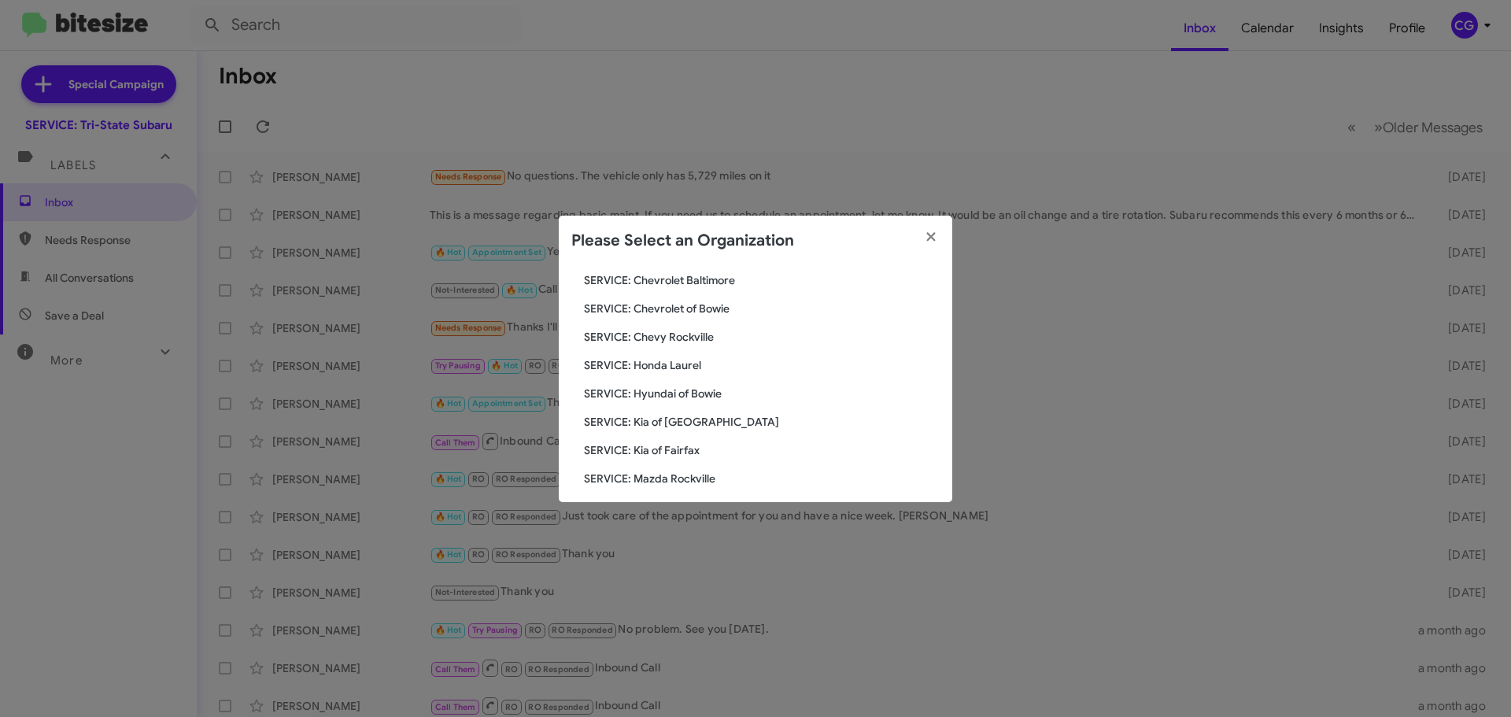
scroll to position [290, 0]
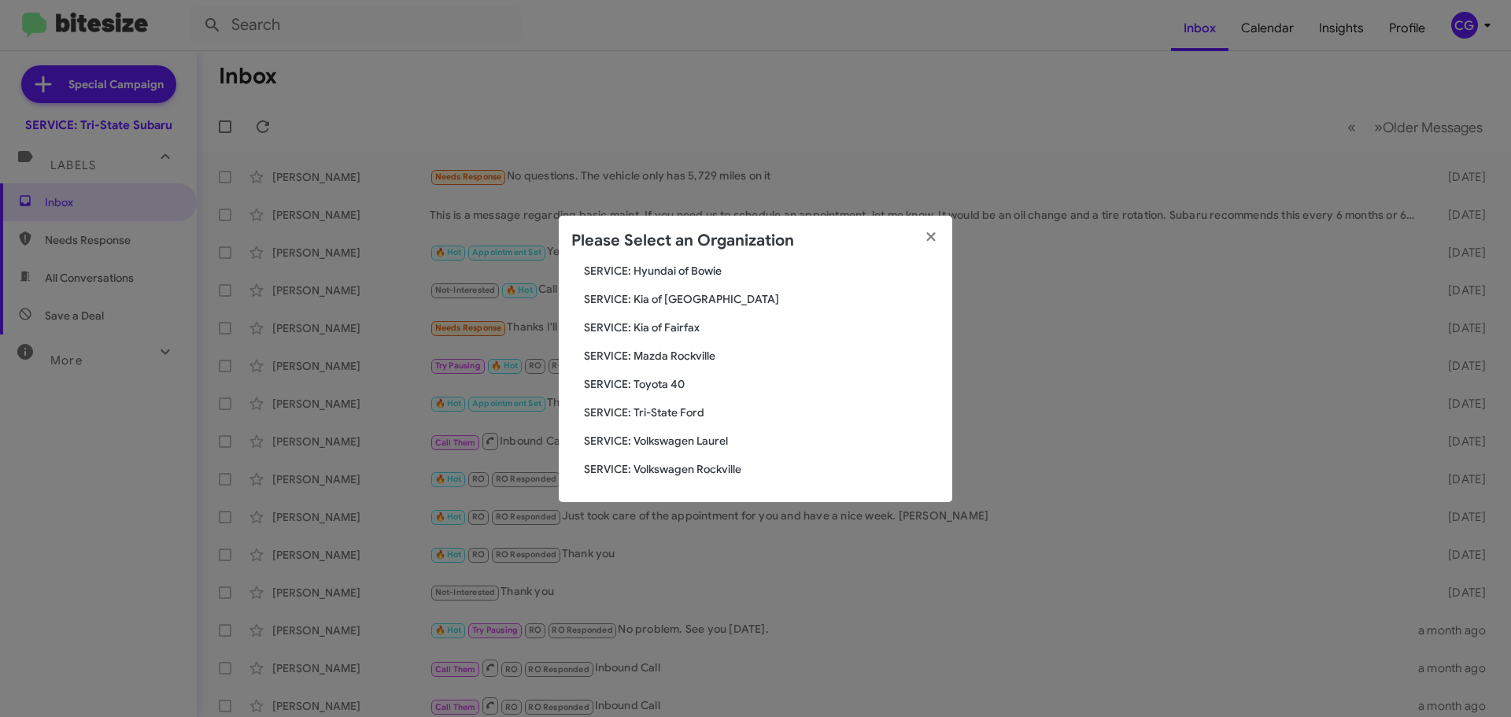
click at [688, 440] on span "SERVICE: Volkswagen Laurel" at bounding box center [762, 441] width 356 height 16
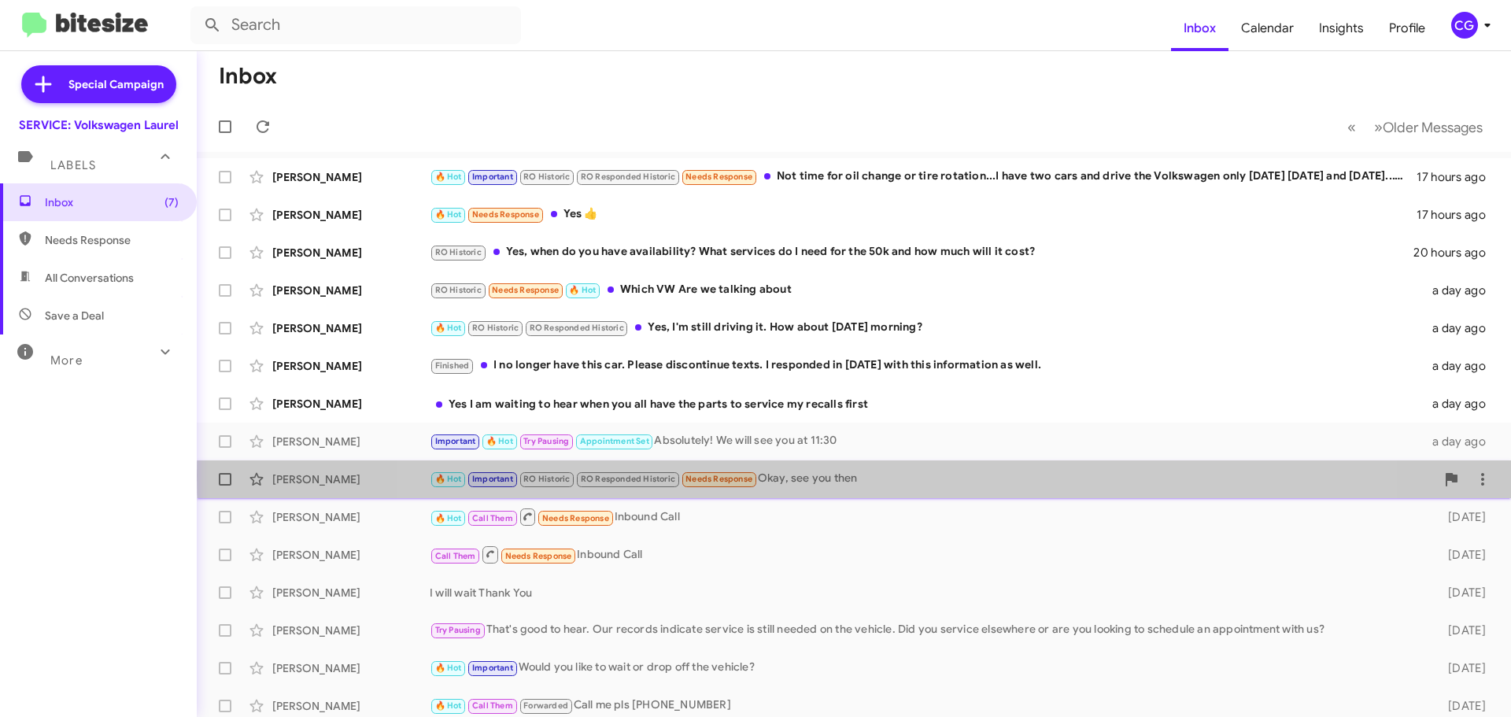
click at [891, 475] on div "🔥 Hot Important RO Historic RO Responded Historic Needs Response Okay, see you …" at bounding box center [933, 479] width 1006 height 18
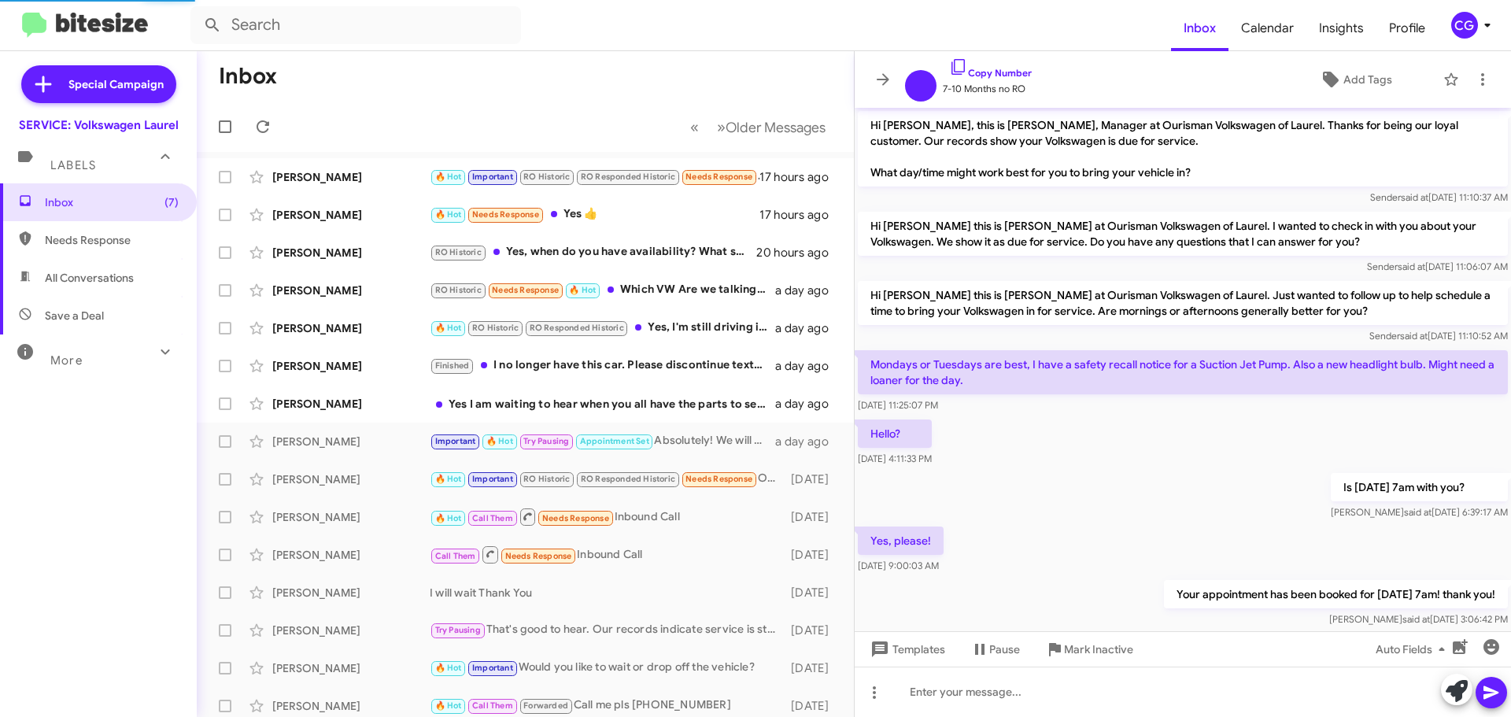
scroll to position [703, 0]
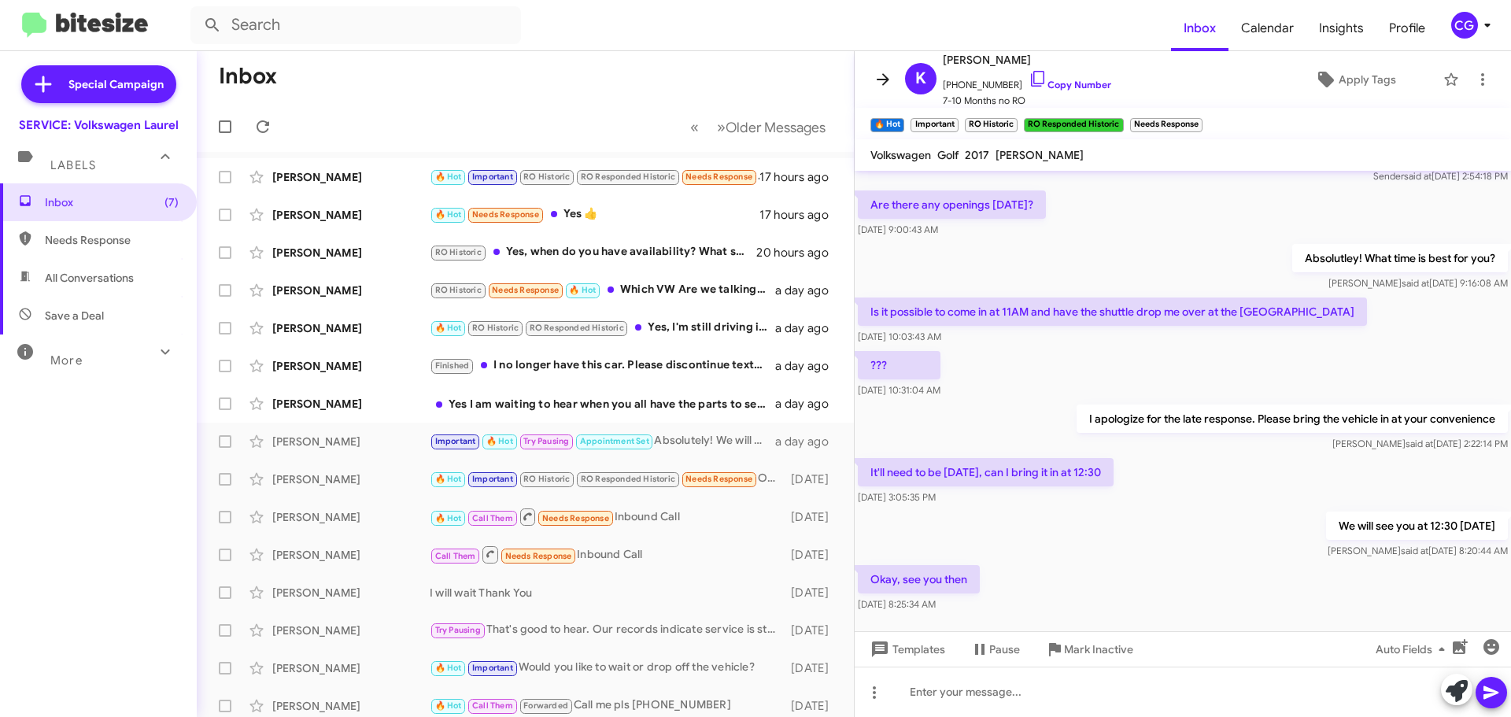
click at [873, 81] on icon at bounding box center [882, 79] width 19 height 19
